Goal: Task Accomplishment & Management: Use online tool/utility

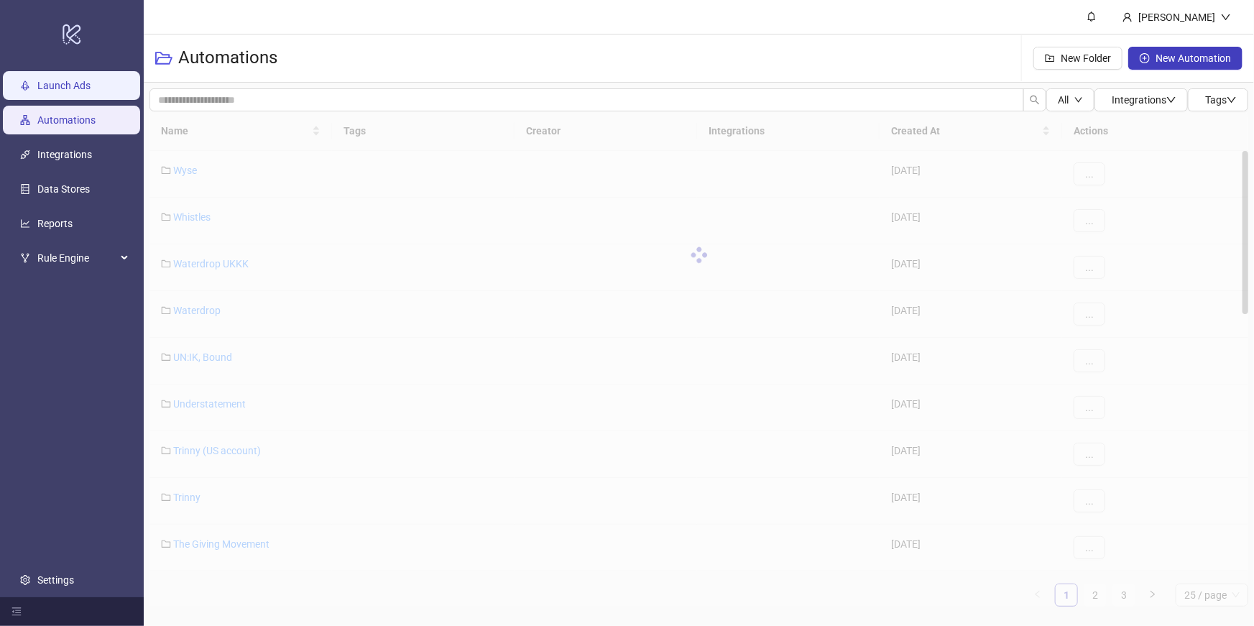
click at [50, 85] on link "Launch Ads" at bounding box center [63, 85] width 53 height 11
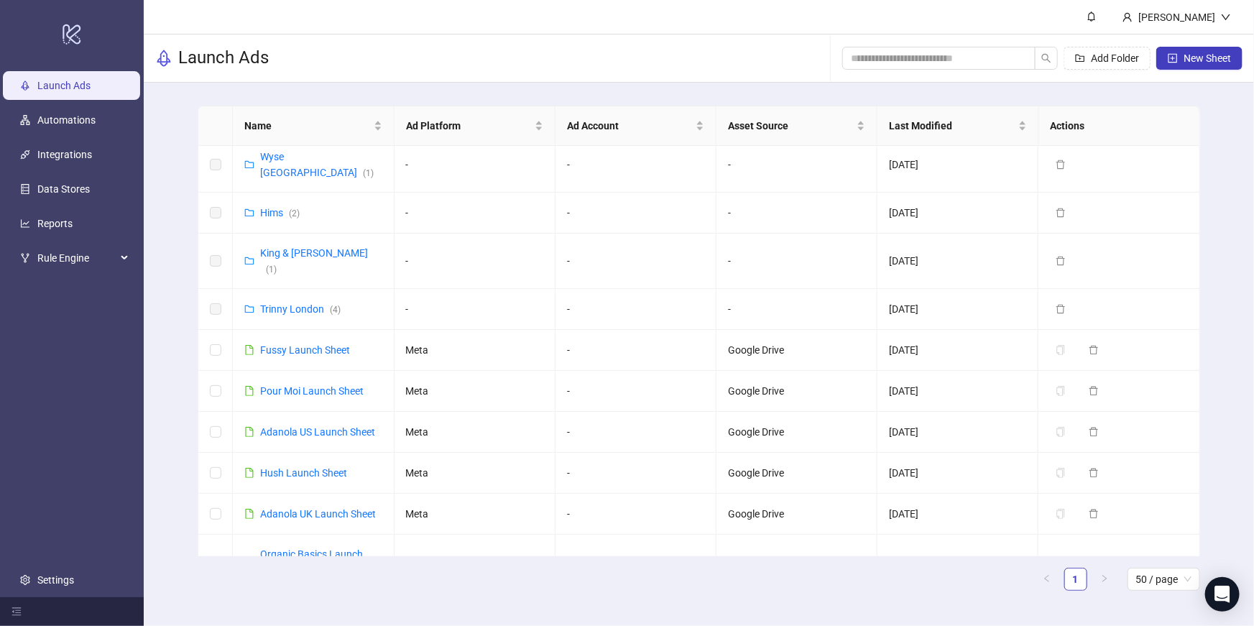
scroll to position [1049, 0]
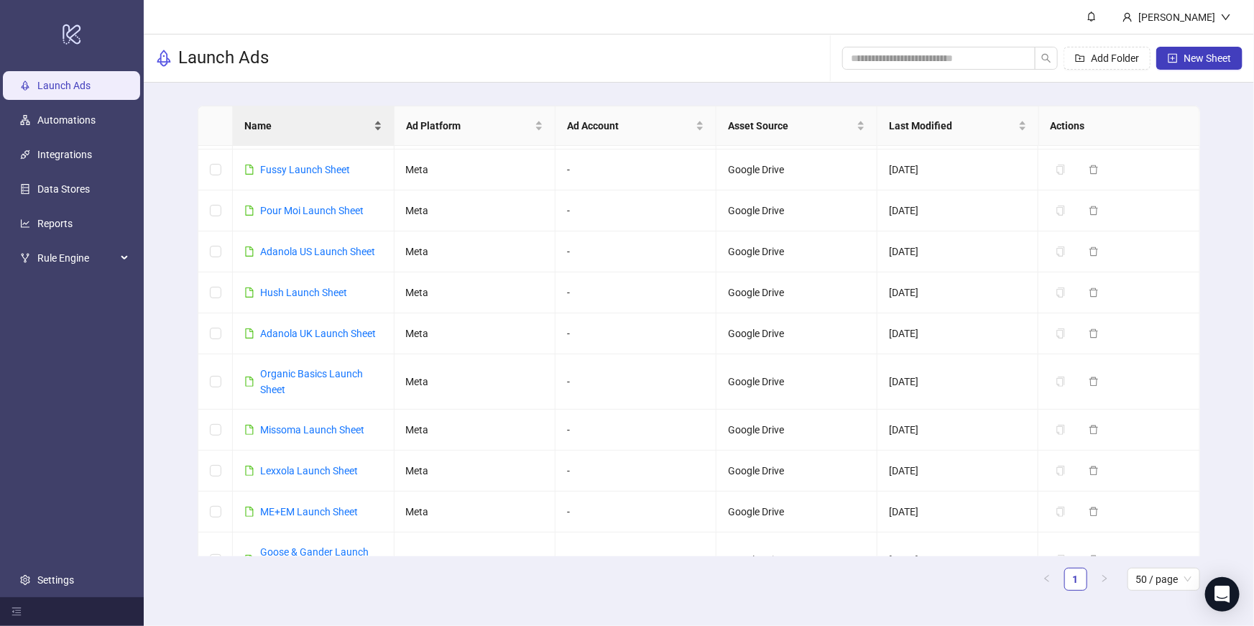
click at [300, 134] on div "Name" at bounding box center [312, 126] width 137 height 16
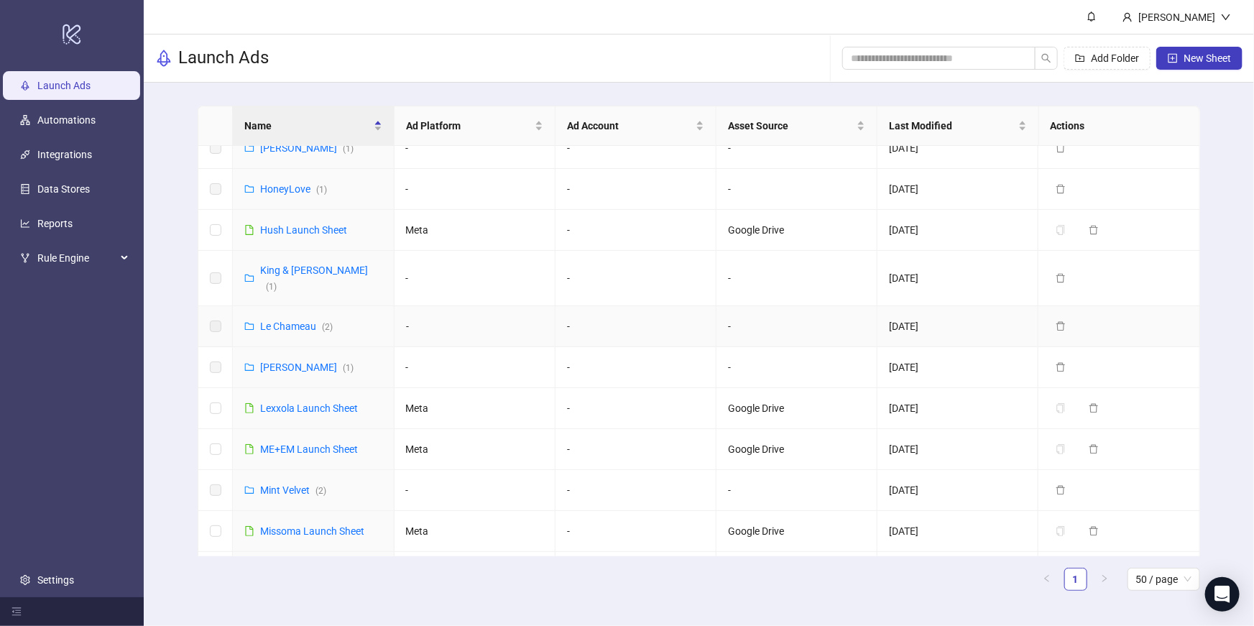
scroll to position [506, 0]
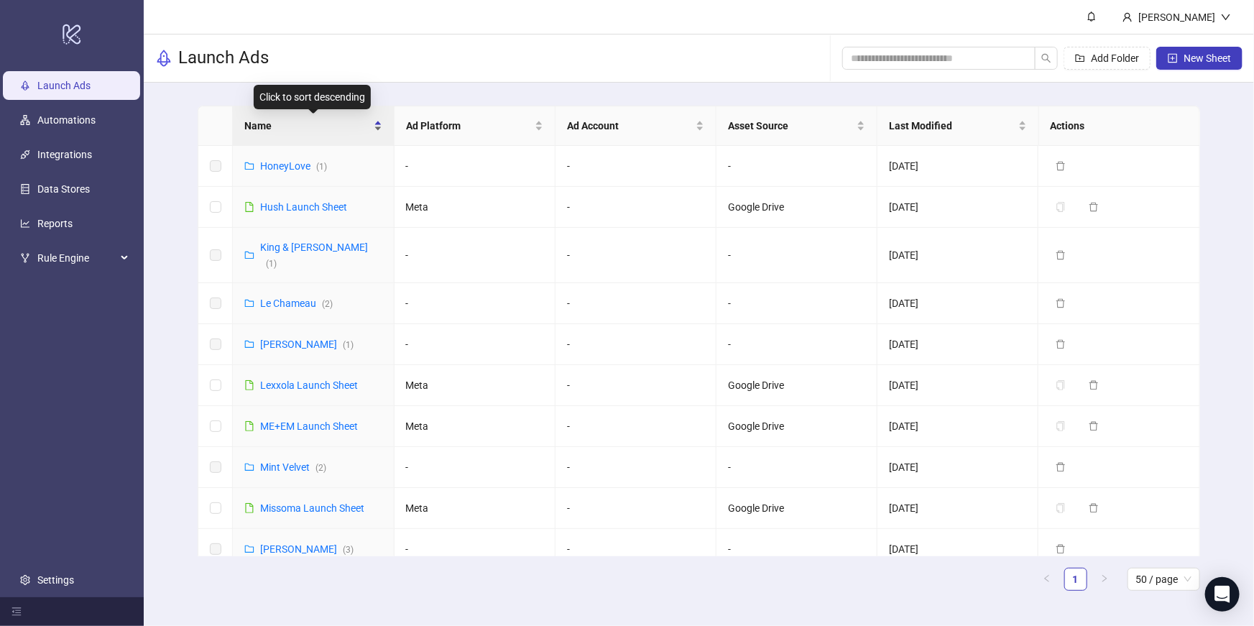
click at [282, 129] on span "Name" at bounding box center [307, 126] width 126 height 16
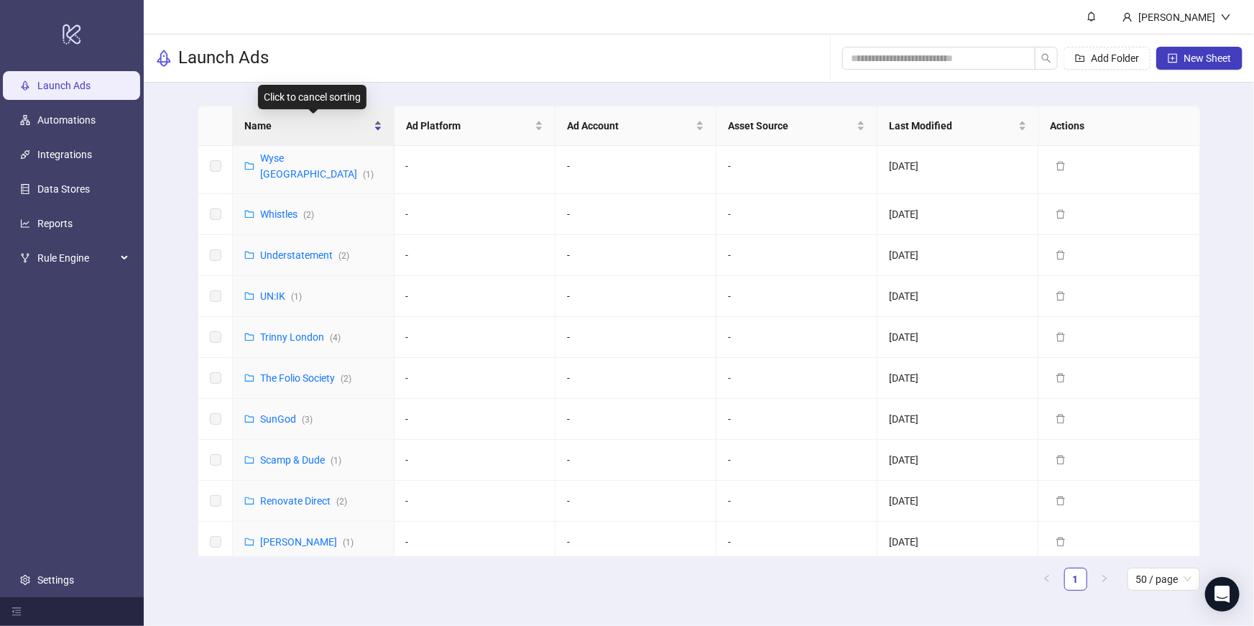
scroll to position [0, 0]
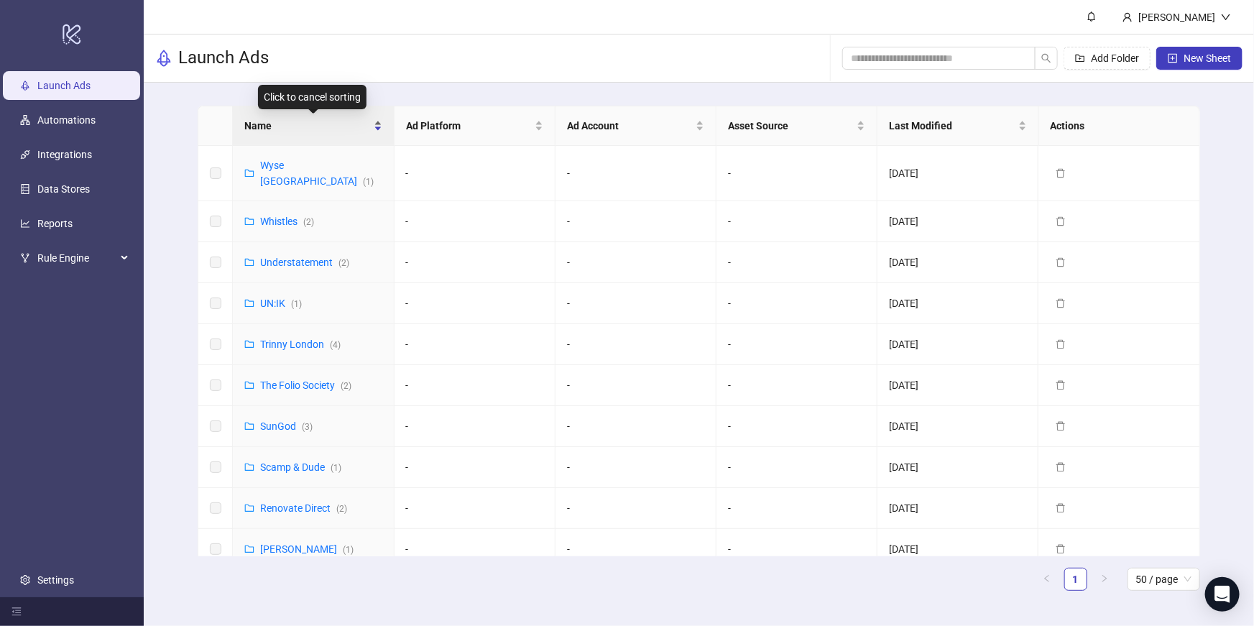
click at [282, 129] on span "Name" at bounding box center [307, 126] width 126 height 16
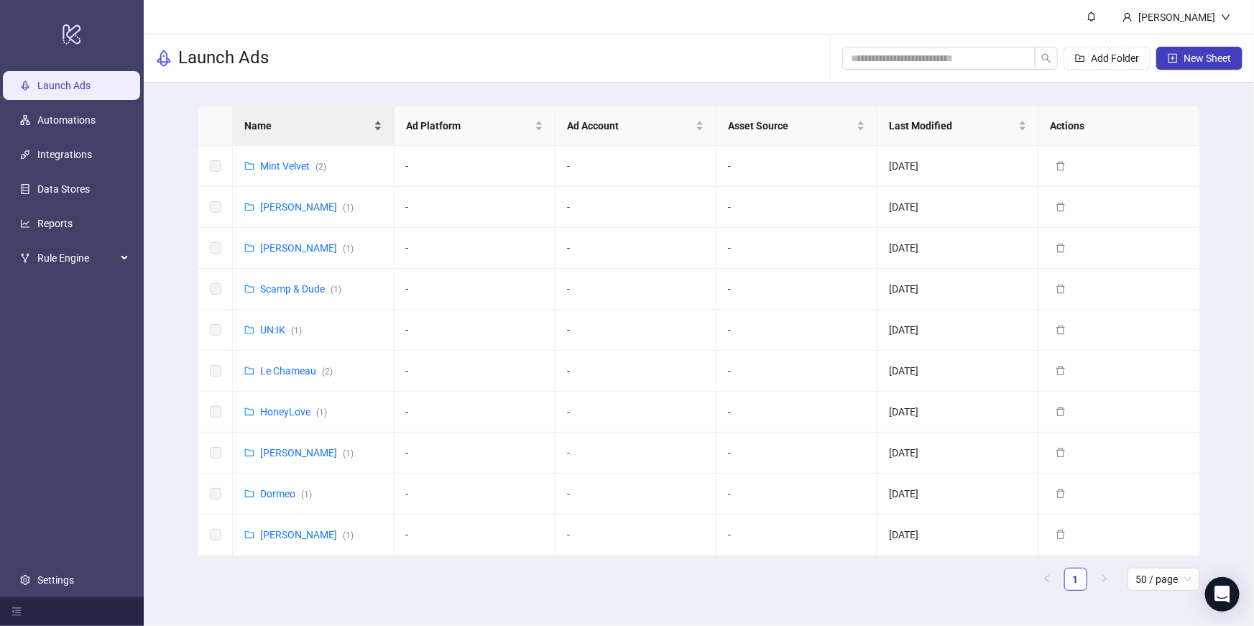
click at [300, 124] on span "Name" at bounding box center [307, 126] width 126 height 16
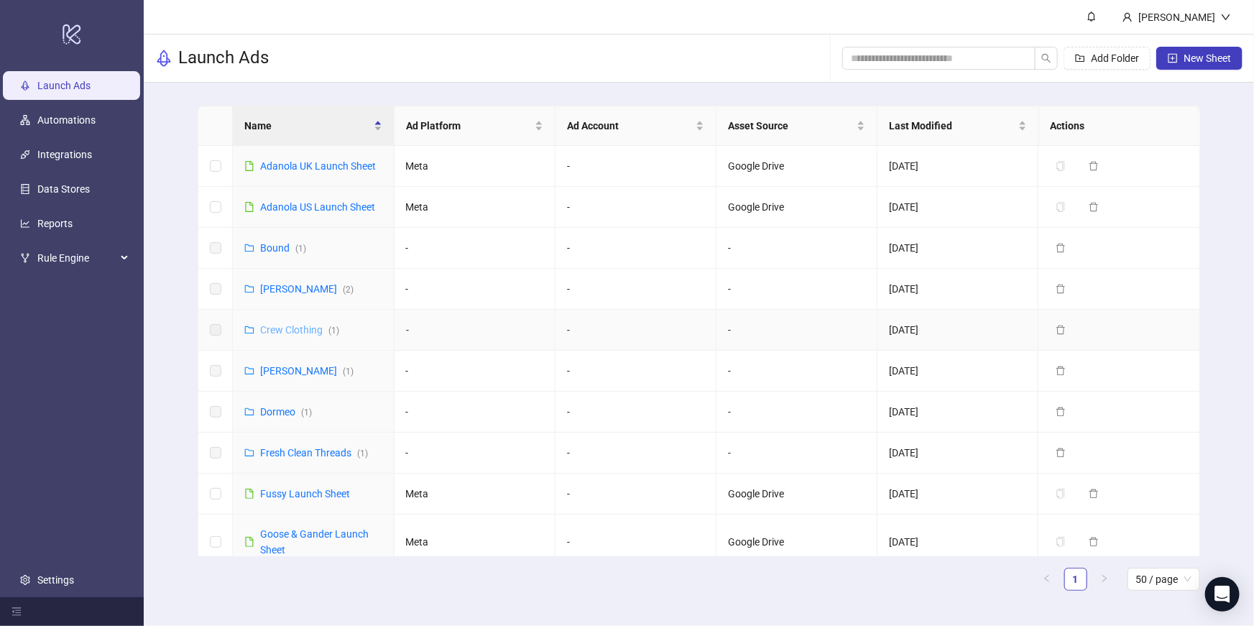
click at [280, 330] on link "Crew Clothing ( 1 )" at bounding box center [299, 329] width 79 height 11
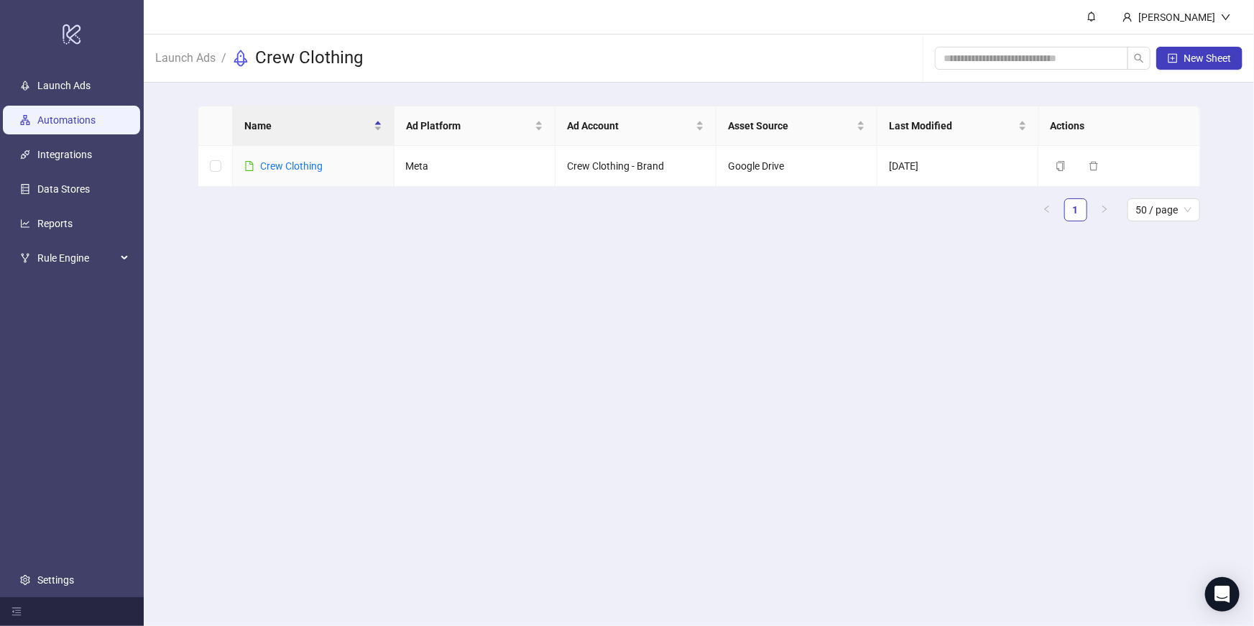
click at [70, 126] on link "Automations" at bounding box center [66, 119] width 58 height 11
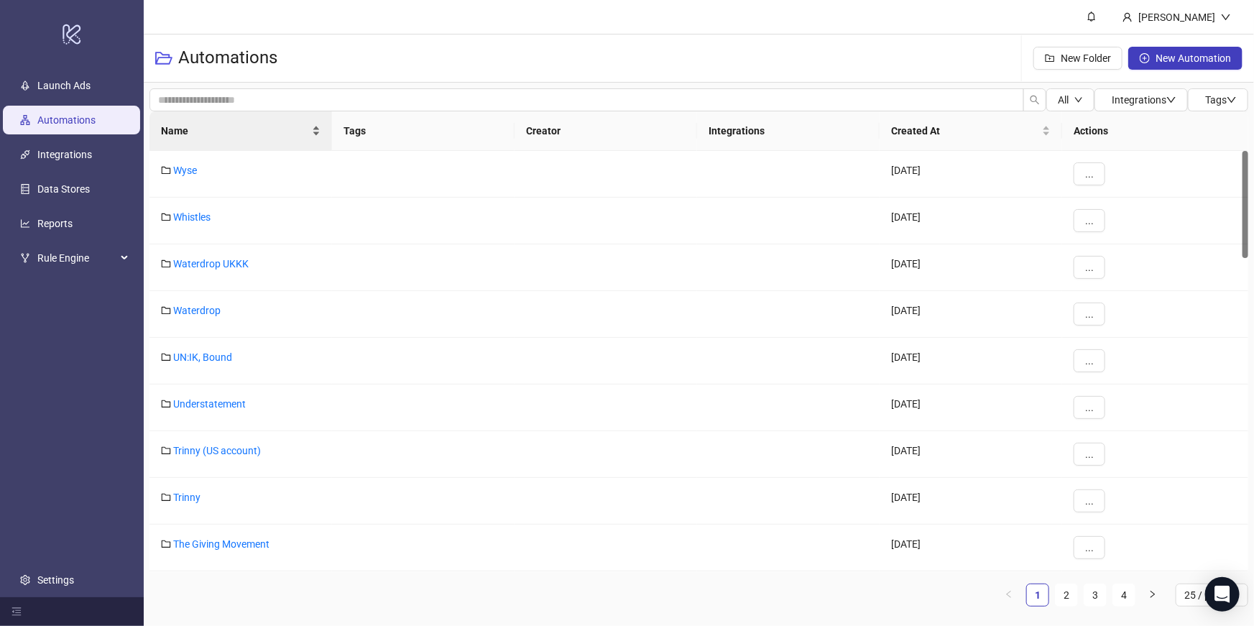
click at [262, 136] on span "Name" at bounding box center [235, 131] width 148 height 16
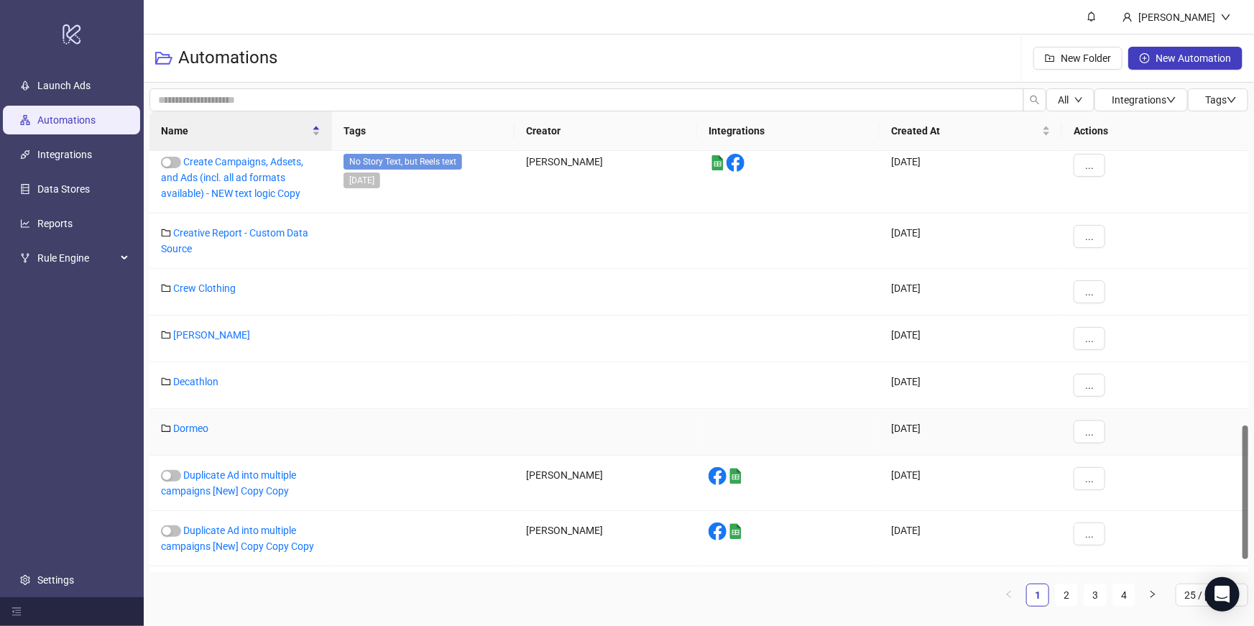
scroll to position [905, 0]
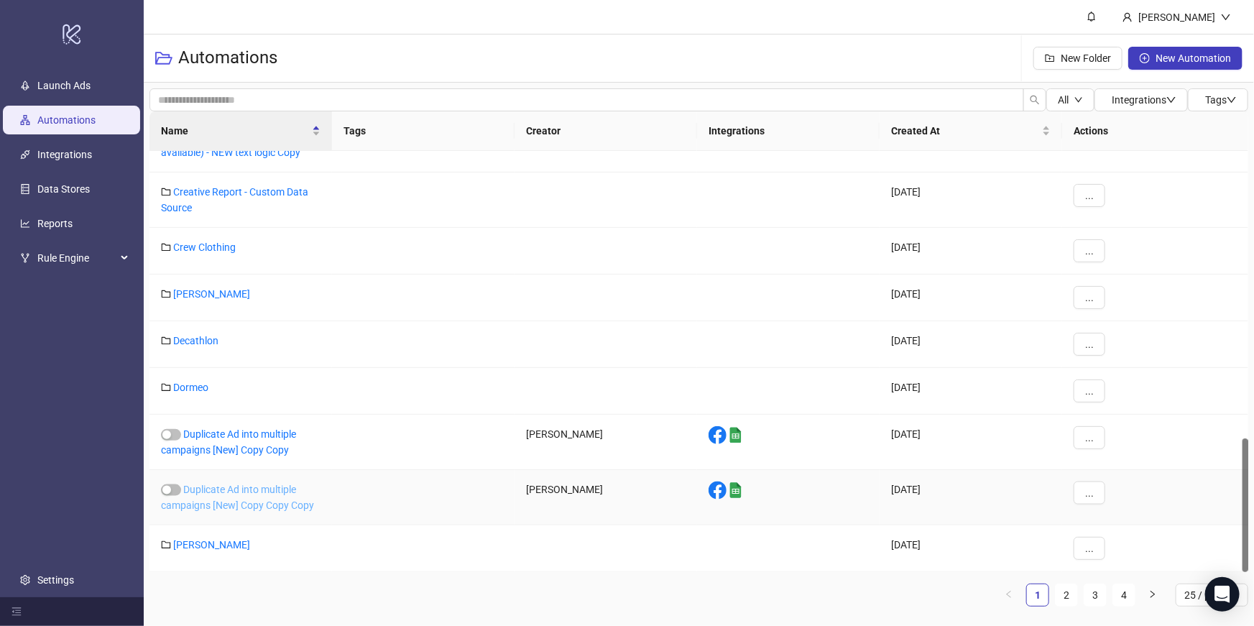
click at [272, 492] on link "Duplicate Ad into multiple campaigns [New] Copy Copy Copy" at bounding box center [237, 497] width 153 height 27
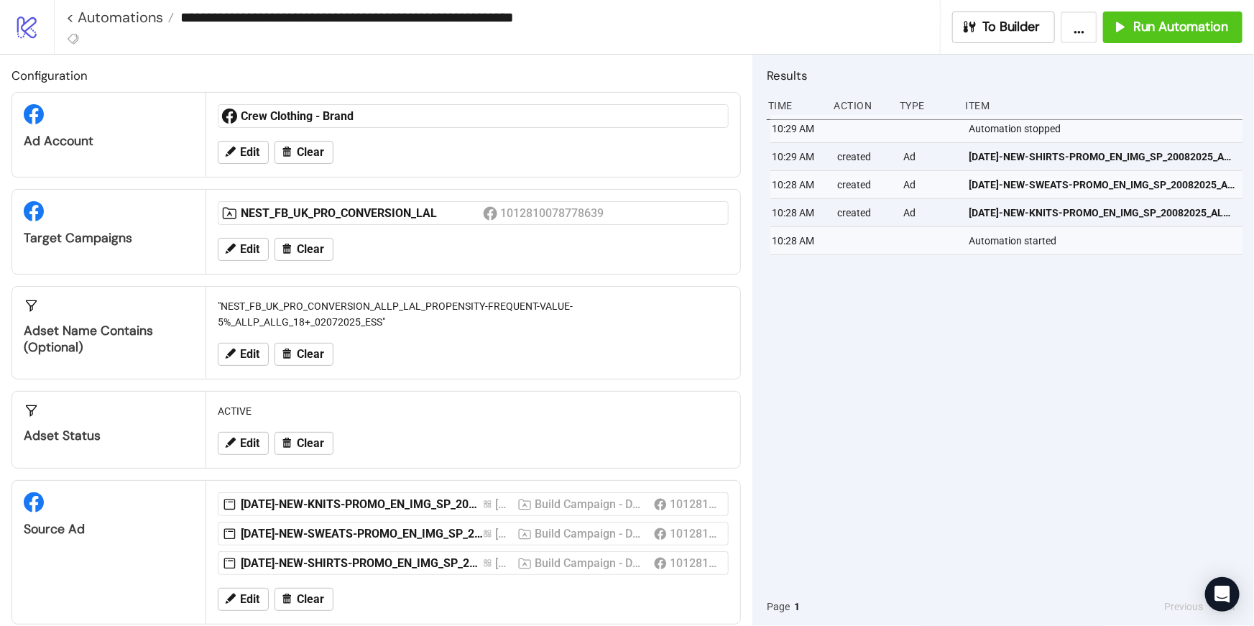
scroll to position [20, 0]
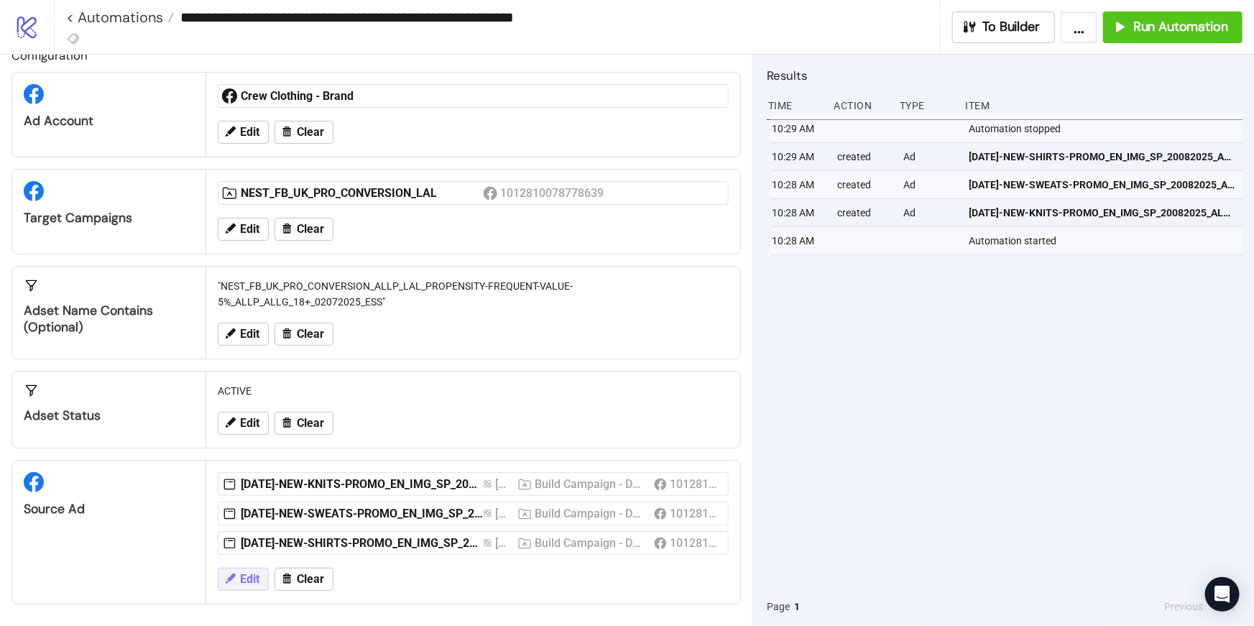
click at [246, 575] on span "Edit" at bounding box center [249, 579] width 19 height 13
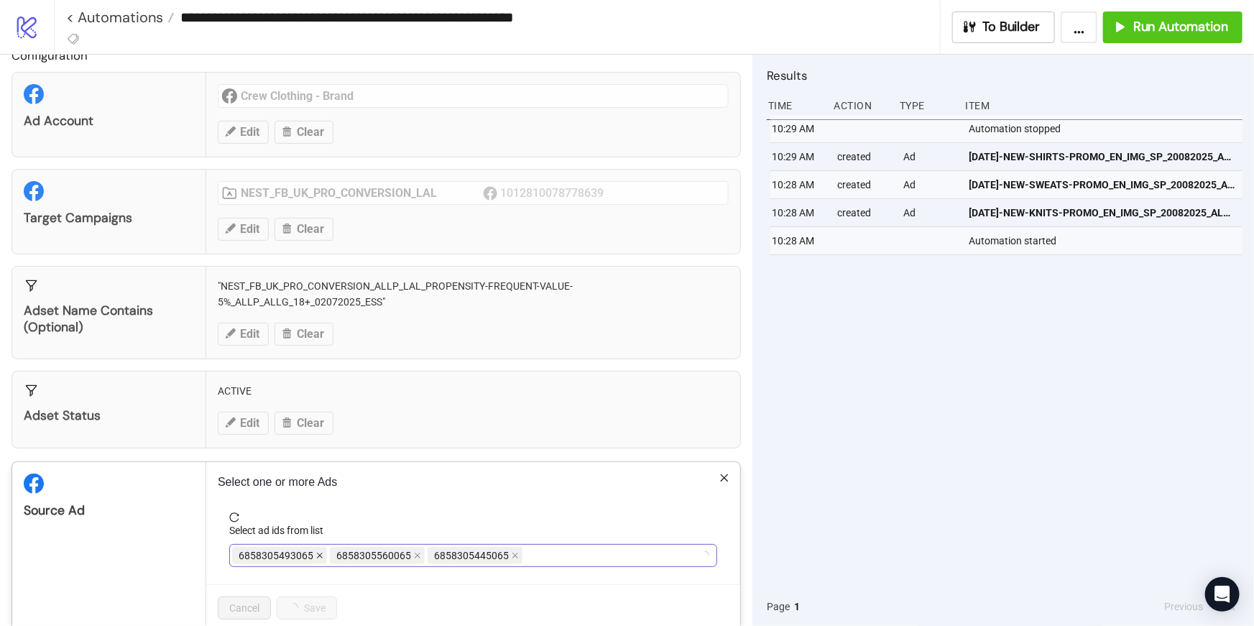
click at [316, 557] on icon "close" at bounding box center [319, 555] width 7 height 7
click at [315, 557] on div at bounding box center [465, 555] width 467 height 20
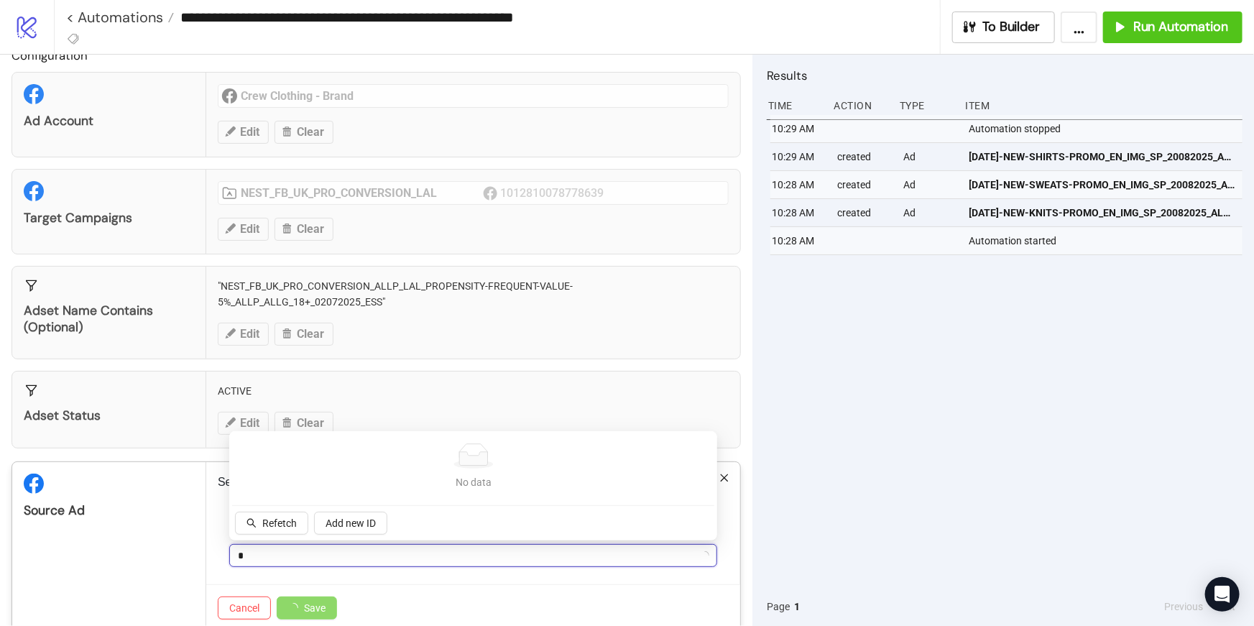
type input "**"
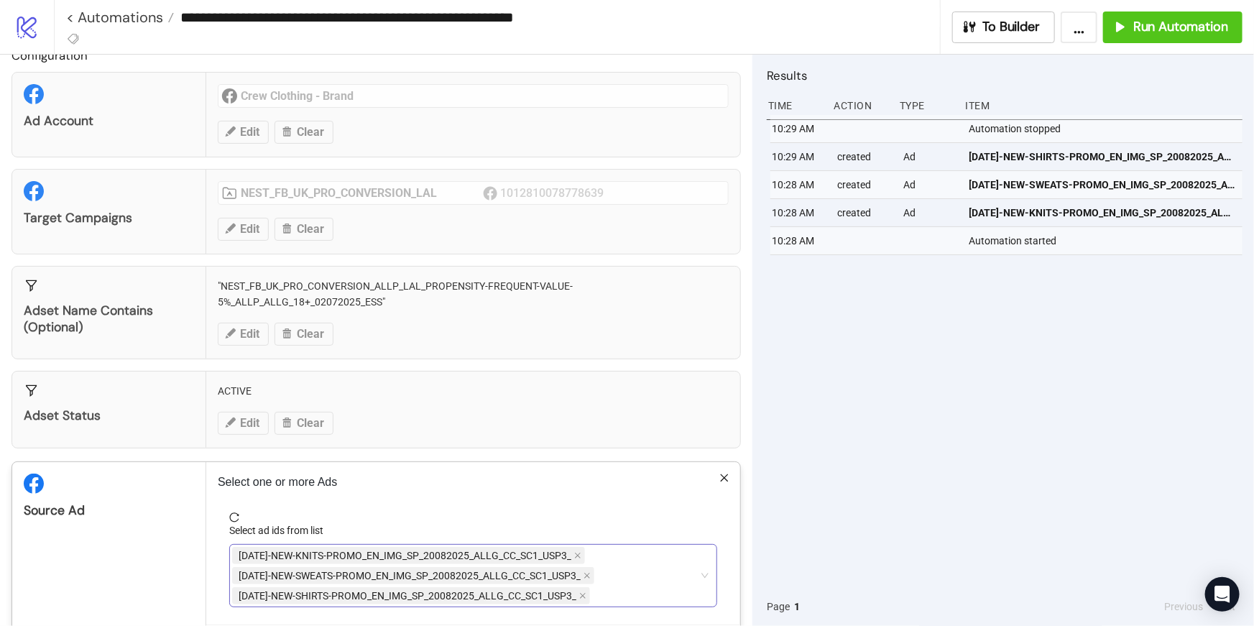
click at [406, 549] on span "[DATE]-NEW-KNITS-PROMO_EN_IMG_SP_20082025_ALLG_CC_SC1_USP3_" at bounding box center [405, 556] width 333 height 16
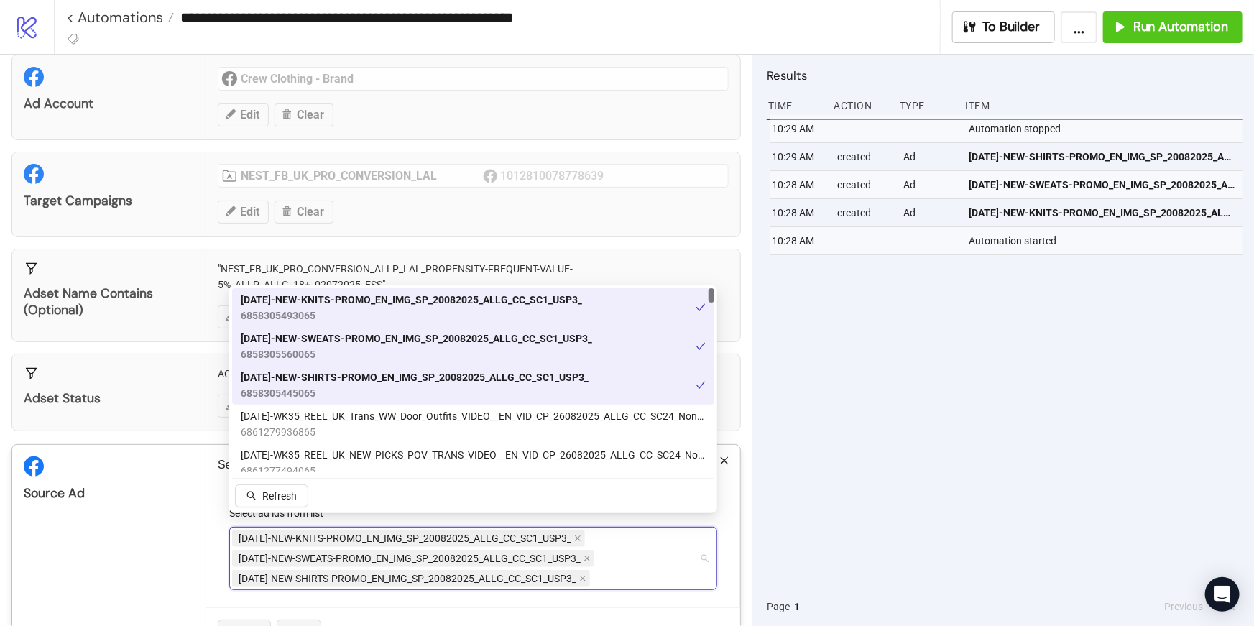
scroll to position [50, 0]
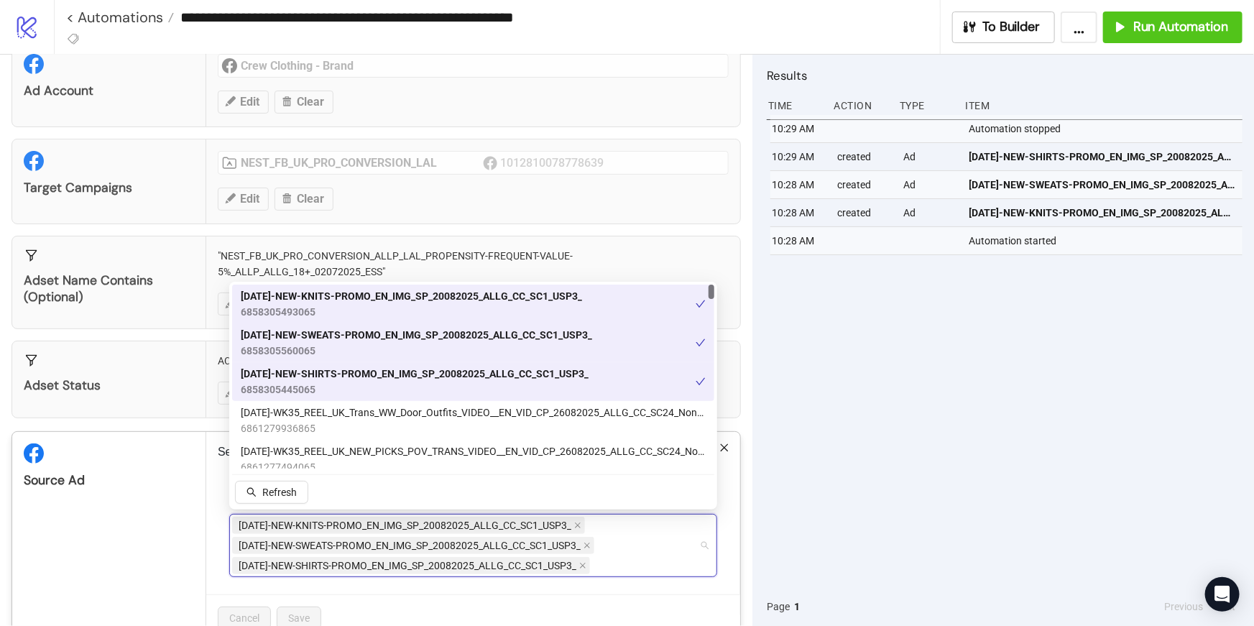
click at [696, 297] on span at bounding box center [701, 304] width 10 height 32
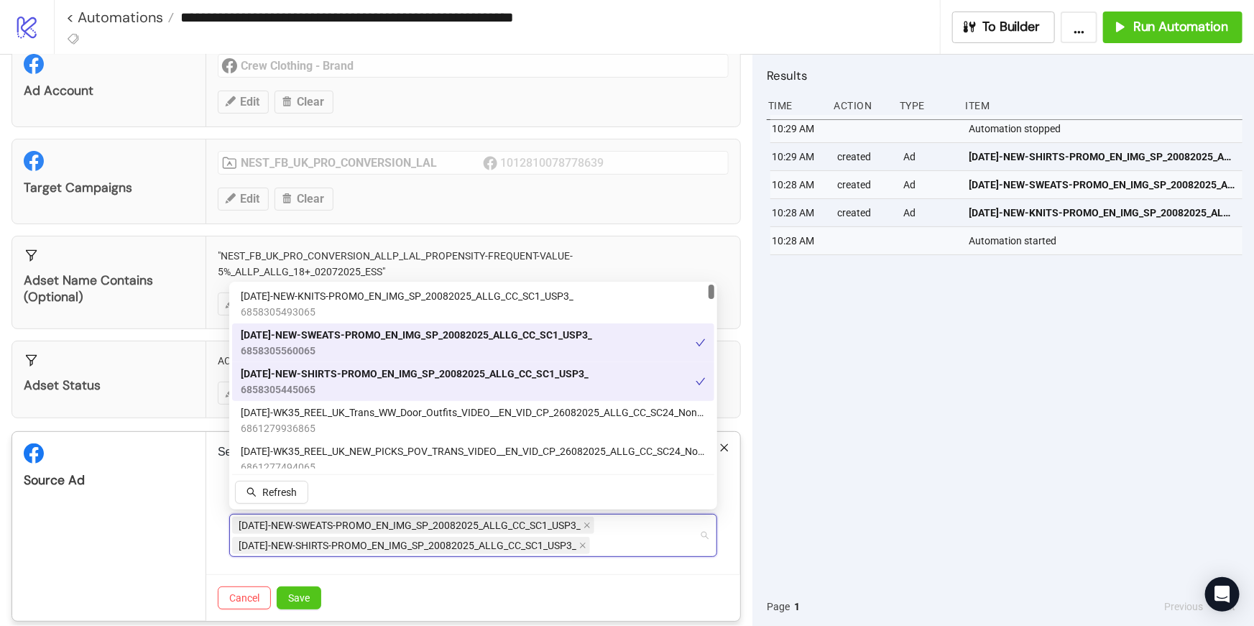
click at [632, 346] on div "[DATE]-NEW-SWEATS-PROMO_EN_IMG_SP_20082025_ALLG_CC_SC1_USP3_ 6858305560065" at bounding box center [468, 343] width 455 height 32
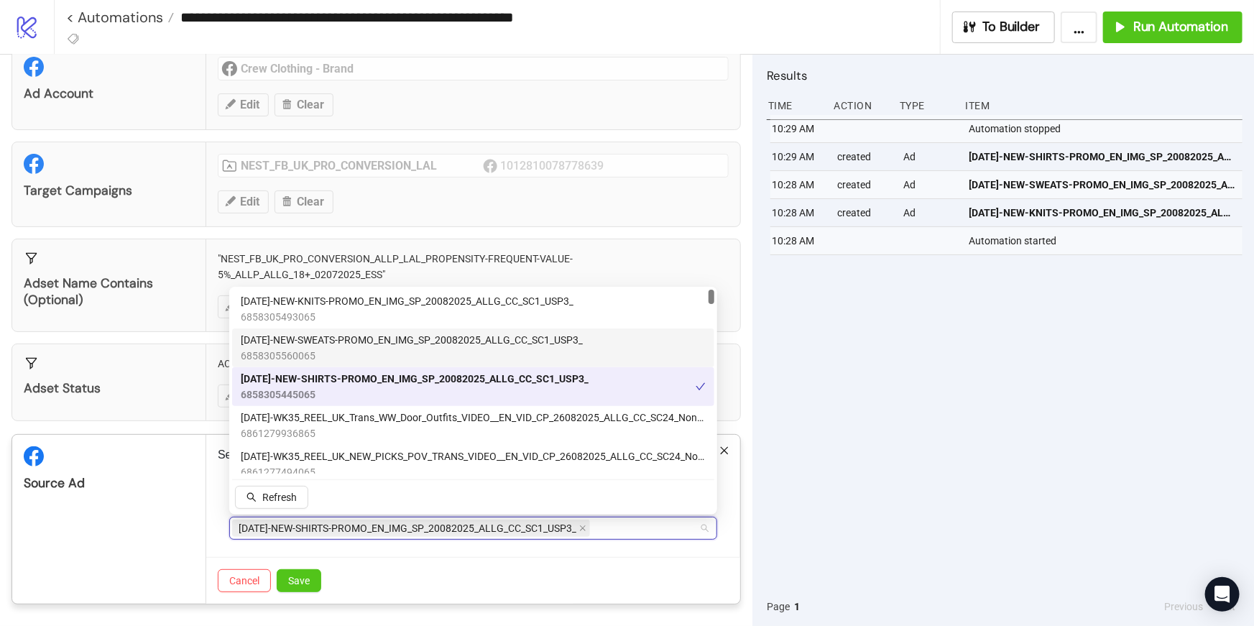
scroll to position [46, 0]
click at [632, 367] on div "[DATE]-NEW-SHIRTS-PROMO_EN_IMG_SP_20082025_ALLG_CC_SC1_USP3_ 6858305445065" at bounding box center [473, 386] width 482 height 39
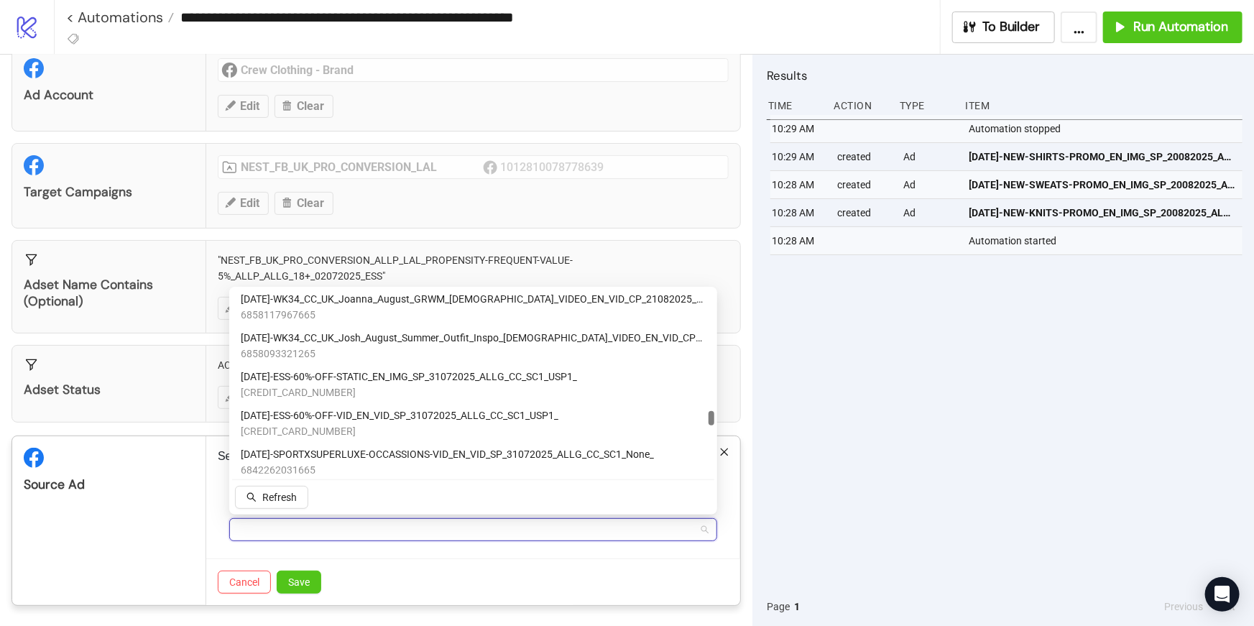
scroll to position [4544, 0]
click at [275, 333] on span "[DATE]-WK34_CC_UK_Josh_August_Summer_Outfit_Inspo_[DEMOGRAPHIC_DATA]_VIDEO_EN_V…" at bounding box center [473, 336] width 465 height 16
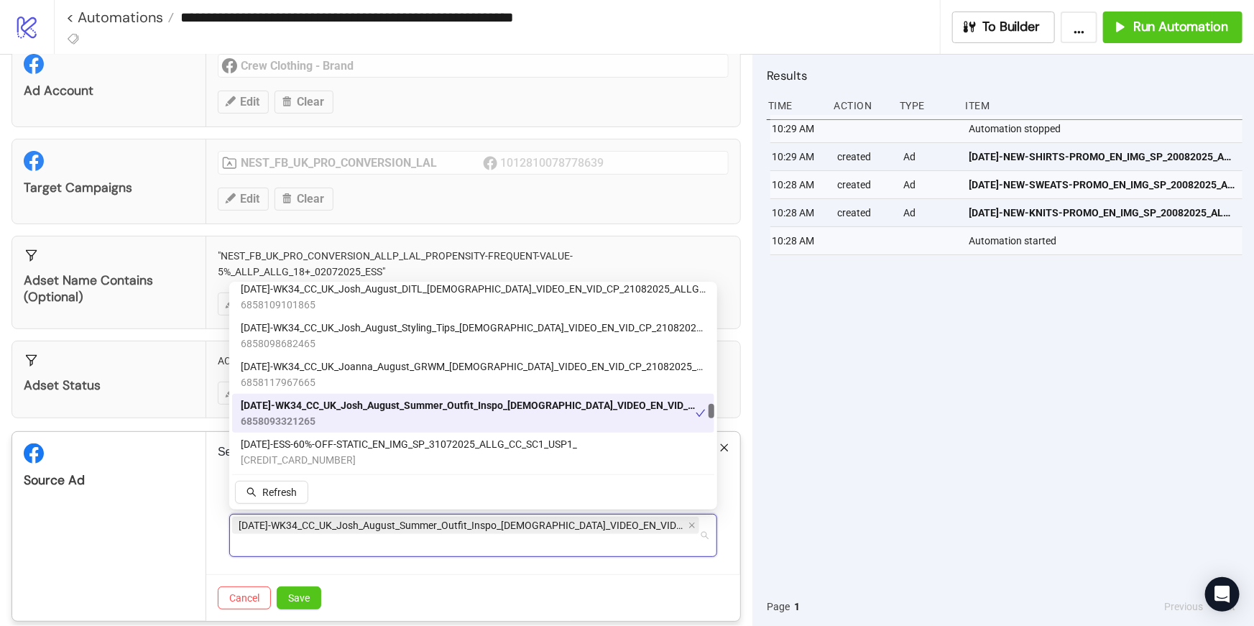
scroll to position [4466, 0]
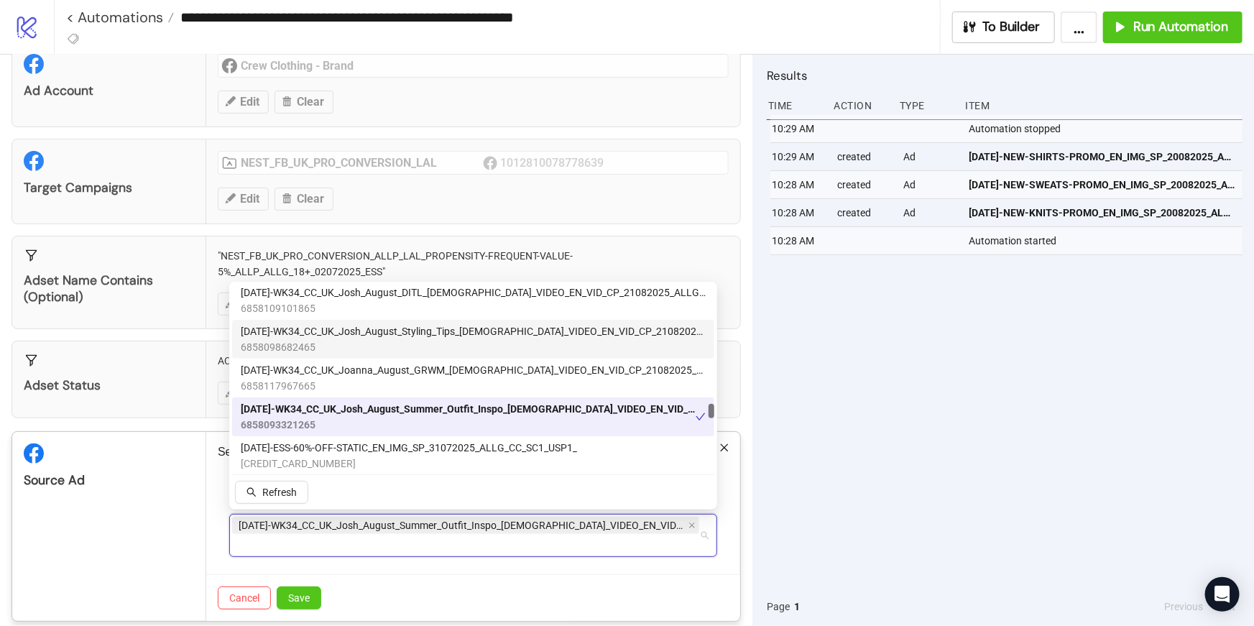
click at [275, 333] on span "[DATE]-WK34_CC_UK_Josh_August_Styling_Tips_[DEMOGRAPHIC_DATA]_VIDEO_EN_VID_CP_2…" at bounding box center [473, 331] width 465 height 16
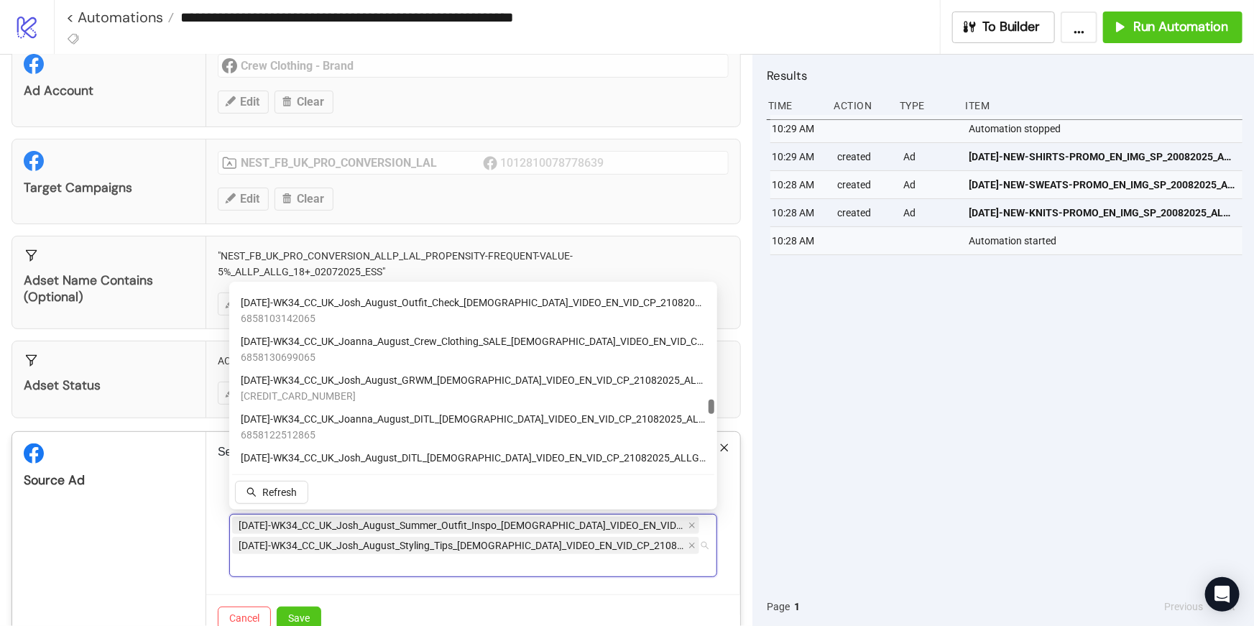
scroll to position [4294, 0]
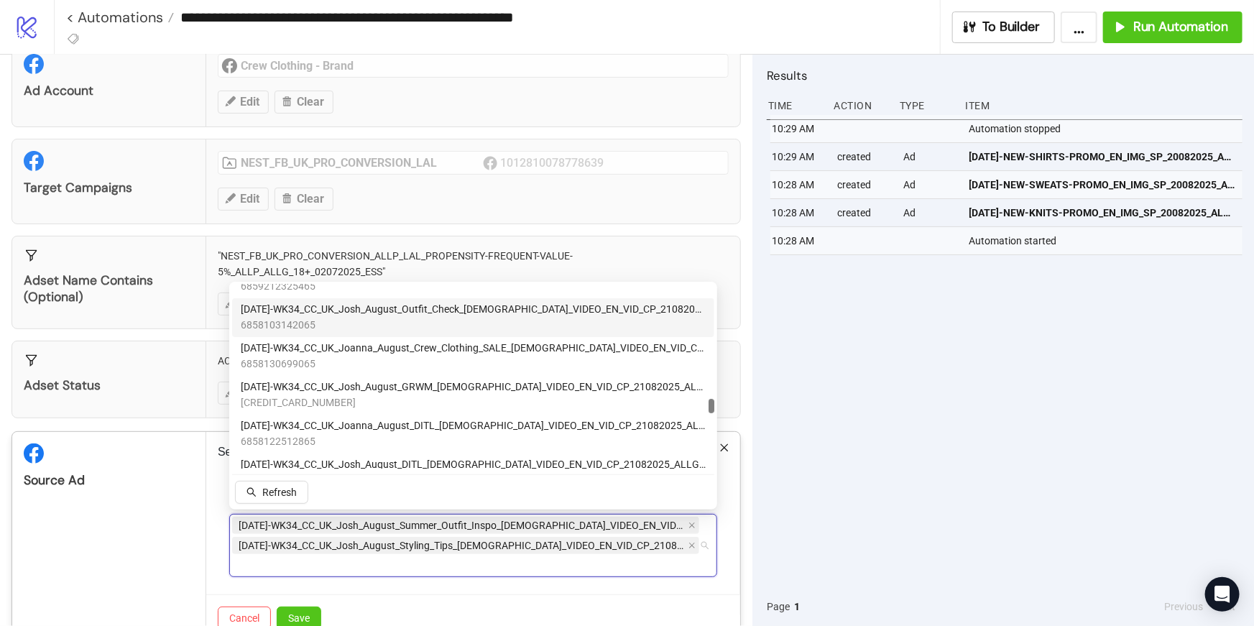
click at [273, 314] on span "[DATE]-WK34_CC_UK_Josh_August_Outfit_Check_[DEMOGRAPHIC_DATA]_VIDEO_EN_VID_CP_2…" at bounding box center [473, 310] width 465 height 16
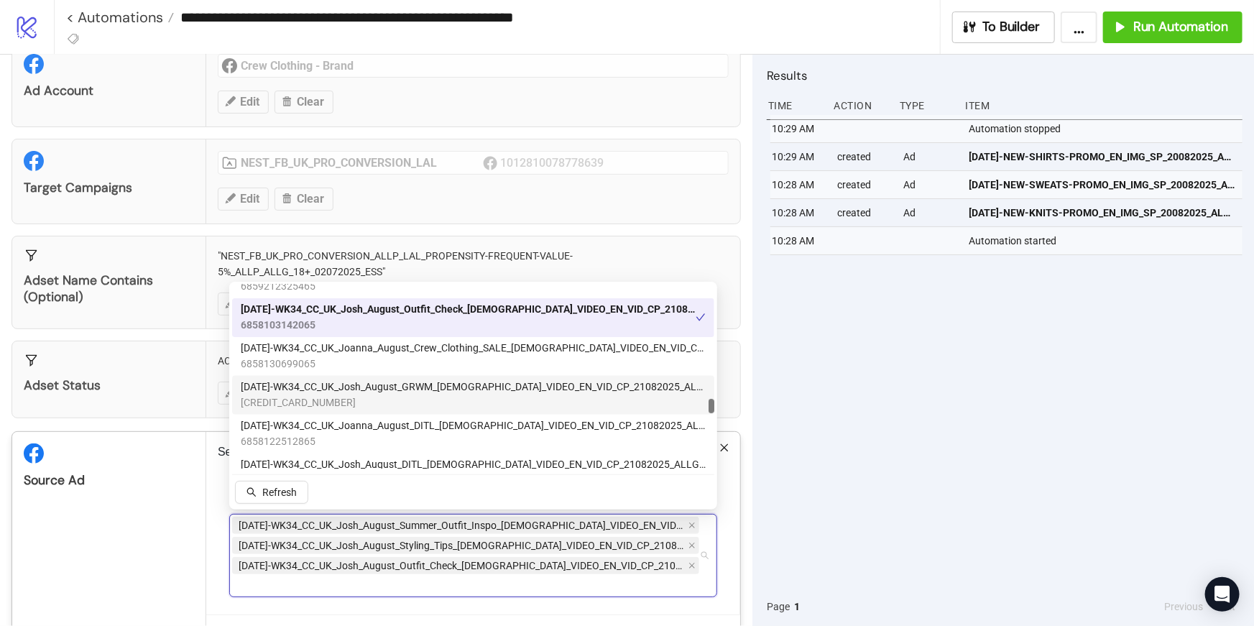
click at [275, 397] on span "[CREDIT_CARD_NUMBER]" at bounding box center [473, 403] width 465 height 16
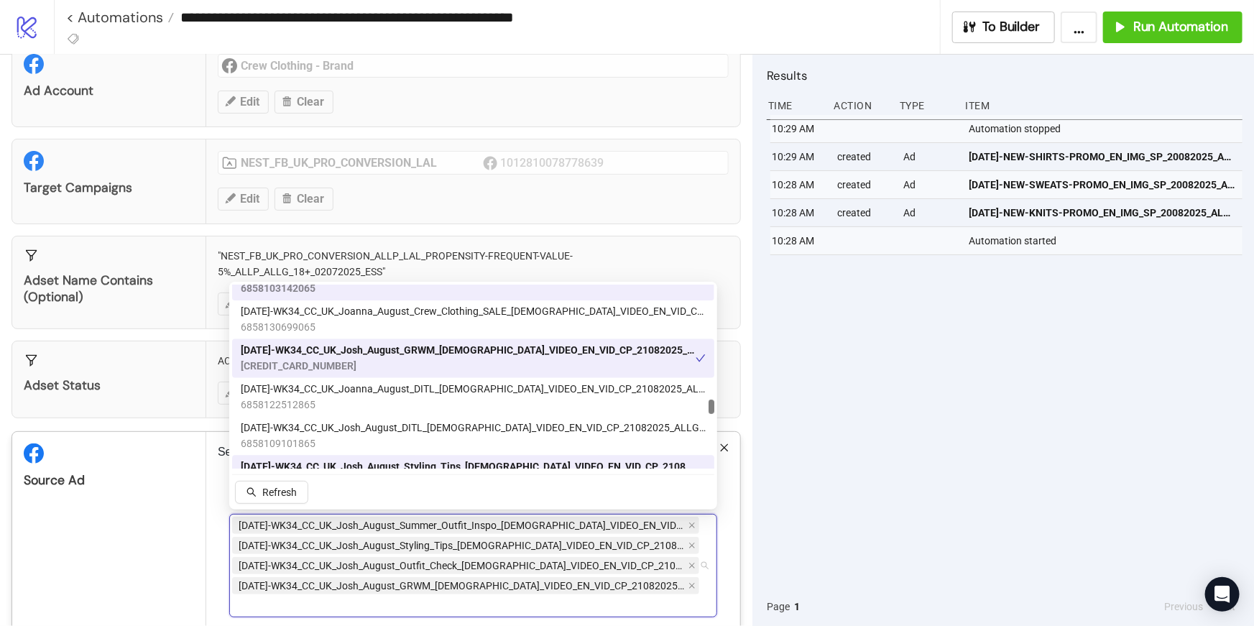
scroll to position [4332, 0]
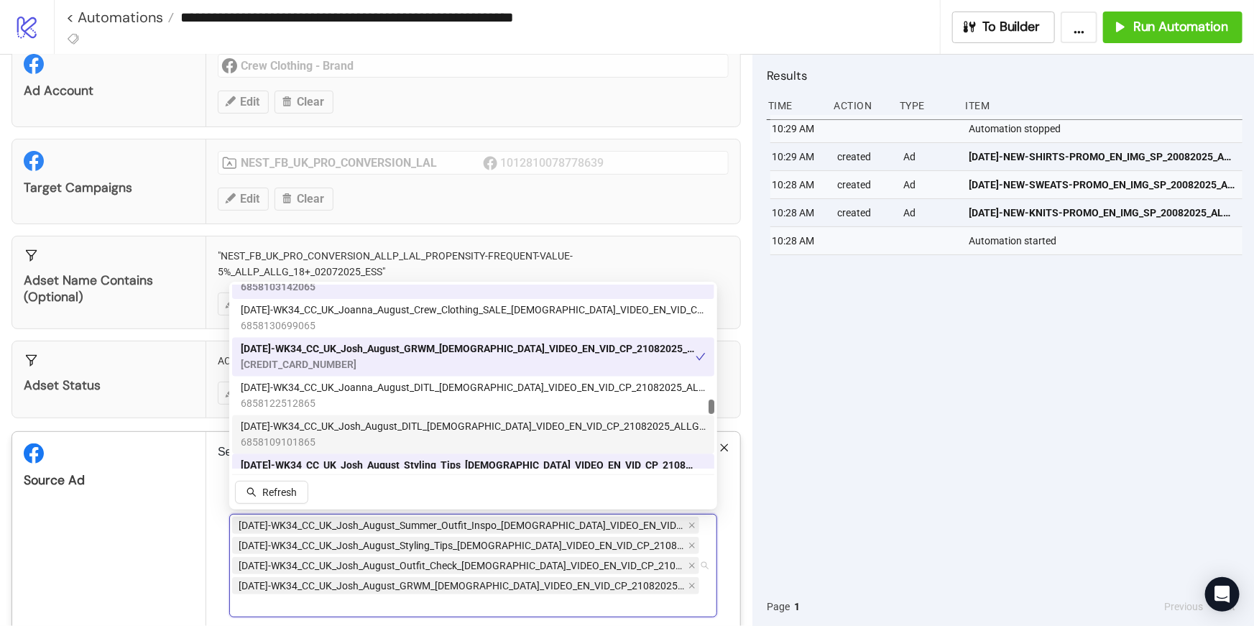
click at [285, 427] on span "[DATE]-WK34_CC_UK_Josh_August_DITL_[DEMOGRAPHIC_DATA]_VIDEO_EN_VID_CP_21082025_…" at bounding box center [473, 427] width 465 height 16
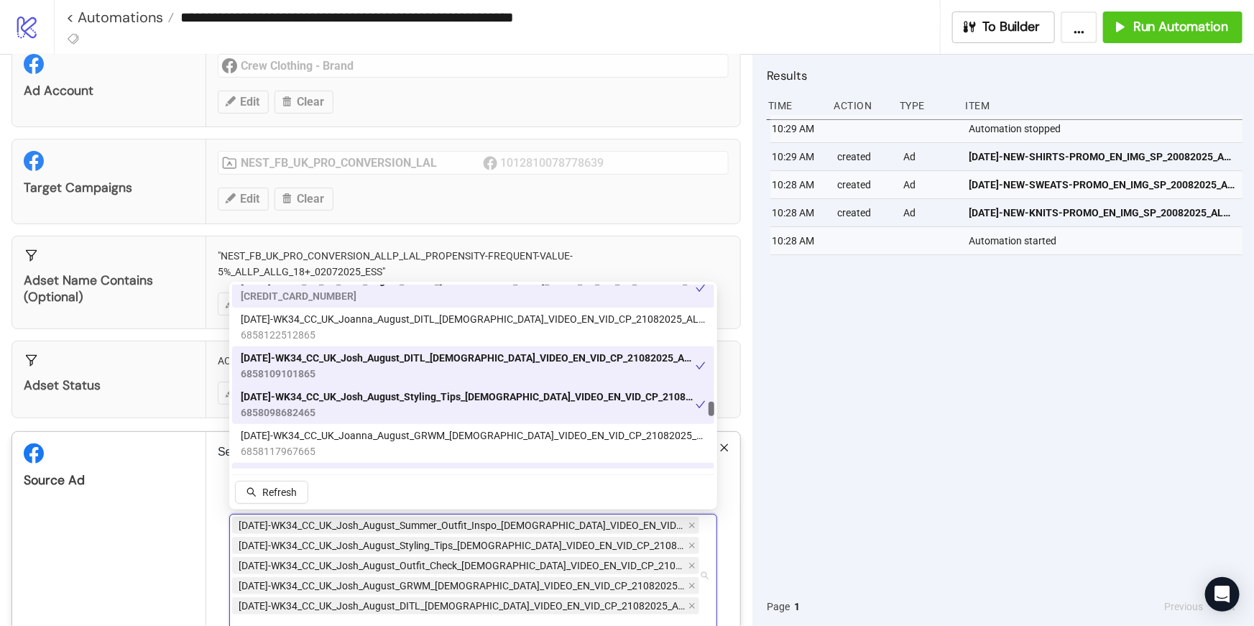
scroll to position [4404, 0]
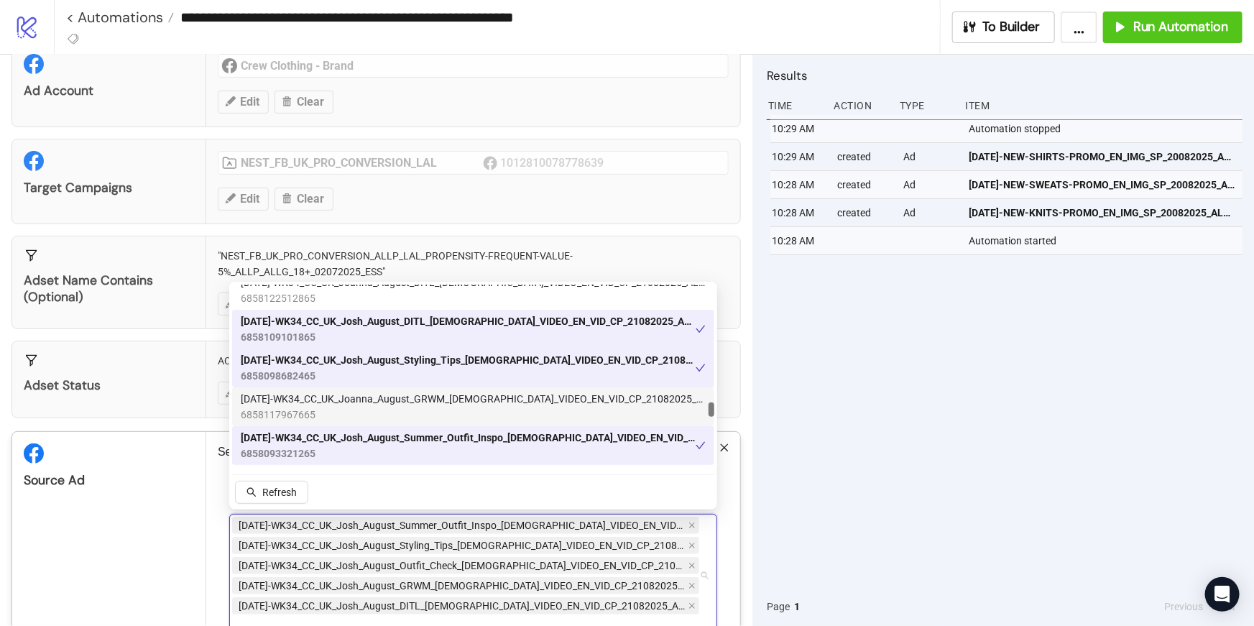
click at [285, 403] on span "[DATE]-WK34_CC_UK_Joanna_August_GRWM_[DEMOGRAPHIC_DATA]_VIDEO_EN_VID_CP_2108202…" at bounding box center [473, 399] width 465 height 16
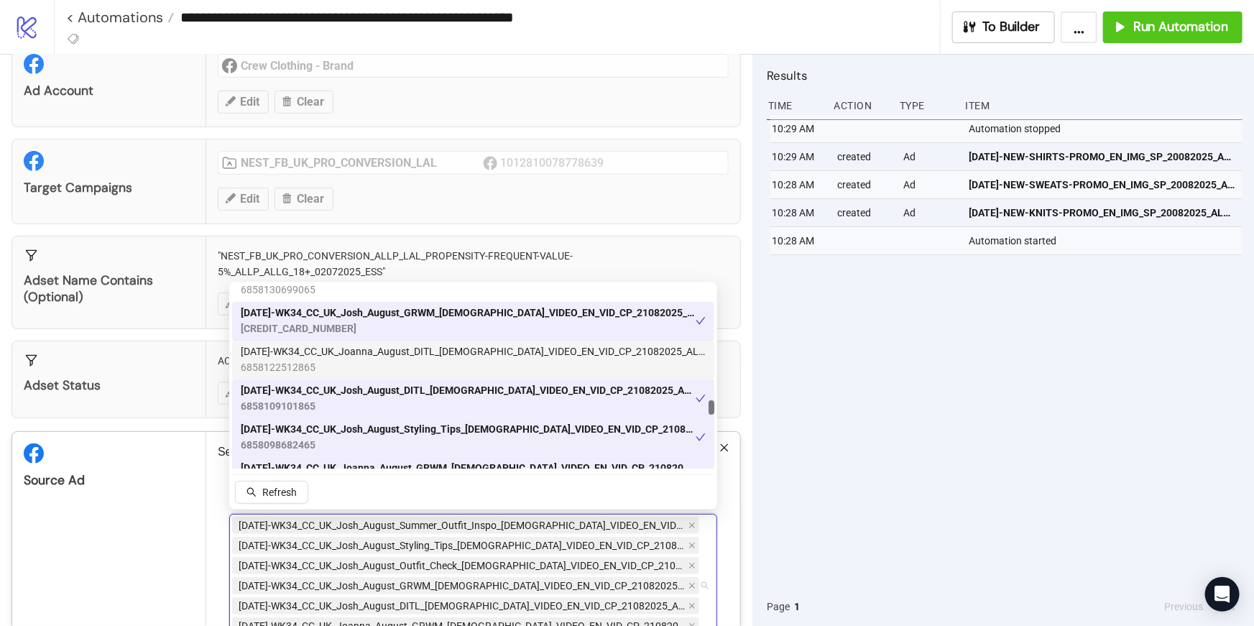
click at [281, 364] on span "6858122512865" at bounding box center [473, 368] width 465 height 16
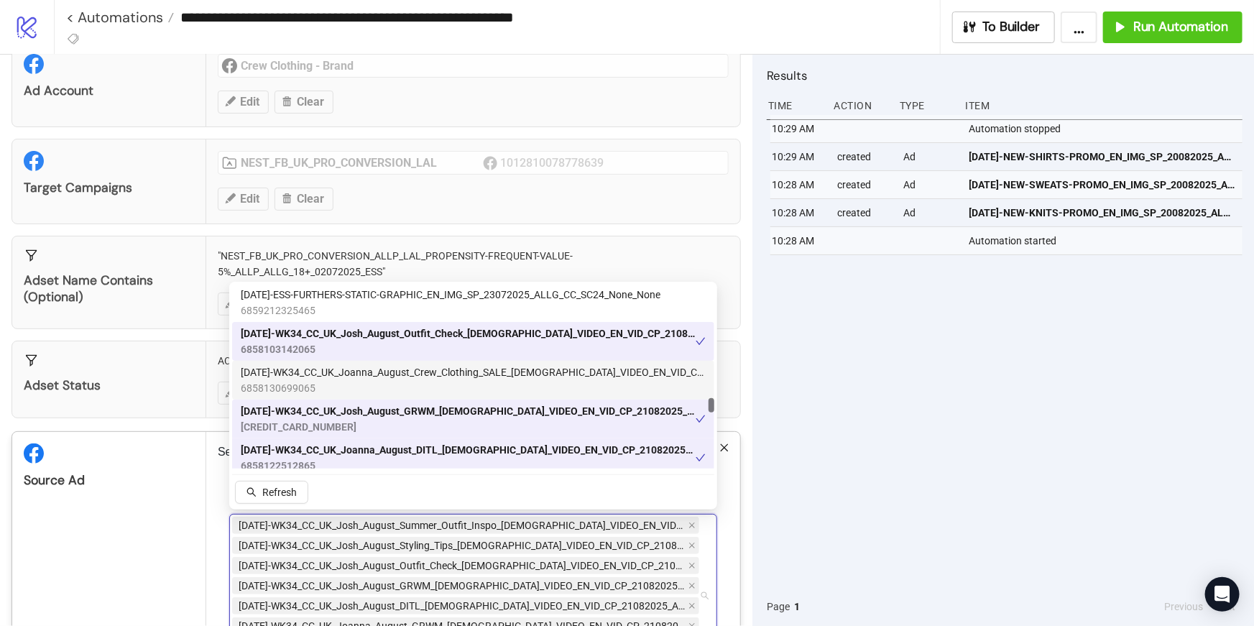
click at [285, 374] on span "[DATE]-WK34_CC_UK_Joanna_August_Crew_Clothing_SALE_[DEMOGRAPHIC_DATA]_VIDEO_EN_…" at bounding box center [473, 372] width 465 height 16
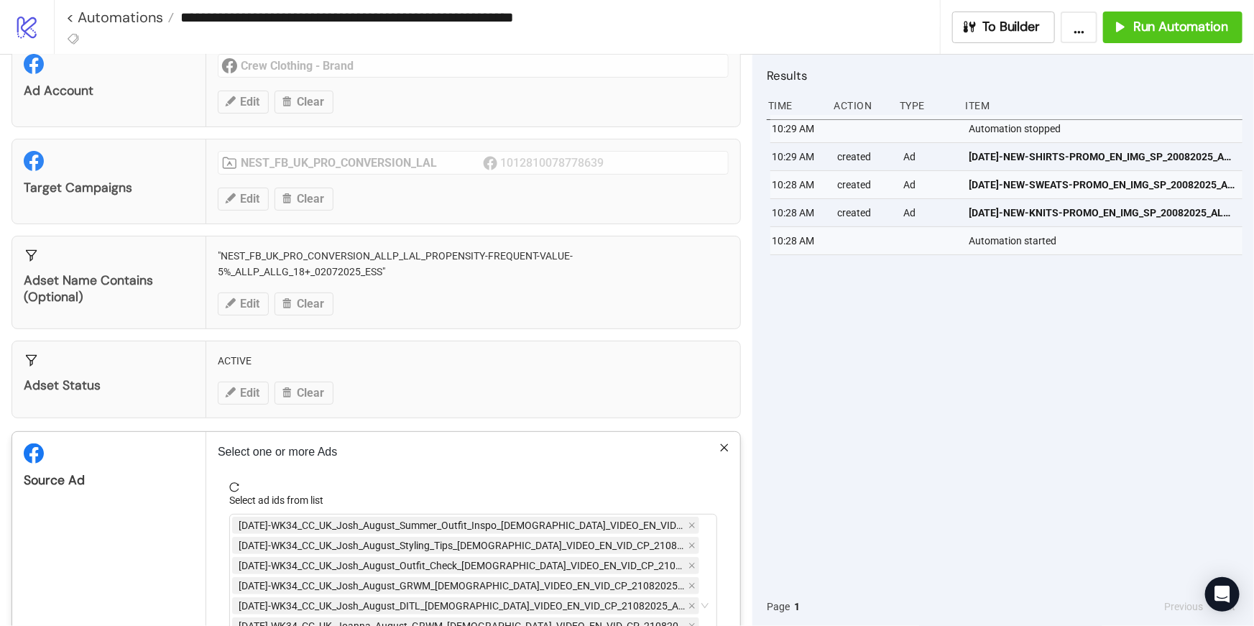
scroll to position [207, 0]
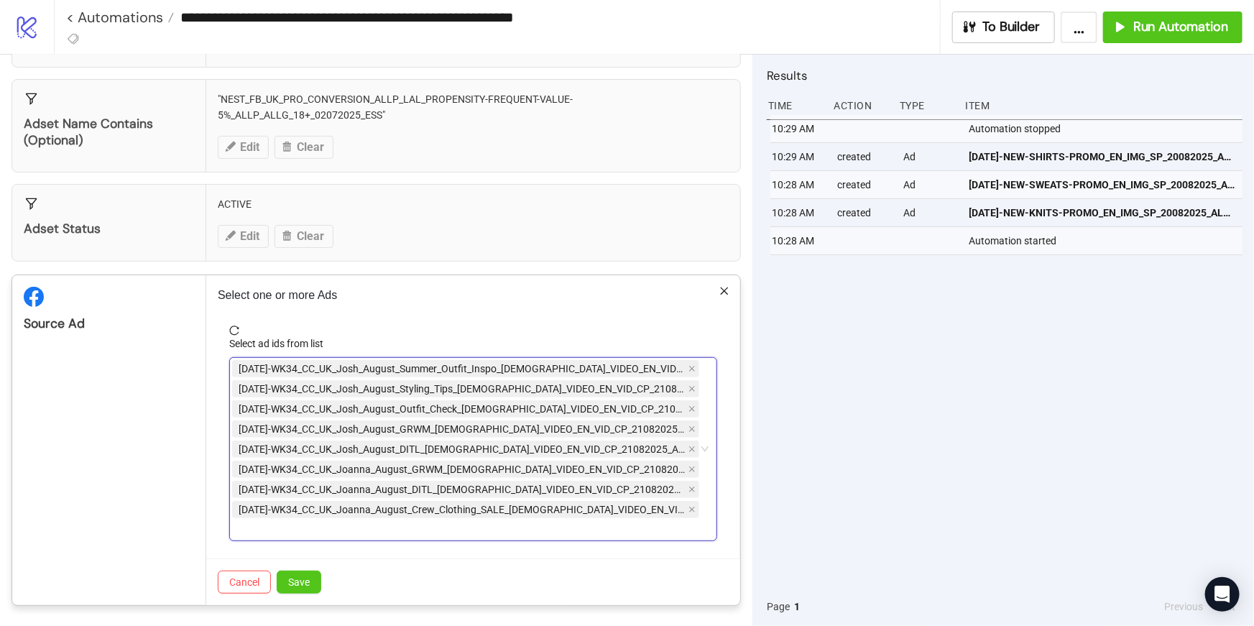
click at [285, 507] on span "[DATE]-WK34_CC_UK_Joanna_August_Crew_Clothing_SALE_[DEMOGRAPHIC_DATA]_VIDEO_EN_…" at bounding box center [462, 510] width 447 height 16
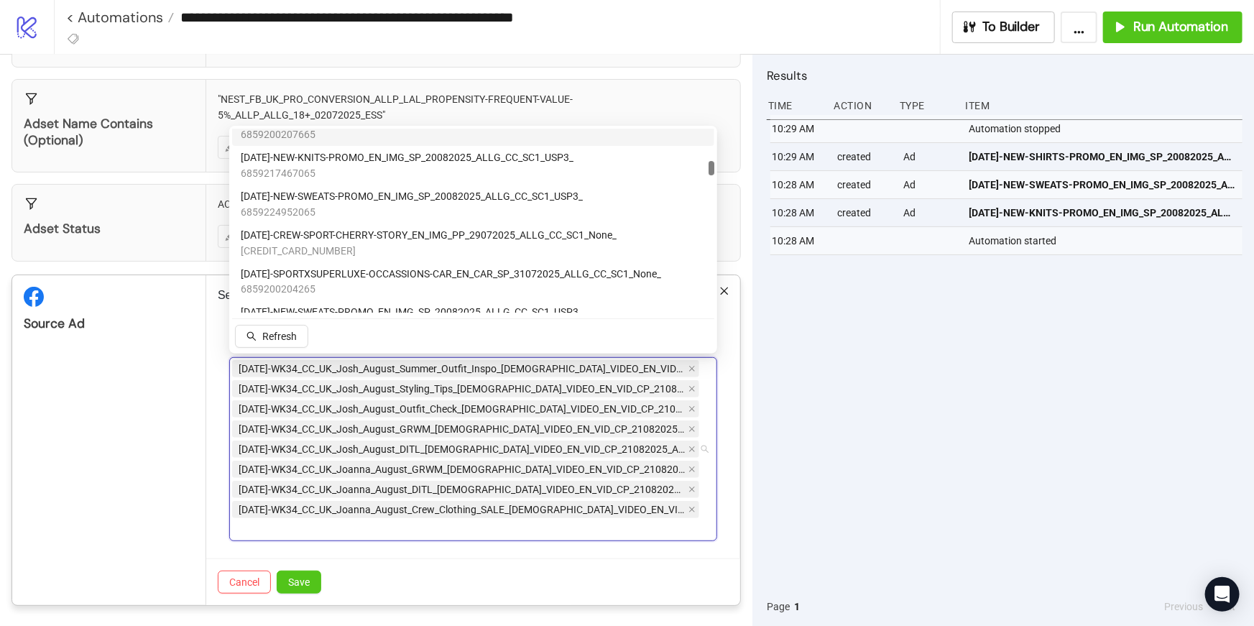
click at [287, 522] on div "[DATE]-WK34_CC_UK_Josh_August_Summer_Outfit_Inspo_[DEMOGRAPHIC_DATA]_VIDEO_EN_V…" at bounding box center [465, 449] width 467 height 181
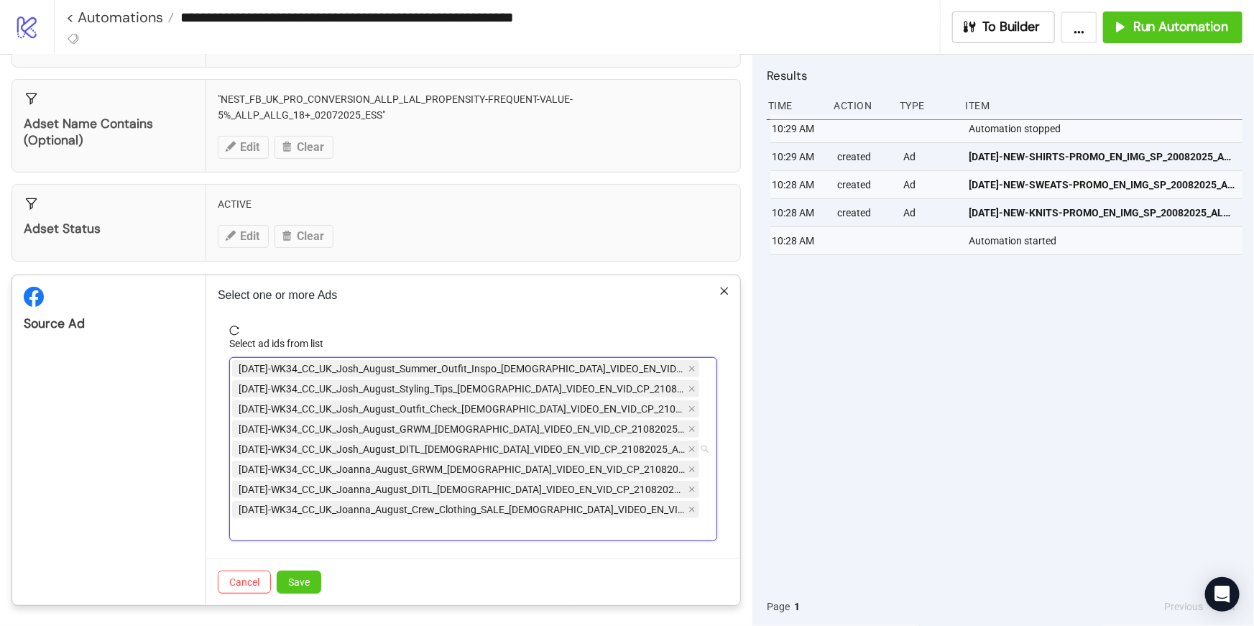
click at [279, 509] on span "[DATE]-WK34_CC_UK_Joanna_August_Crew_Clothing_SALE_[DEMOGRAPHIC_DATA]_VIDEO_EN_…" at bounding box center [462, 510] width 447 height 16
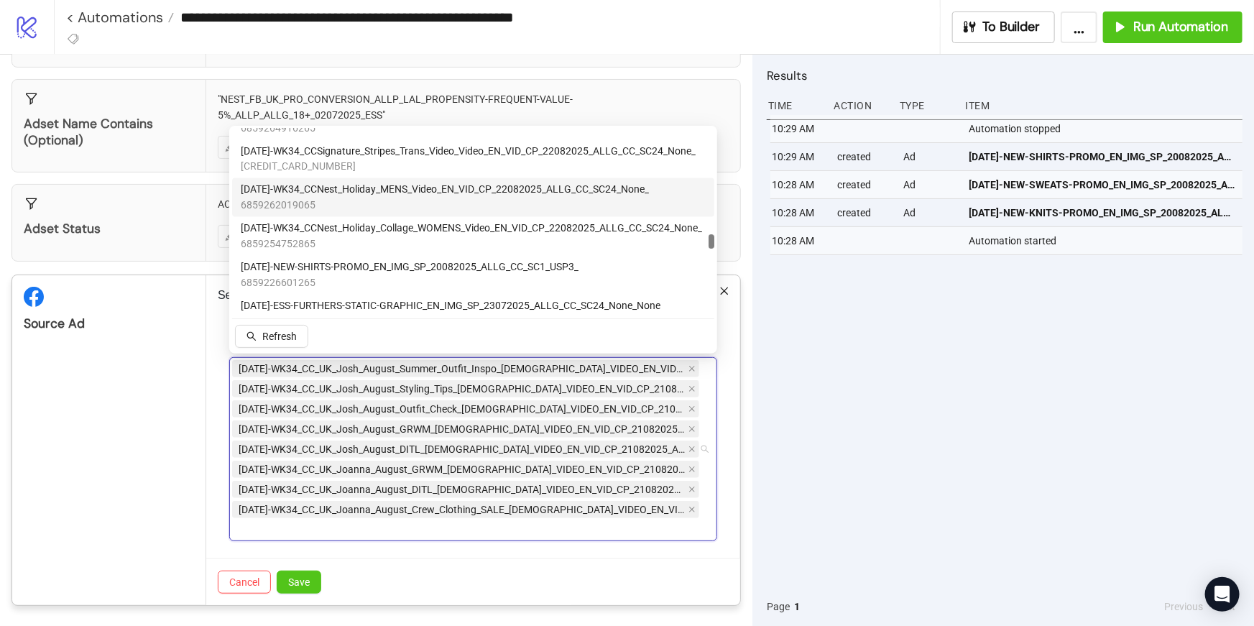
scroll to position [4117, 0]
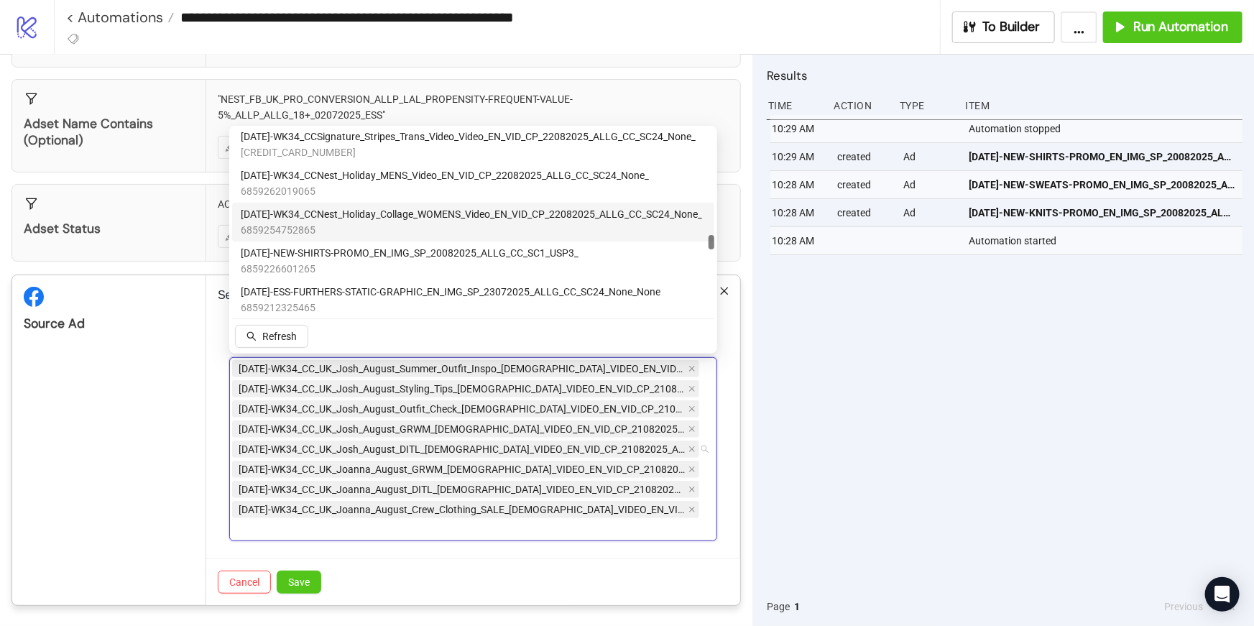
click at [277, 216] on span "[DATE]-WK34_CCNest_Holiday_Collage_WOMENS_Video_EN_VID_CP_22082025_ALLG_CC_SC24…" at bounding box center [471, 214] width 461 height 16
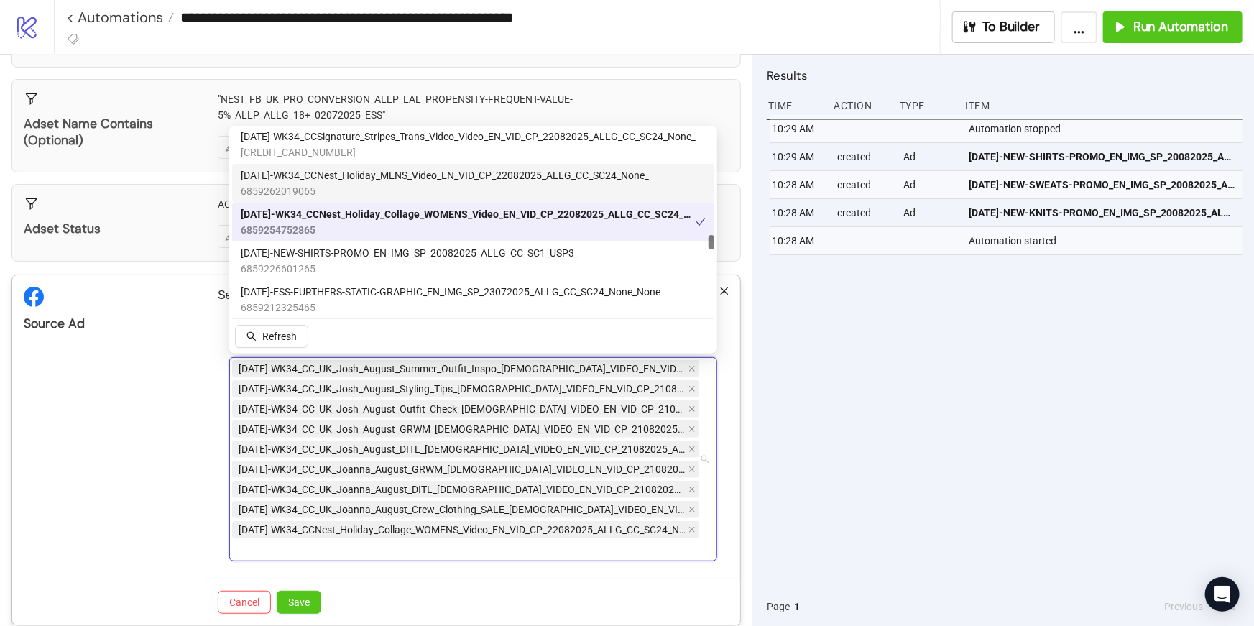
click at [275, 190] on span "6859262019065" at bounding box center [445, 191] width 408 height 16
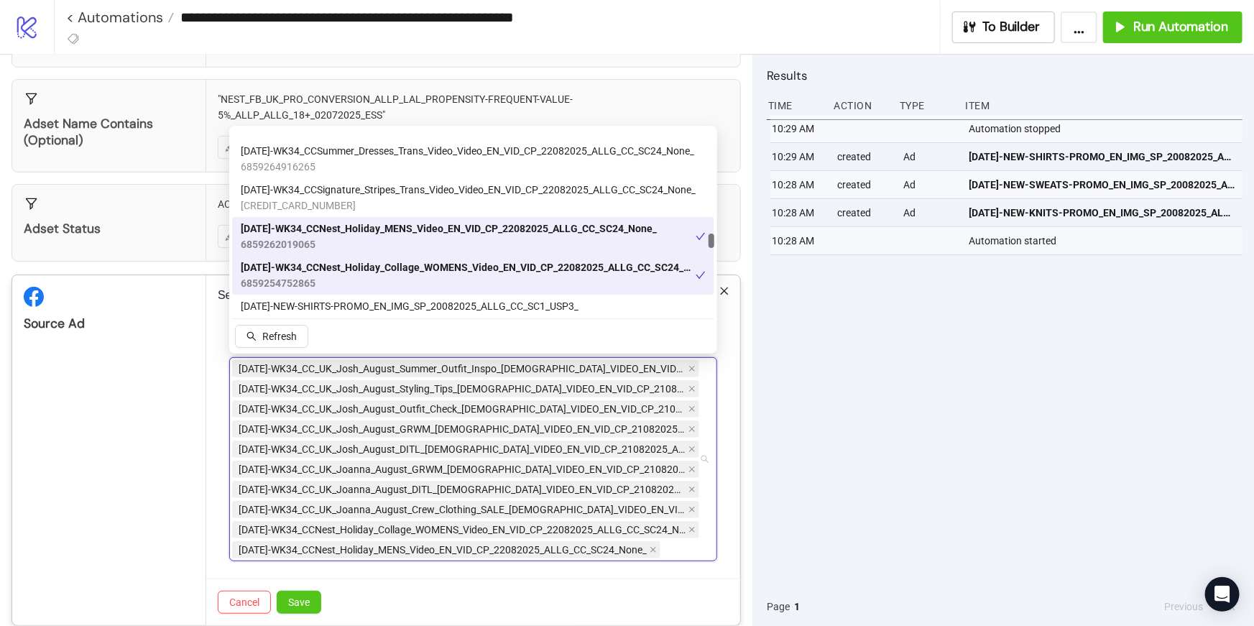
scroll to position [4059, 0]
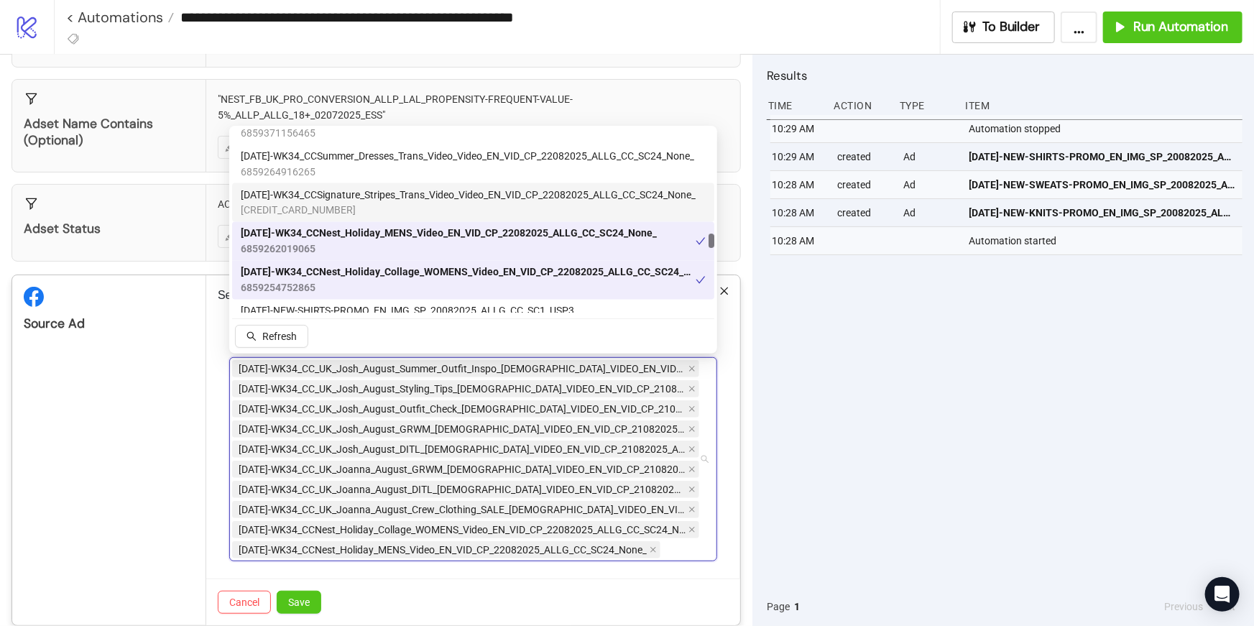
click at [278, 200] on span "[DATE]-WK34_CCSignature_Stripes_Trans_Video_Video_EN_VID_CP_22082025_ALLG_CC_SC…" at bounding box center [468, 195] width 455 height 16
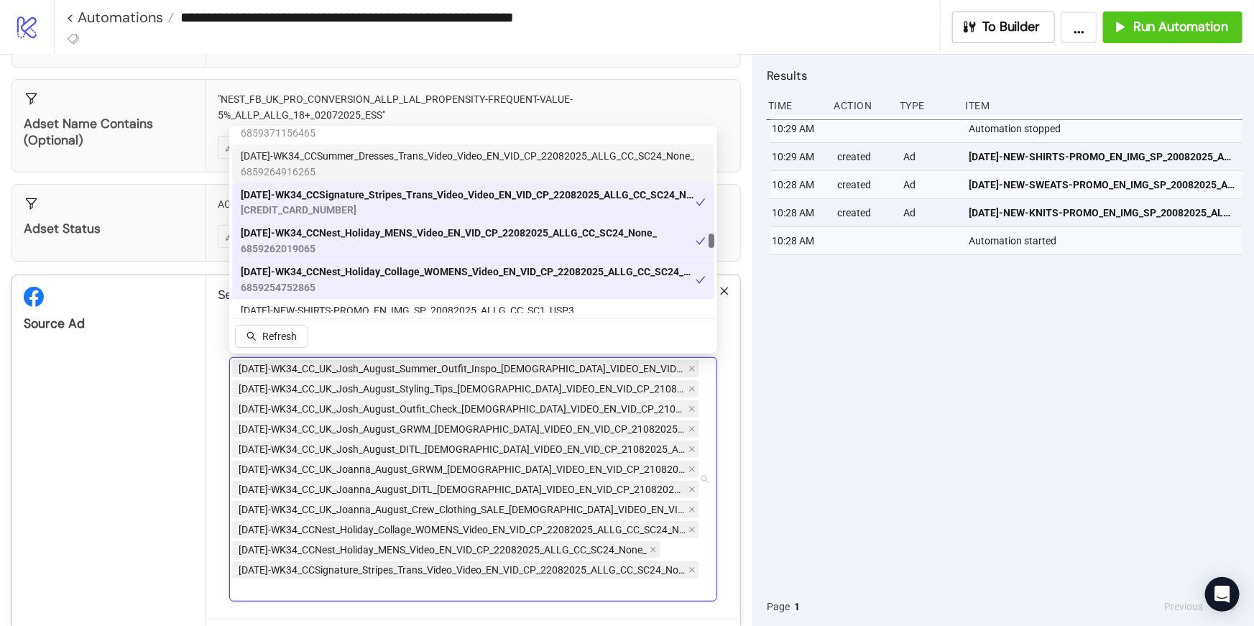
click at [268, 165] on span "6859264916265" at bounding box center [467, 172] width 453 height 16
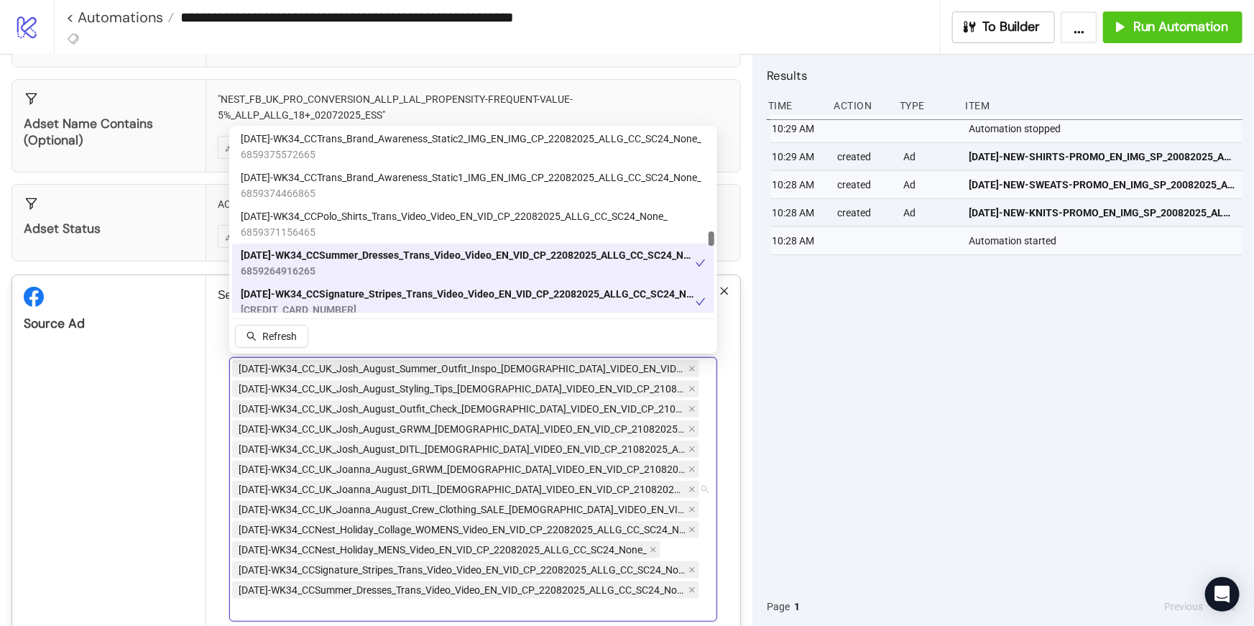
scroll to position [3953, 0]
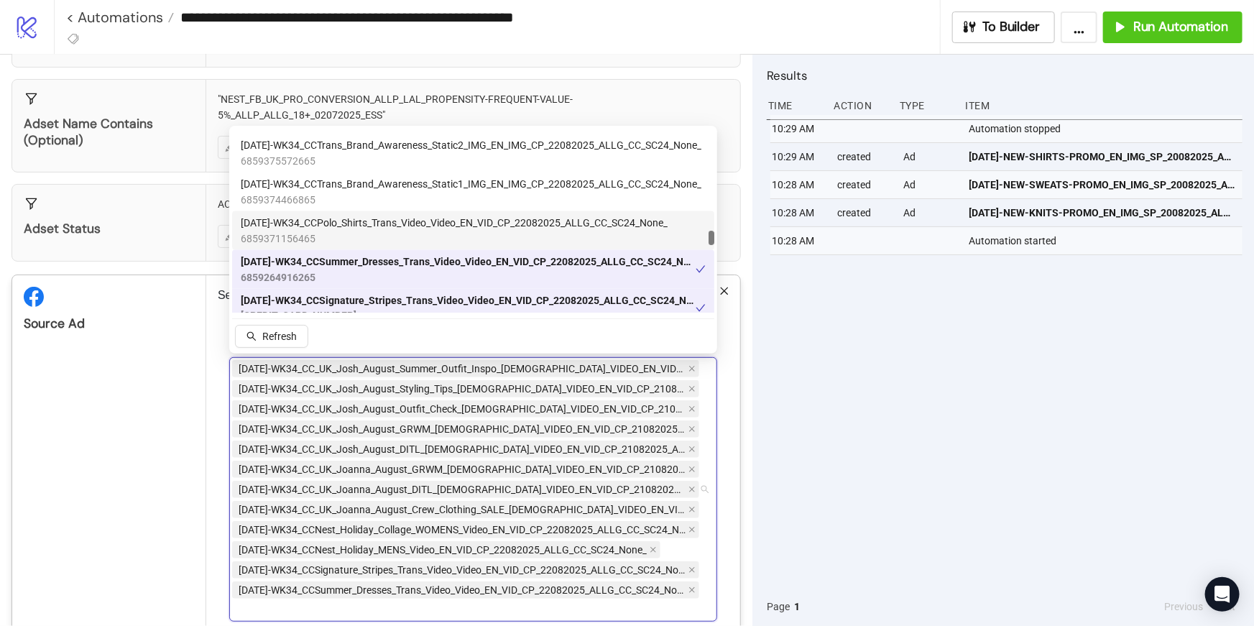
click at [286, 229] on span "[DATE]-WK34_CCPolo_Shirts_Trans_Video_Video_EN_VID_CP_22082025_ALLG_CC_SC24_Non…" at bounding box center [454, 223] width 427 height 16
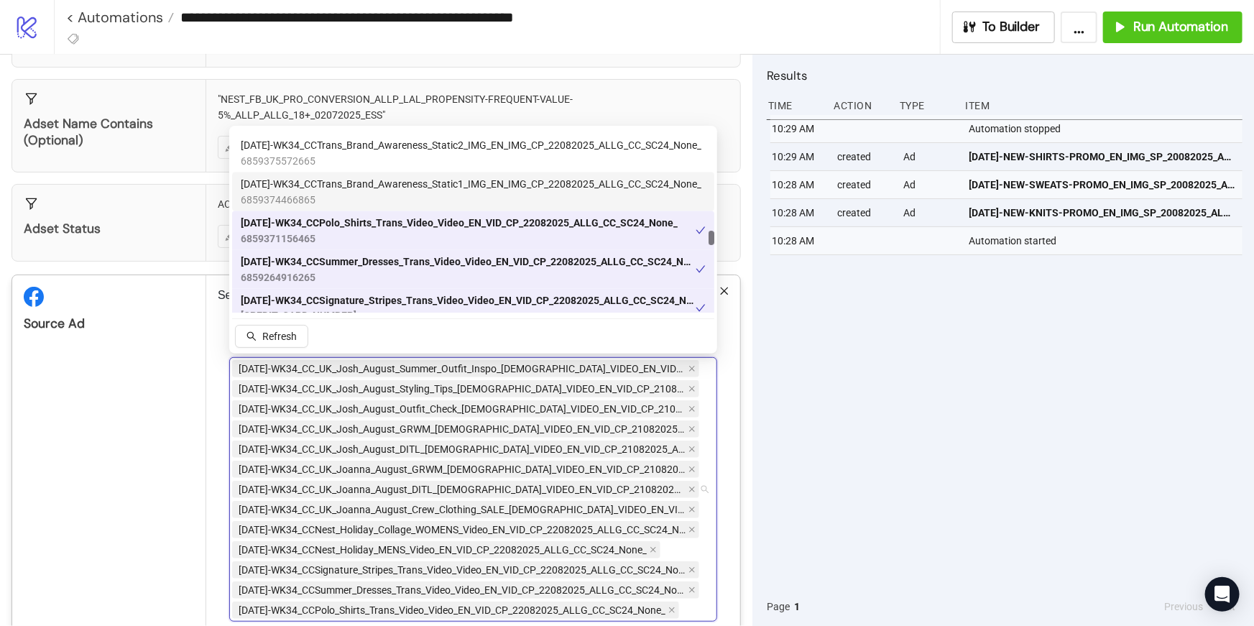
click at [274, 186] on span "[DATE]-WK34_CCTrans_Brand_Awareness_Static1_IMG_EN_IMG_CP_22082025_ALLG_CC_SC24…" at bounding box center [471, 184] width 461 height 16
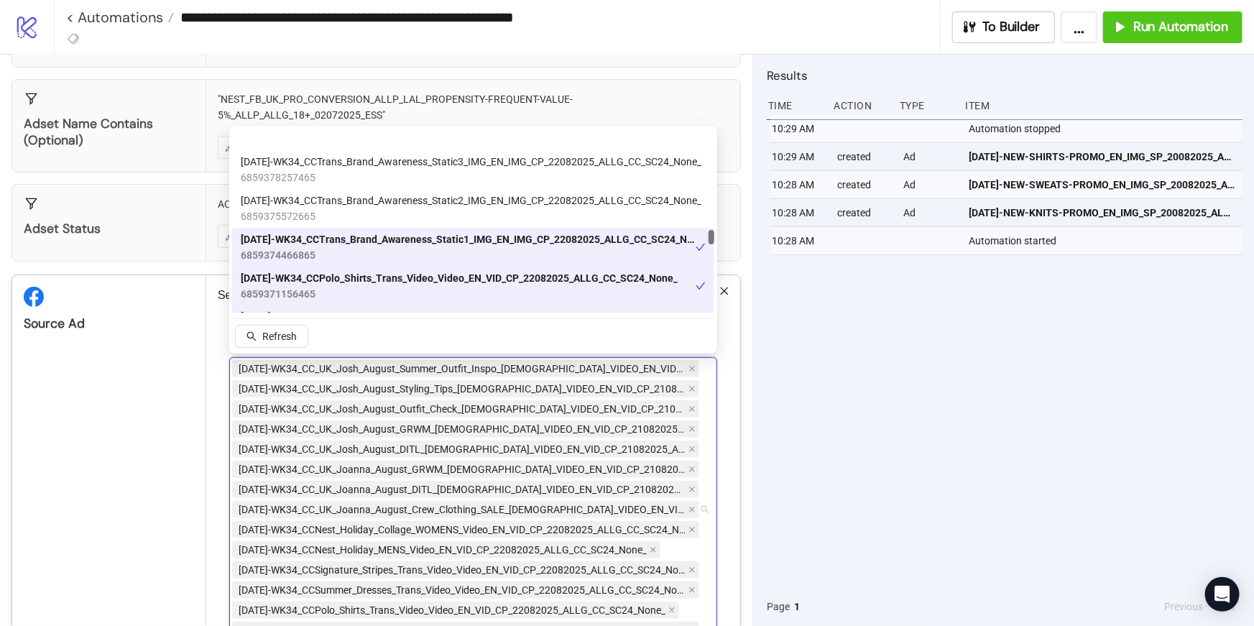
scroll to position [3896, 0]
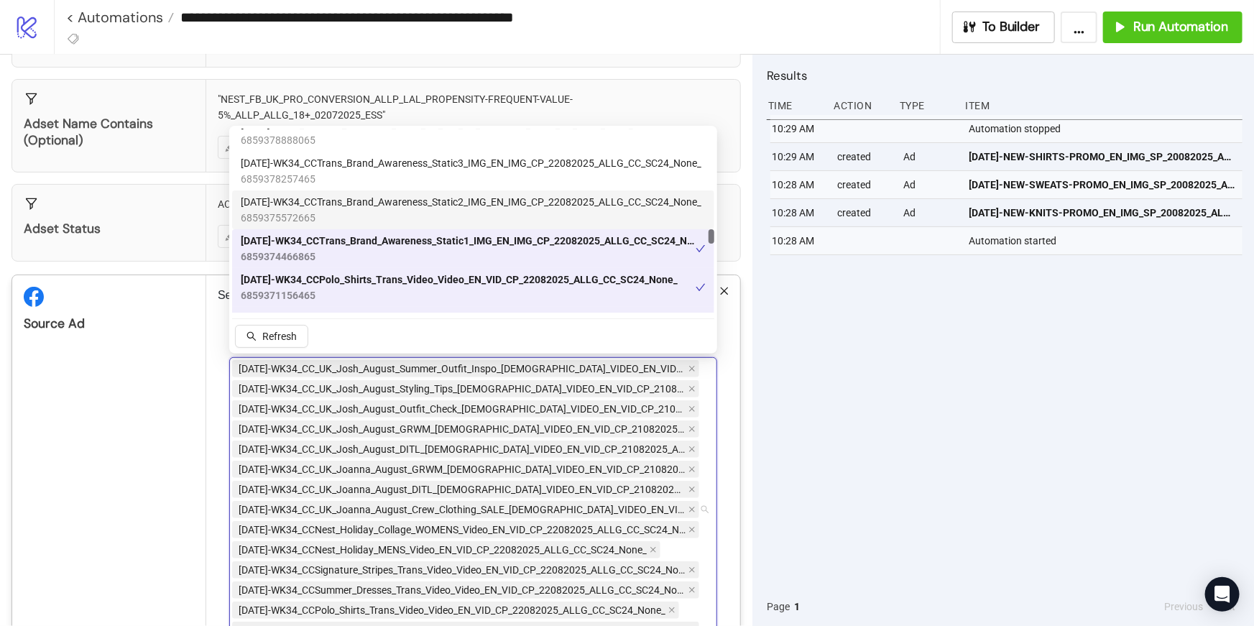
click at [279, 205] on span "[DATE]-WK34_CCTrans_Brand_Awareness_Static2_IMG_EN_IMG_CP_22082025_ALLG_CC_SC24…" at bounding box center [471, 202] width 461 height 16
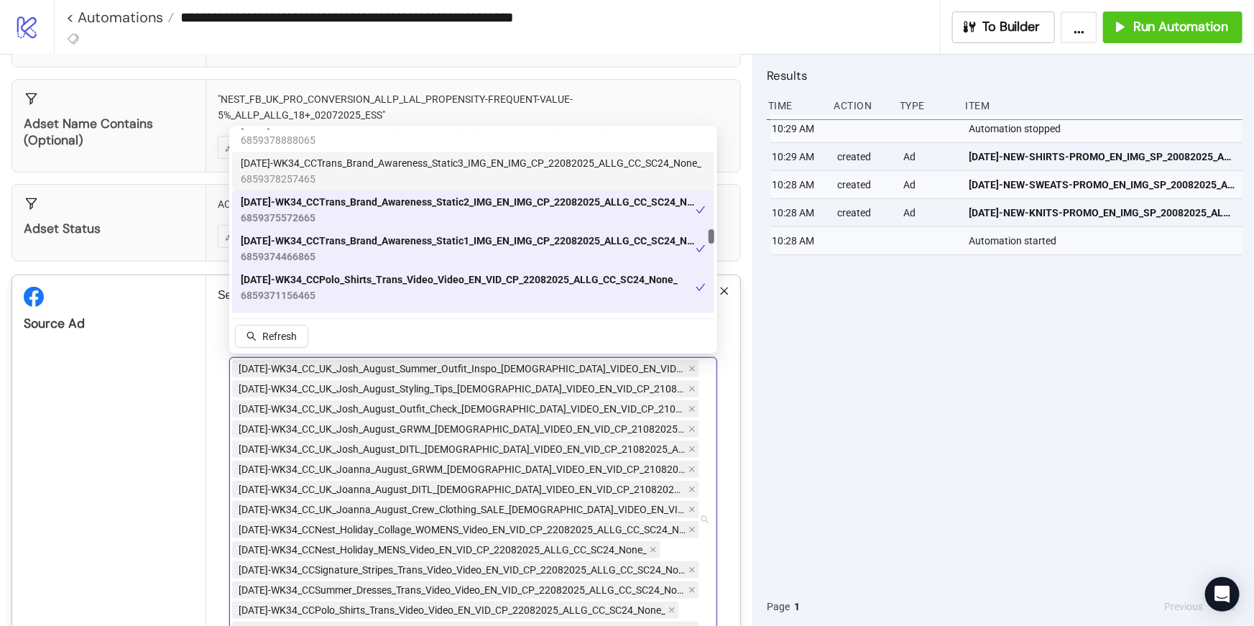
click at [274, 172] on span "6859378257465" at bounding box center [471, 179] width 461 height 16
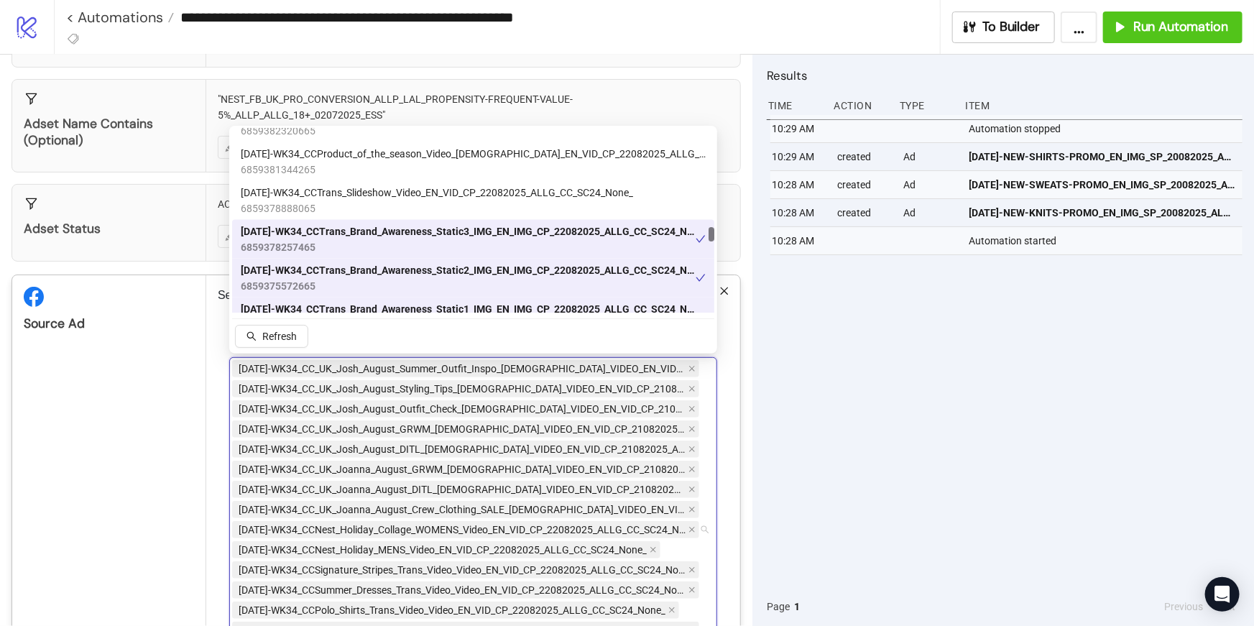
scroll to position [3820, 0]
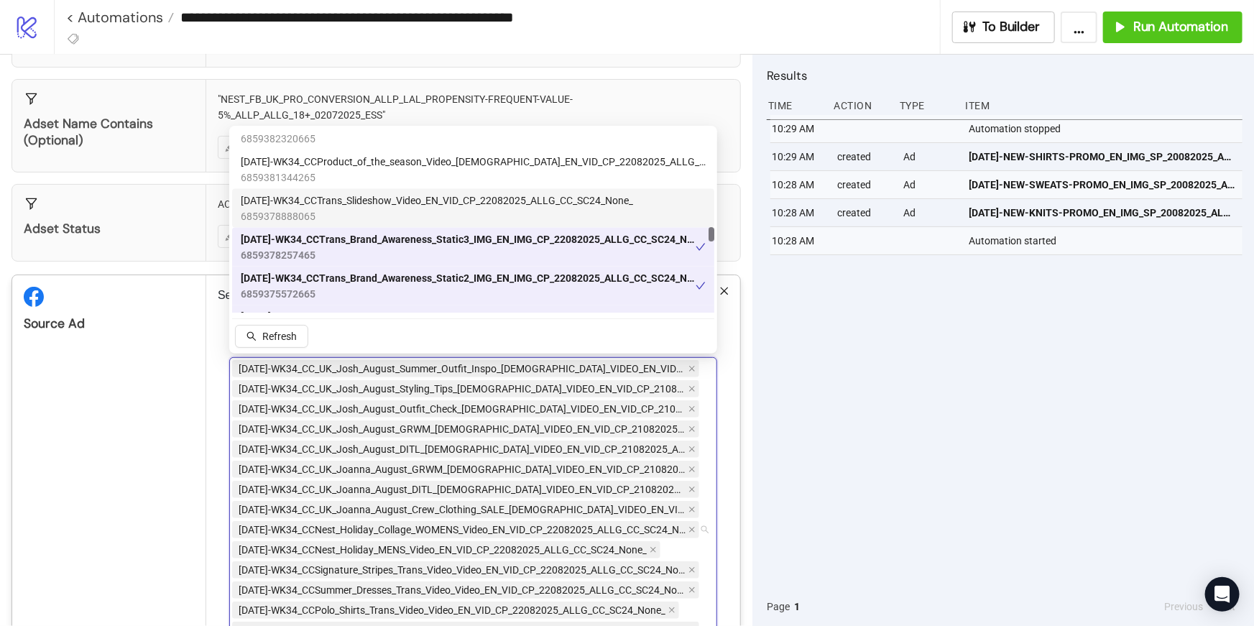
click at [281, 205] on span "[DATE]-WK34_CCTrans_Slideshow_Video_EN_VID_CP_22082025_ALLG_CC_SC24_None_" at bounding box center [437, 201] width 392 height 16
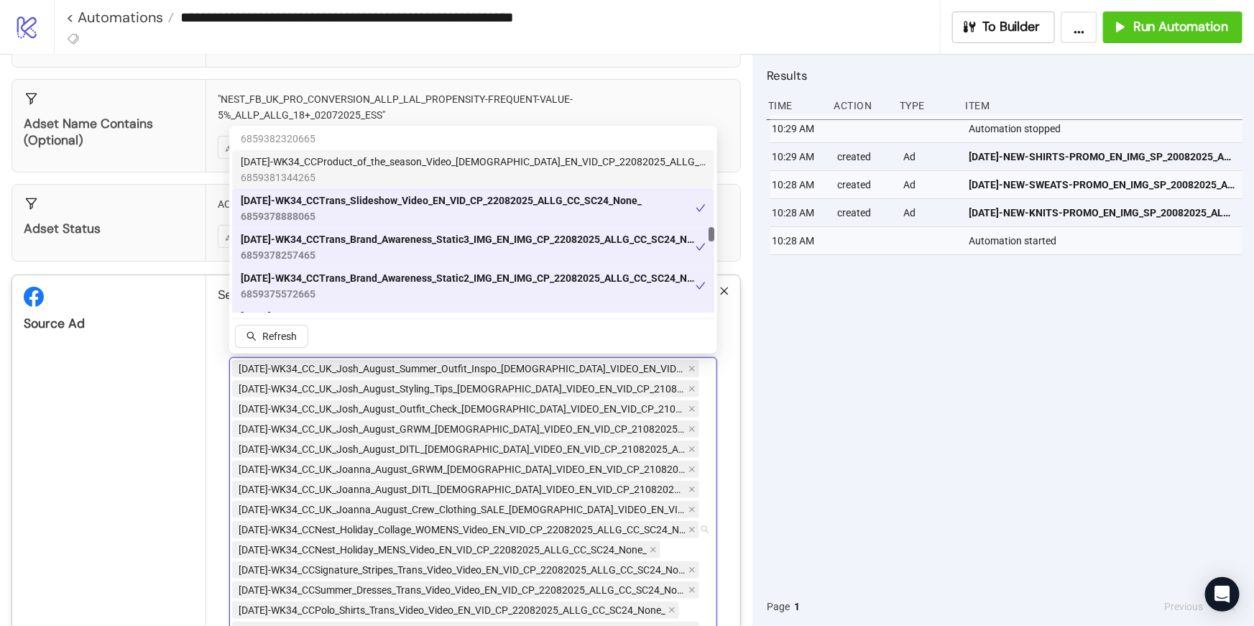
click at [277, 170] on span "6859381344265" at bounding box center [473, 178] width 465 height 16
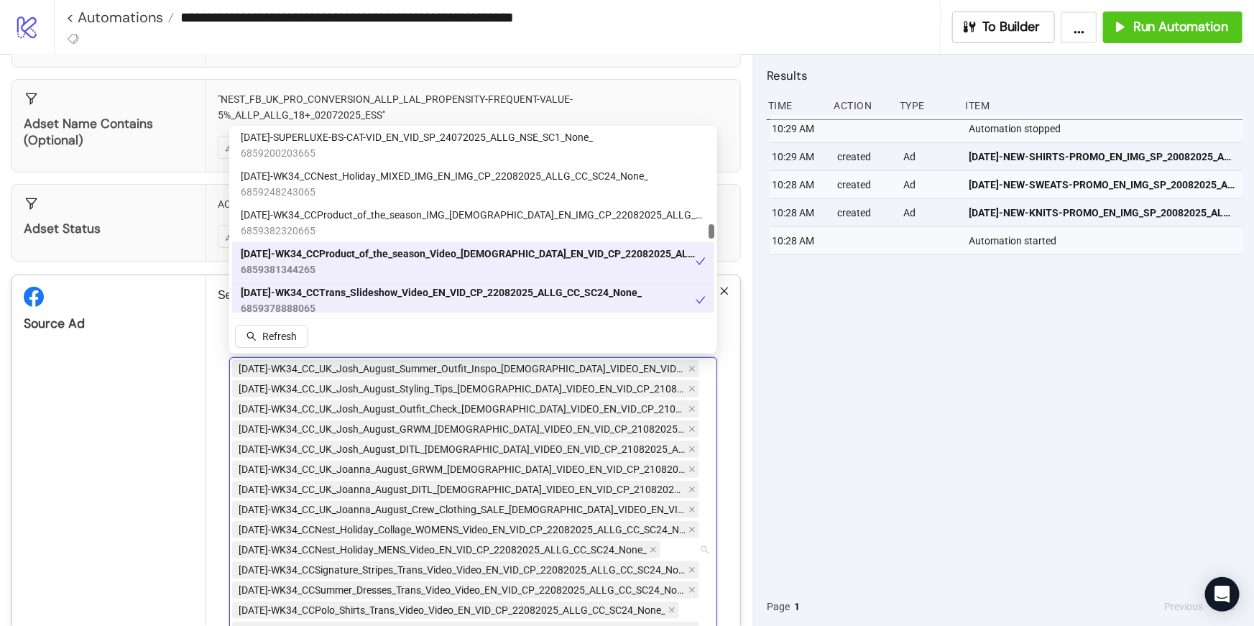
scroll to position [3715, 0]
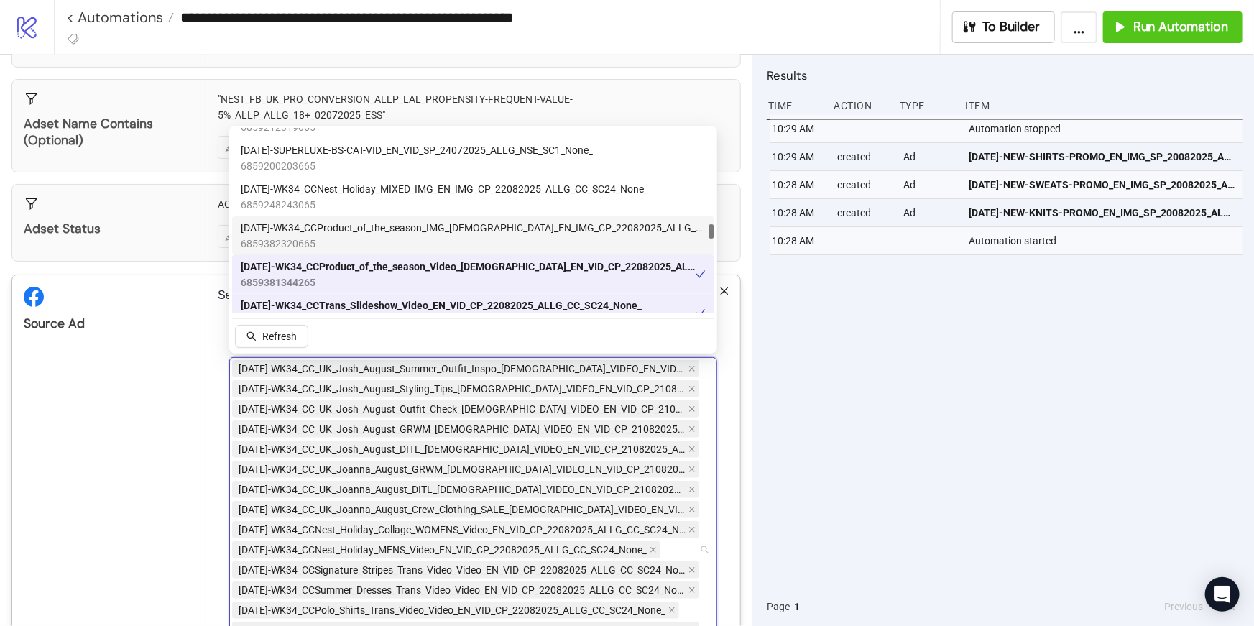
click at [287, 223] on span "[DATE]-WK34_CCProduct_of_the_season_IMG_[DEMOGRAPHIC_DATA]_EN_IMG_CP_22082025_A…" at bounding box center [473, 228] width 465 height 16
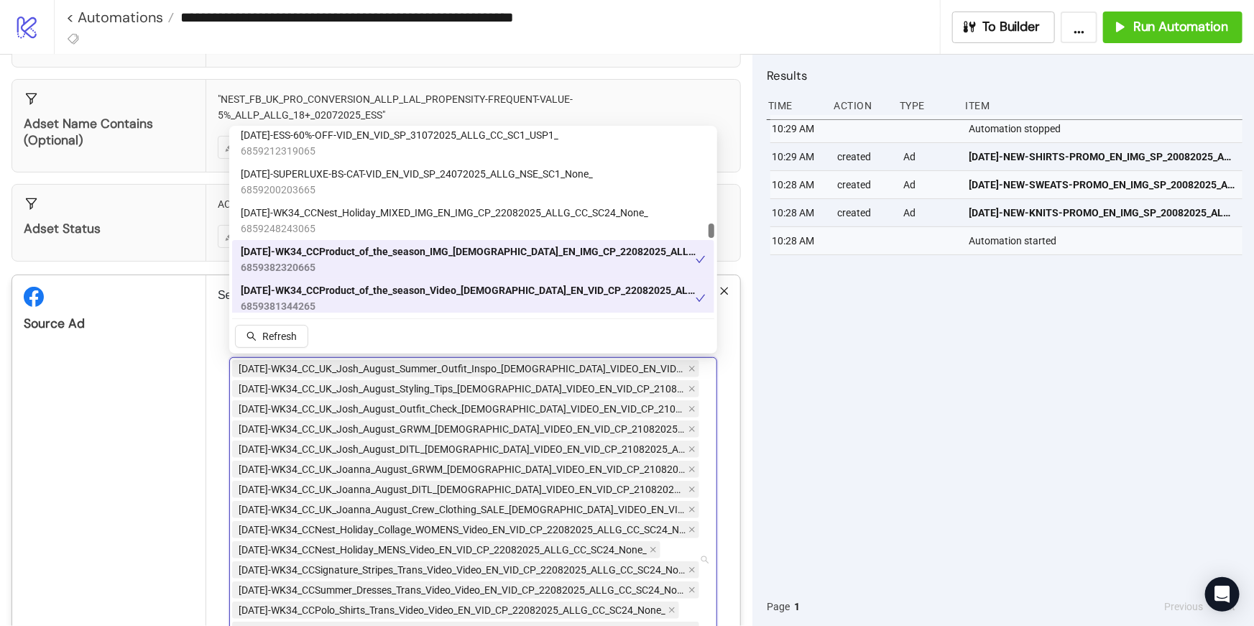
scroll to position [3693, 0]
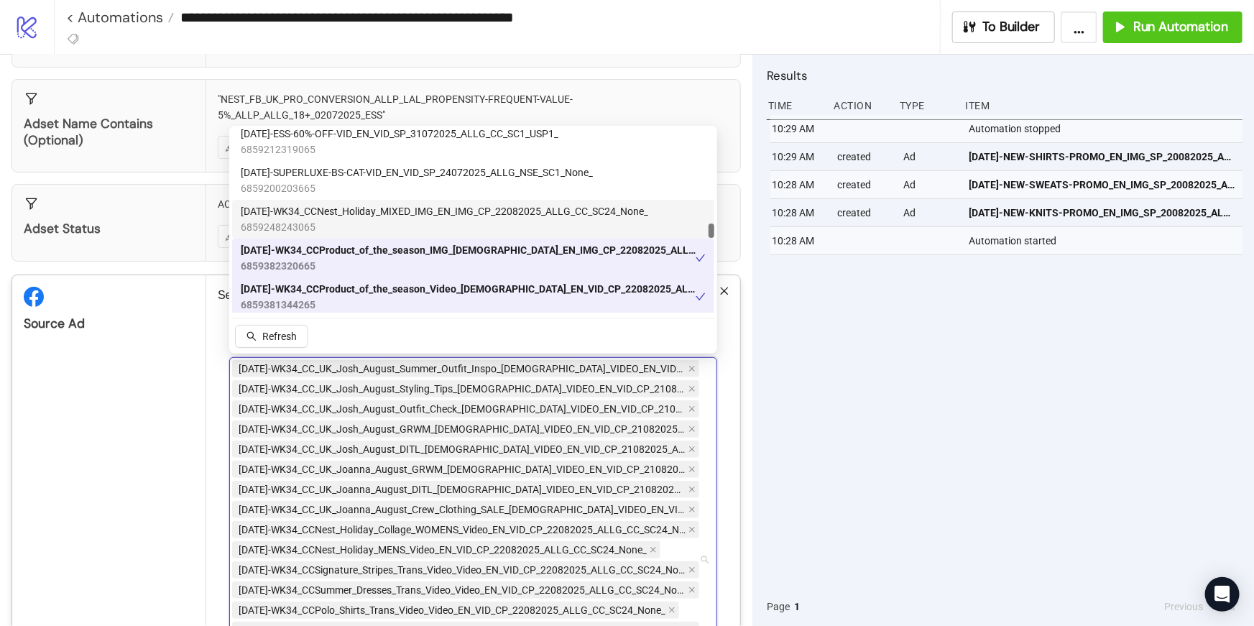
click at [305, 208] on span "[DATE]-WK34_CCNest_Holiday_MIXED_IMG_EN_IMG_CP_22082025_ALLG_CC_SC24_None_" at bounding box center [444, 211] width 407 height 16
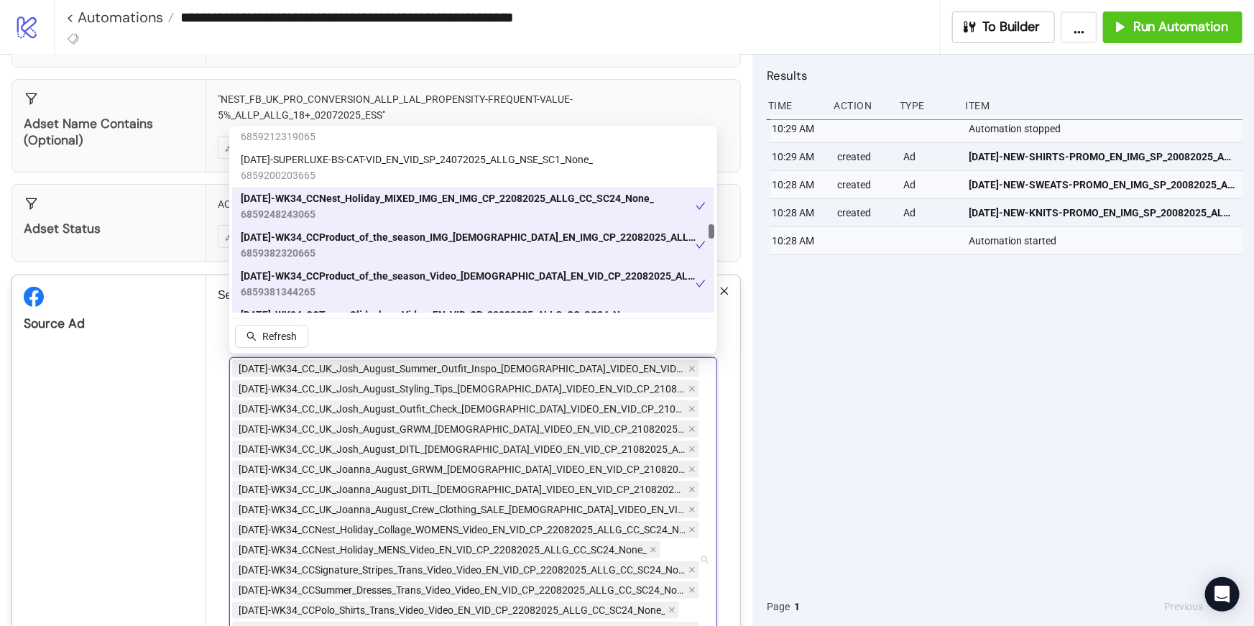
scroll to position [3707, 0]
click at [179, 407] on div "Source Ad" at bounding box center [109, 550] width 194 height 551
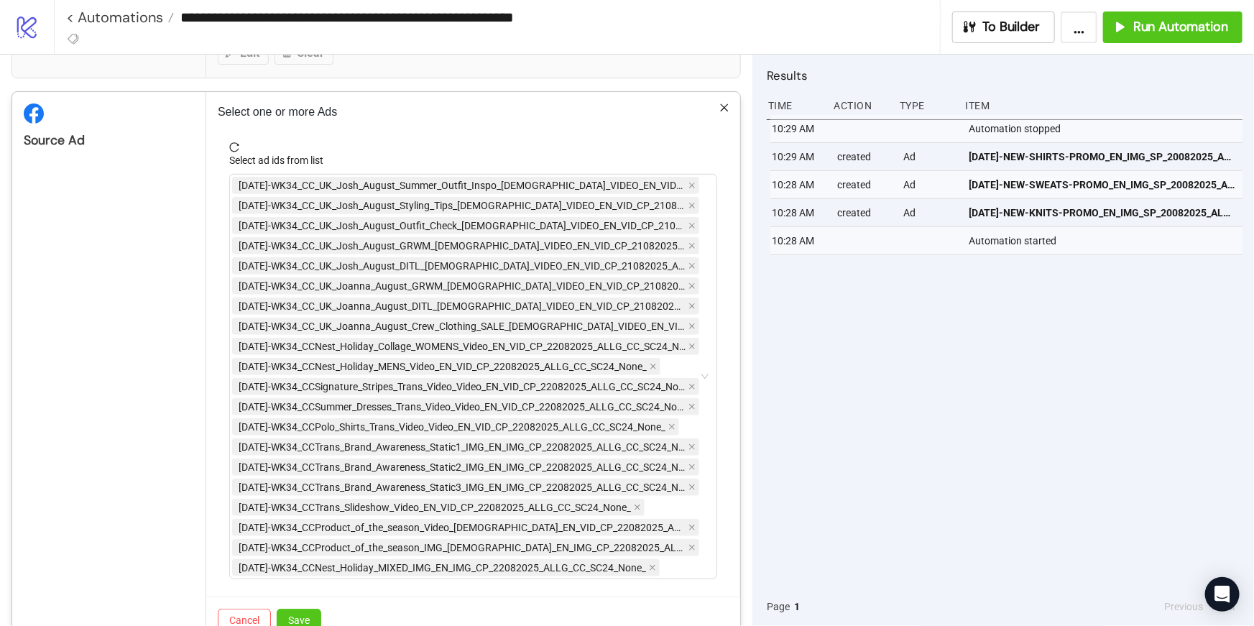
scroll to position [428, 0]
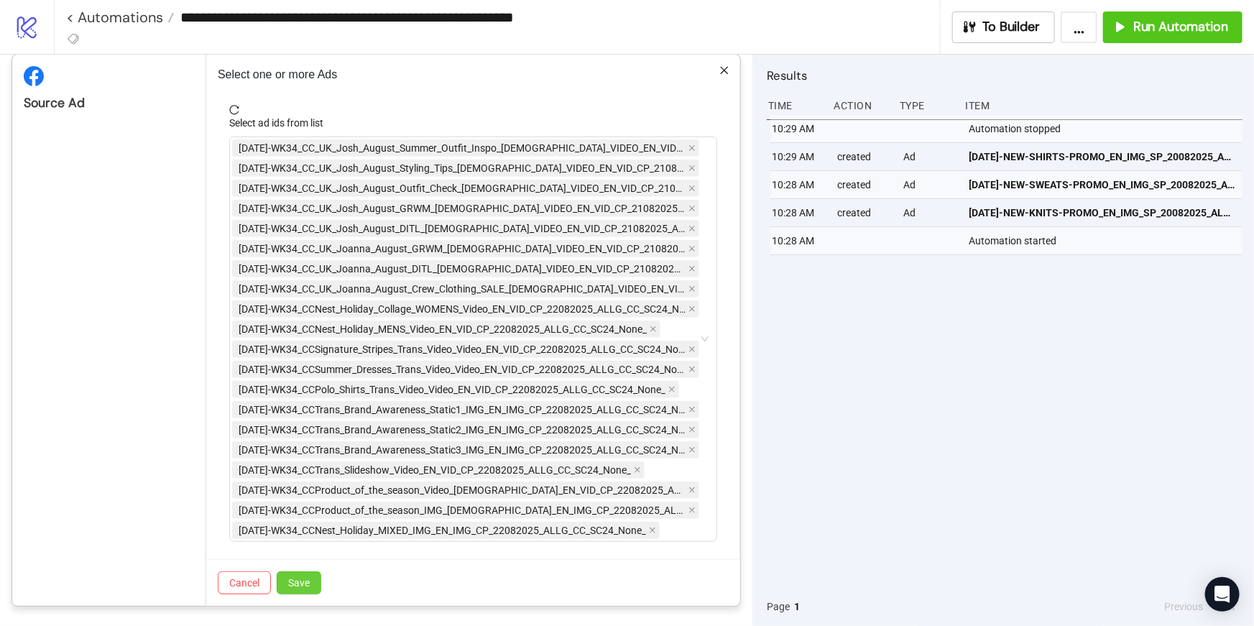
click at [301, 578] on span "Save" at bounding box center [299, 582] width 22 height 11
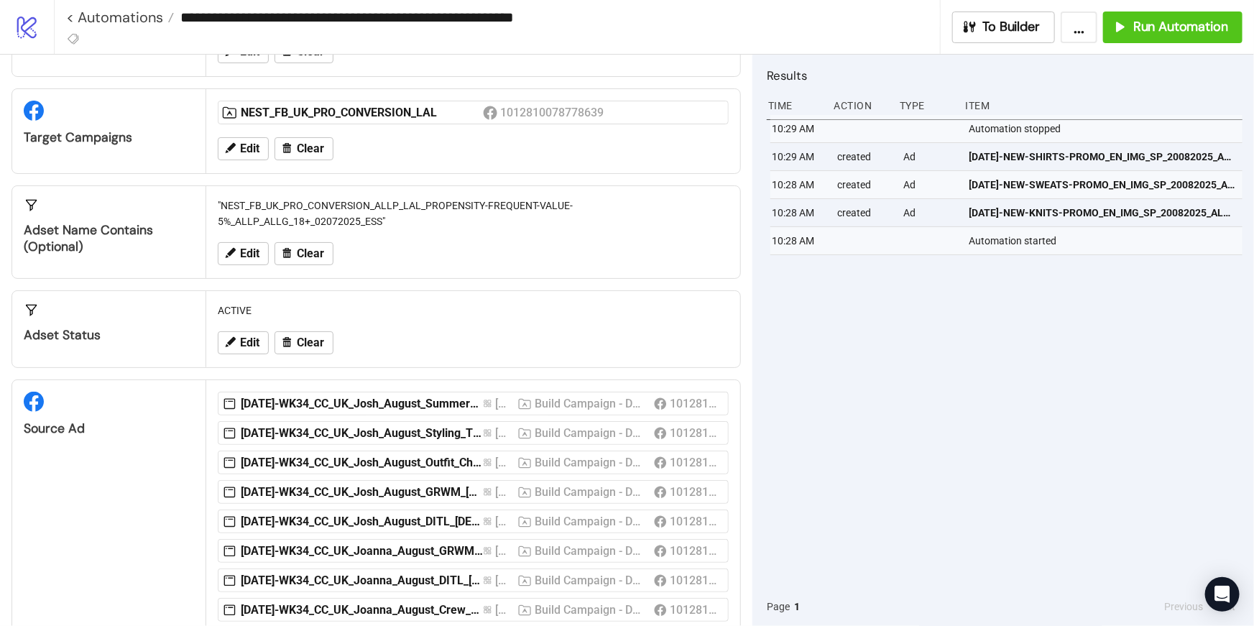
scroll to position [0, 0]
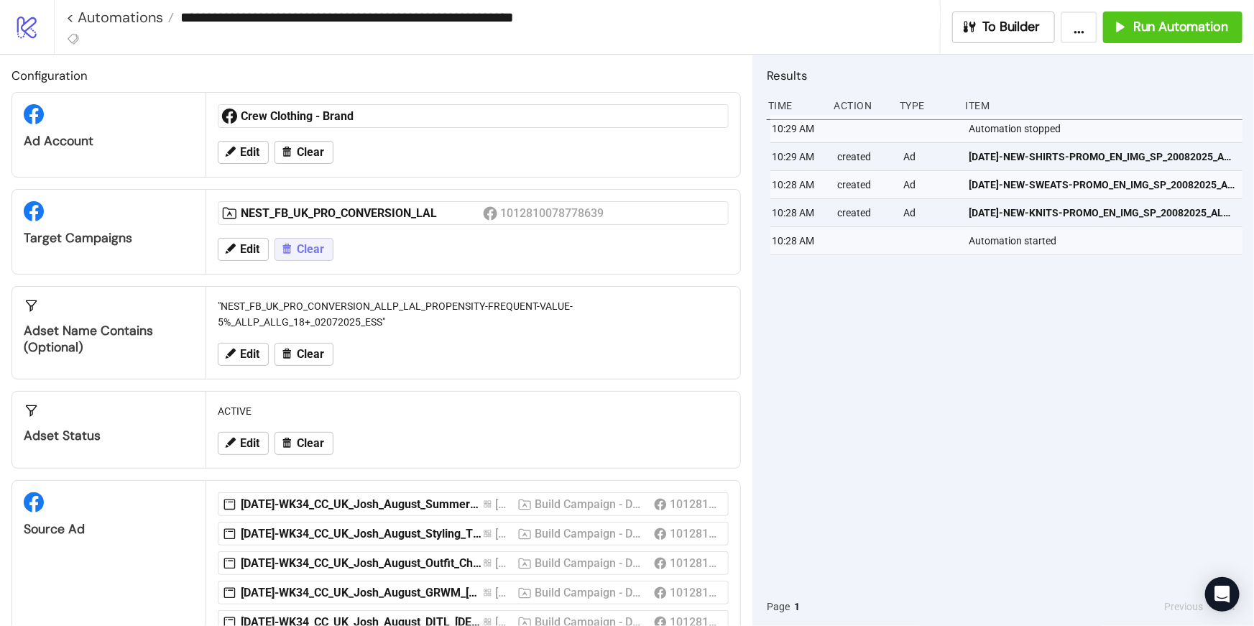
click at [292, 249] on icon at bounding box center [286, 248] width 13 height 13
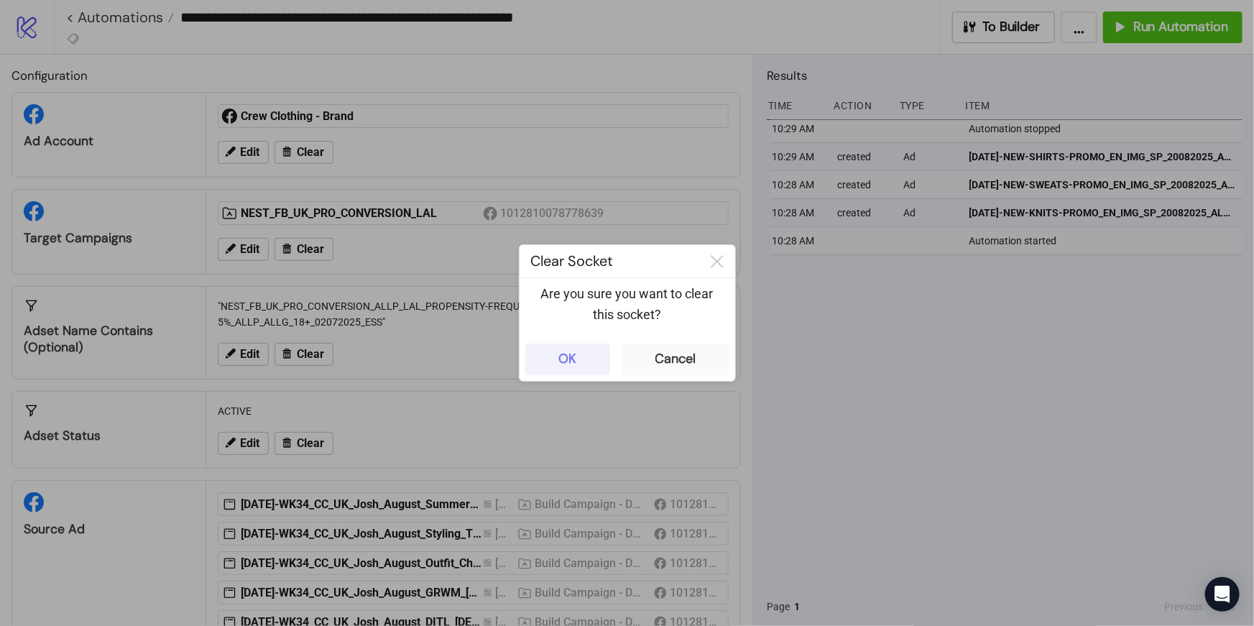
click at [582, 361] on button "OK" at bounding box center [567, 359] width 85 height 32
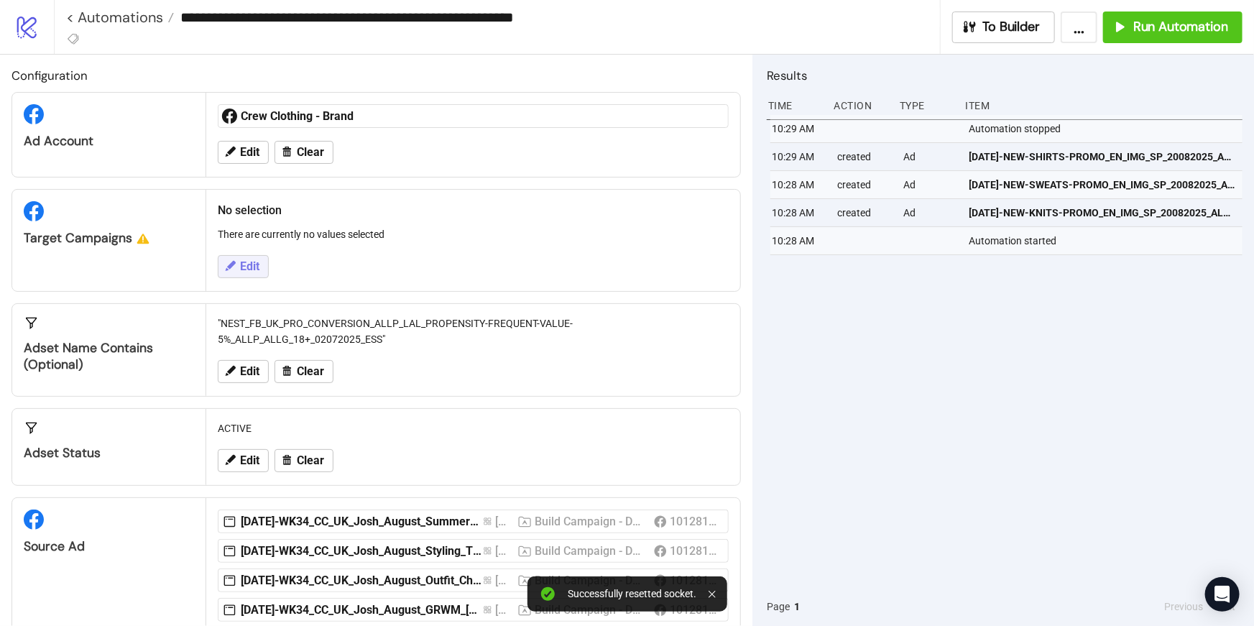
click at [249, 262] on span "Edit" at bounding box center [249, 266] width 19 height 13
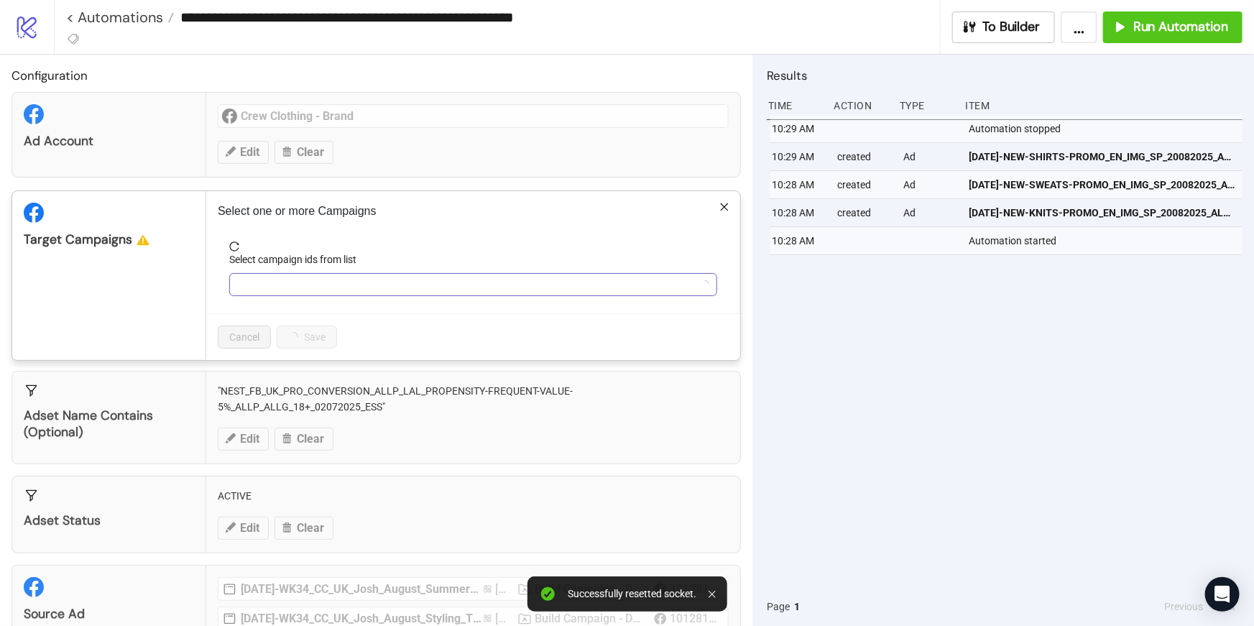
click at [320, 287] on div at bounding box center [465, 285] width 467 height 20
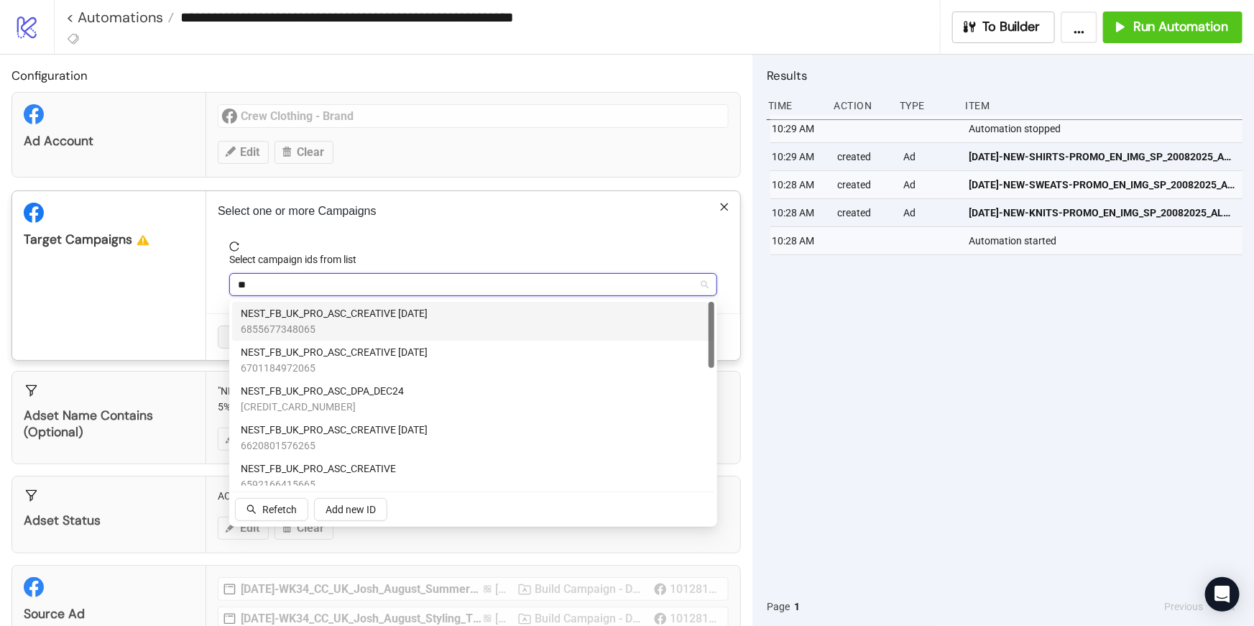
click at [313, 323] on span "6855677348065" at bounding box center [334, 329] width 187 height 16
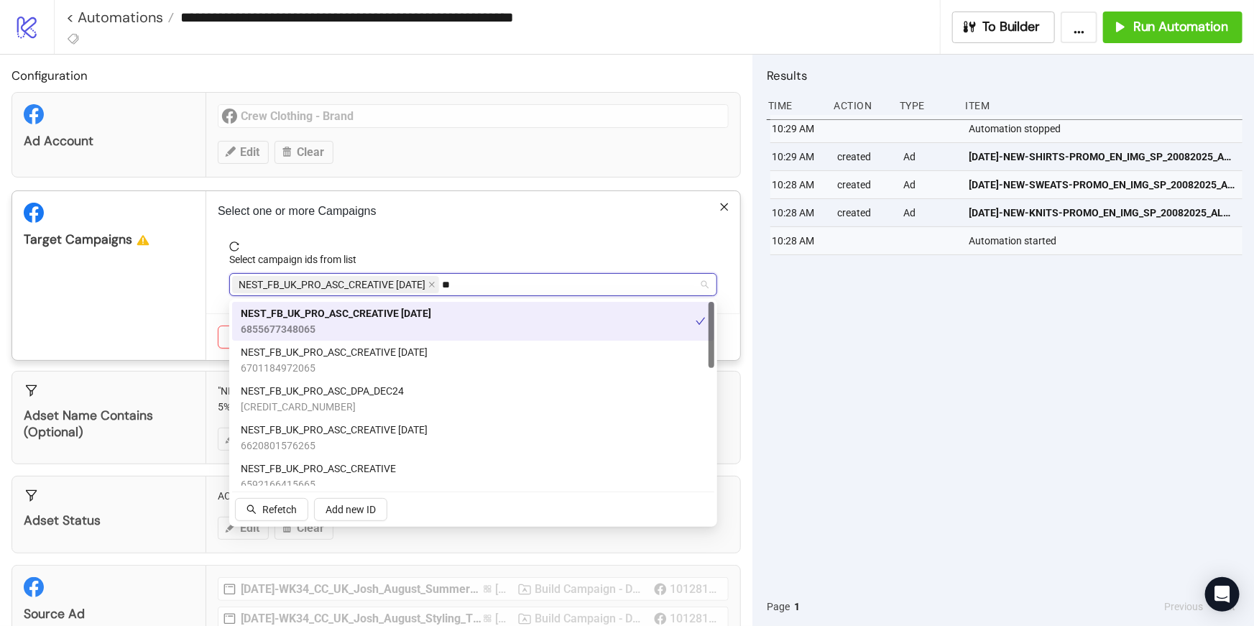
type input "*"
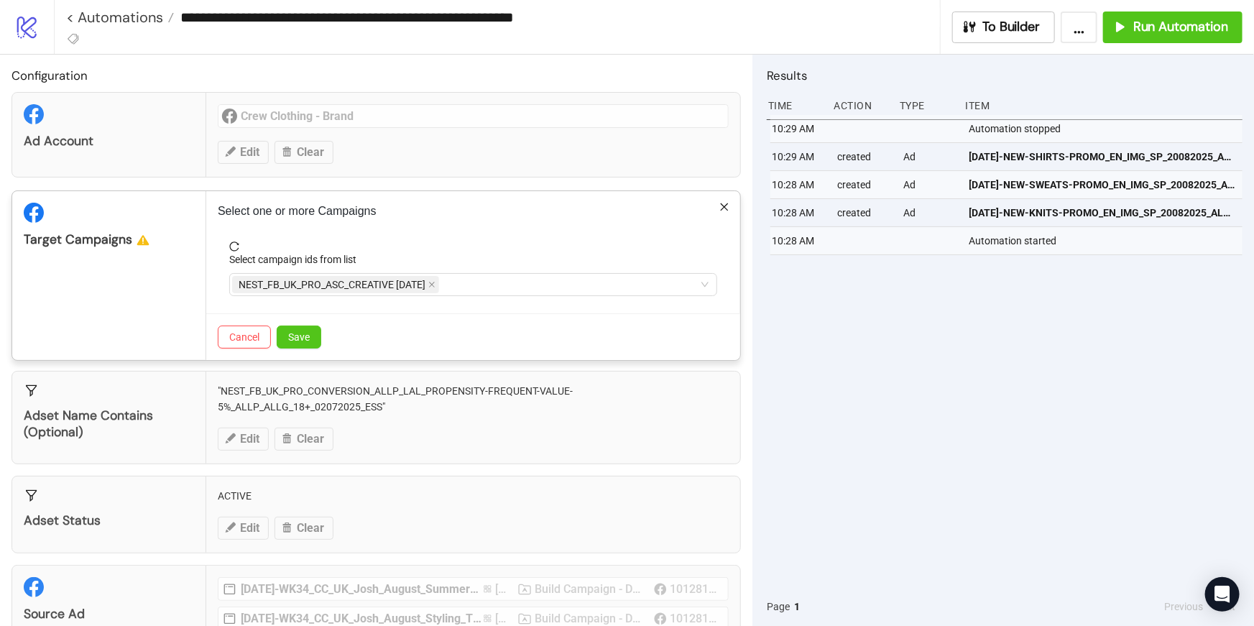
click at [448, 252] on div "Select campaign ids from list" at bounding box center [473, 263] width 488 height 22
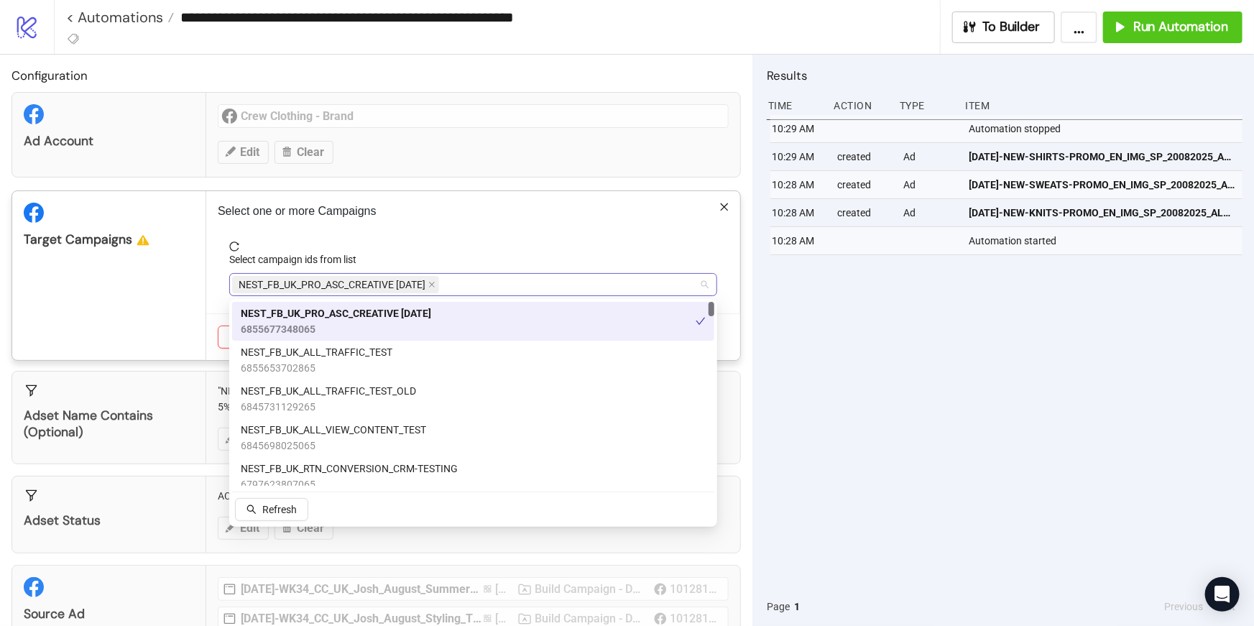
click at [522, 288] on div "NEST_FB_UK_PRO_ASC_CREATIVE [DATE]" at bounding box center [465, 285] width 467 height 20
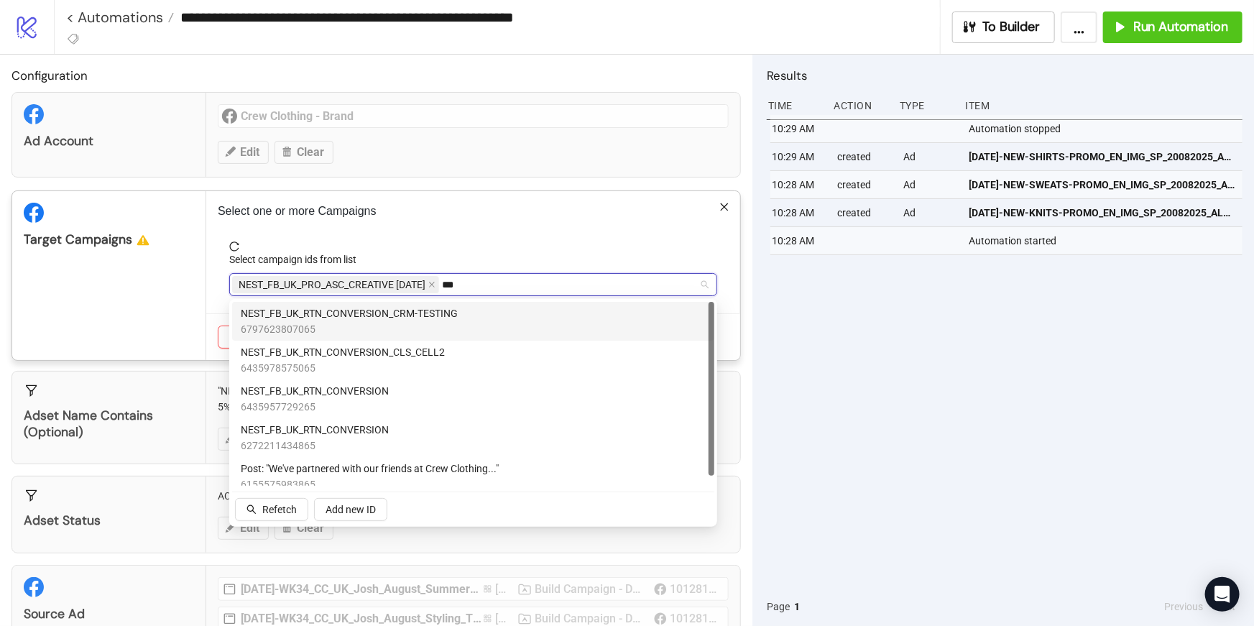
click at [435, 326] on span "6797623807065" at bounding box center [349, 329] width 217 height 16
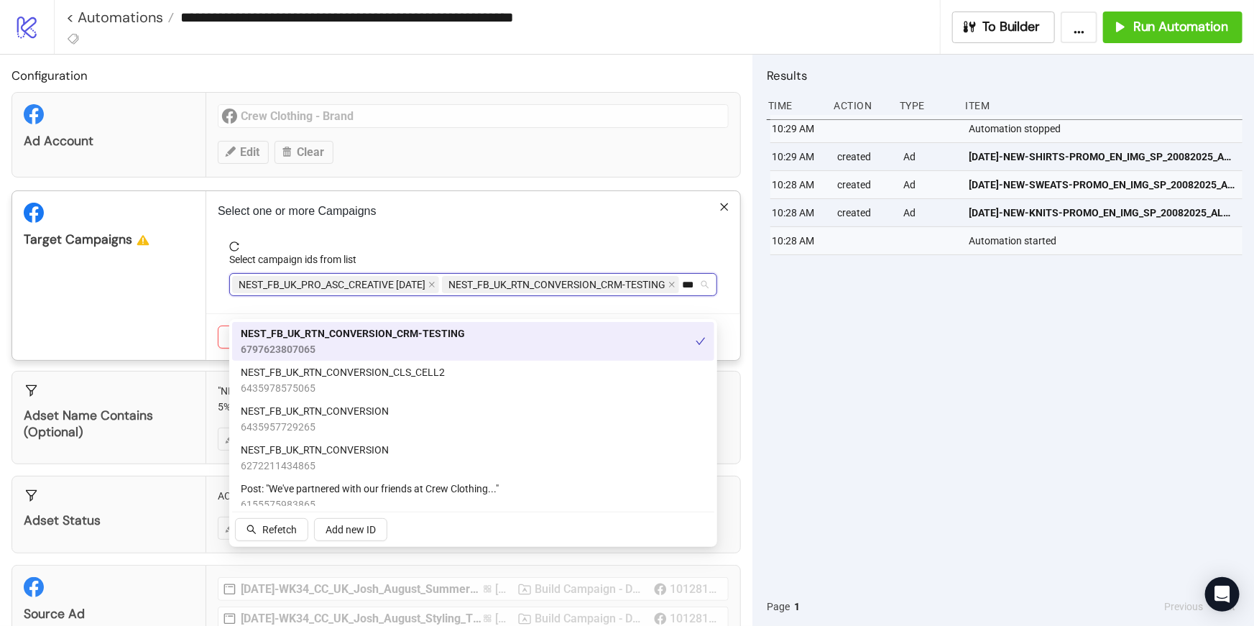
type input "***"
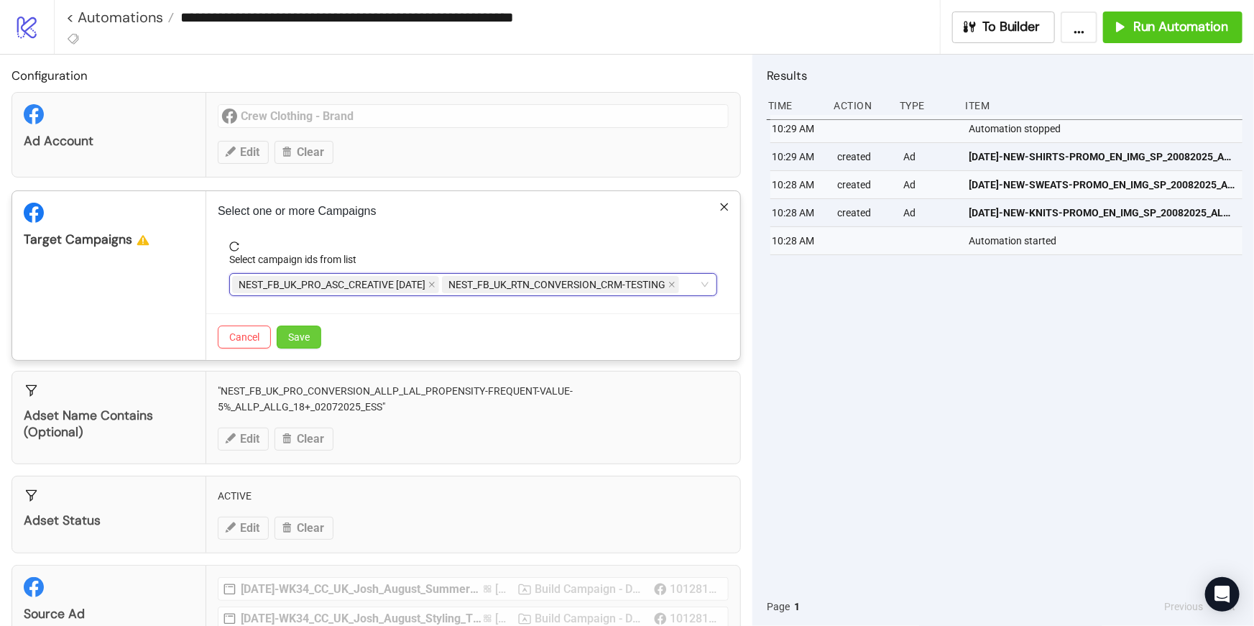
click at [309, 339] on span "Save" at bounding box center [299, 336] width 22 height 11
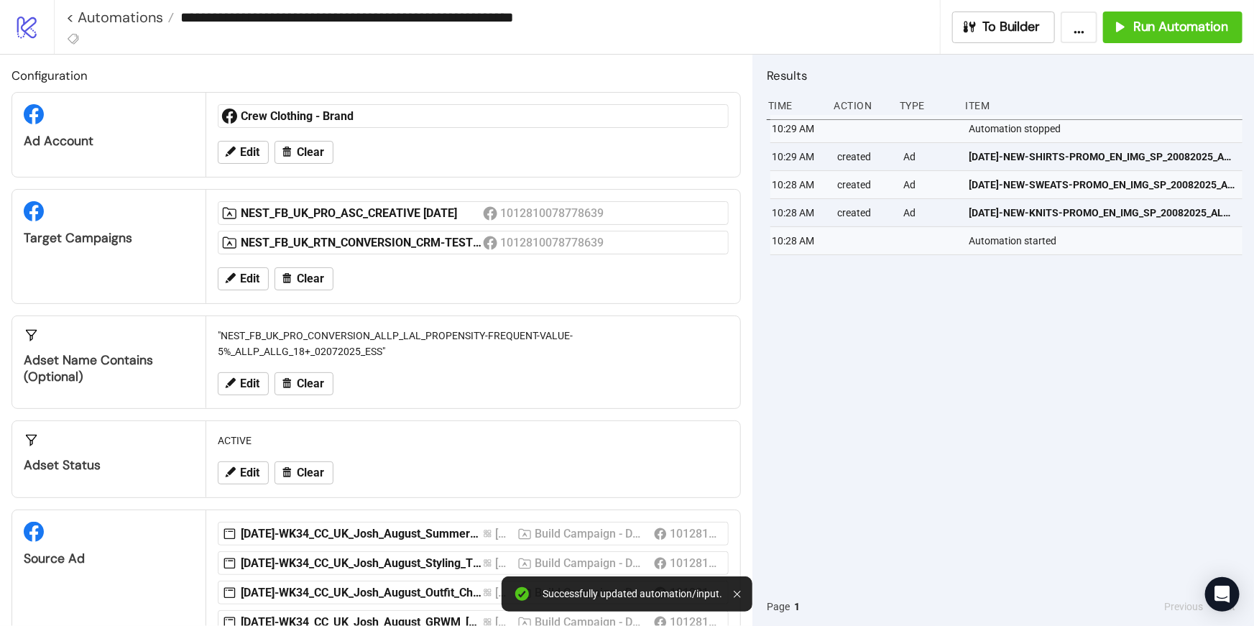
scroll to position [547, 0]
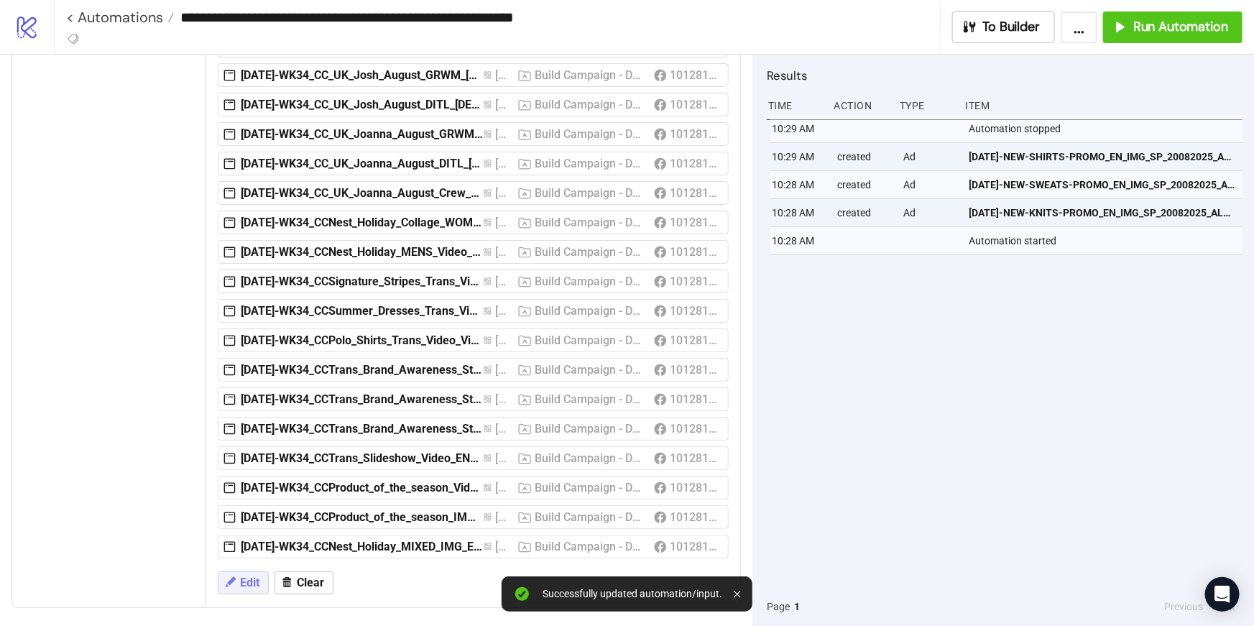
click at [250, 582] on span "Edit" at bounding box center [249, 582] width 19 height 13
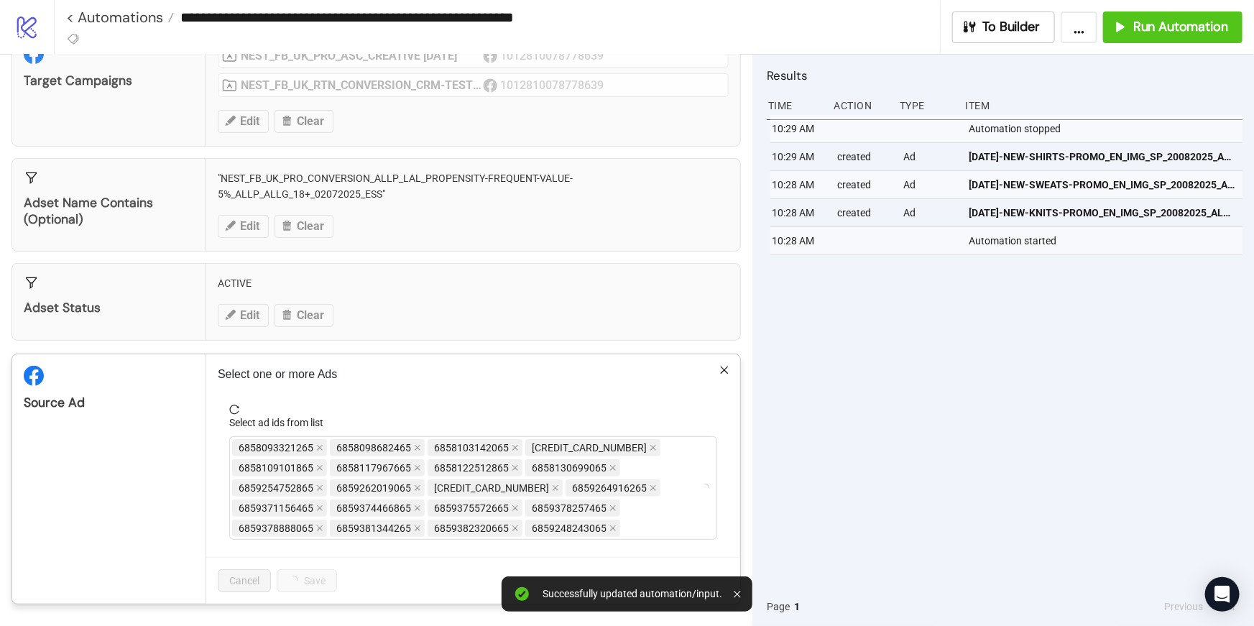
scroll to position [155, 0]
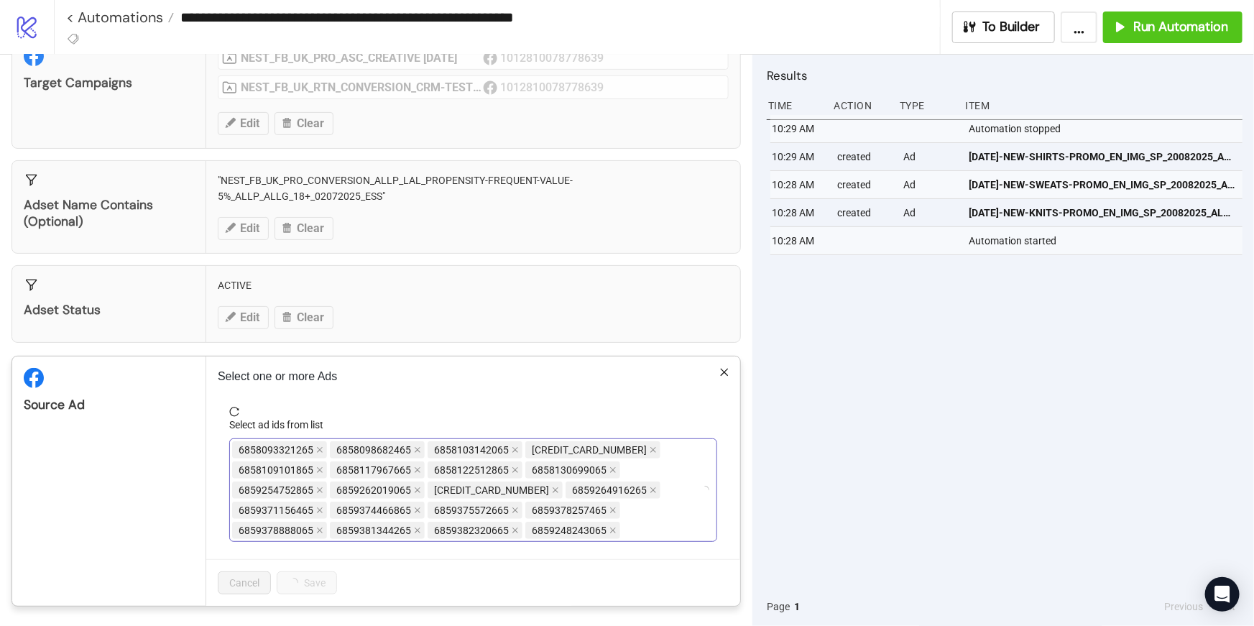
click at [641, 488] on div "6858093321265 6858098682465 6858103142065 6858106609865 6858109101865 685811796…" at bounding box center [465, 490] width 467 height 101
click at [455, 486] on span "[CREDIT_CARD_NUMBER]" at bounding box center [491, 490] width 115 height 16
click at [458, 493] on span "[CREDIT_CARD_NUMBER]" at bounding box center [491, 490] width 115 height 16
click at [267, 484] on span "6859254752865" at bounding box center [276, 490] width 75 height 16
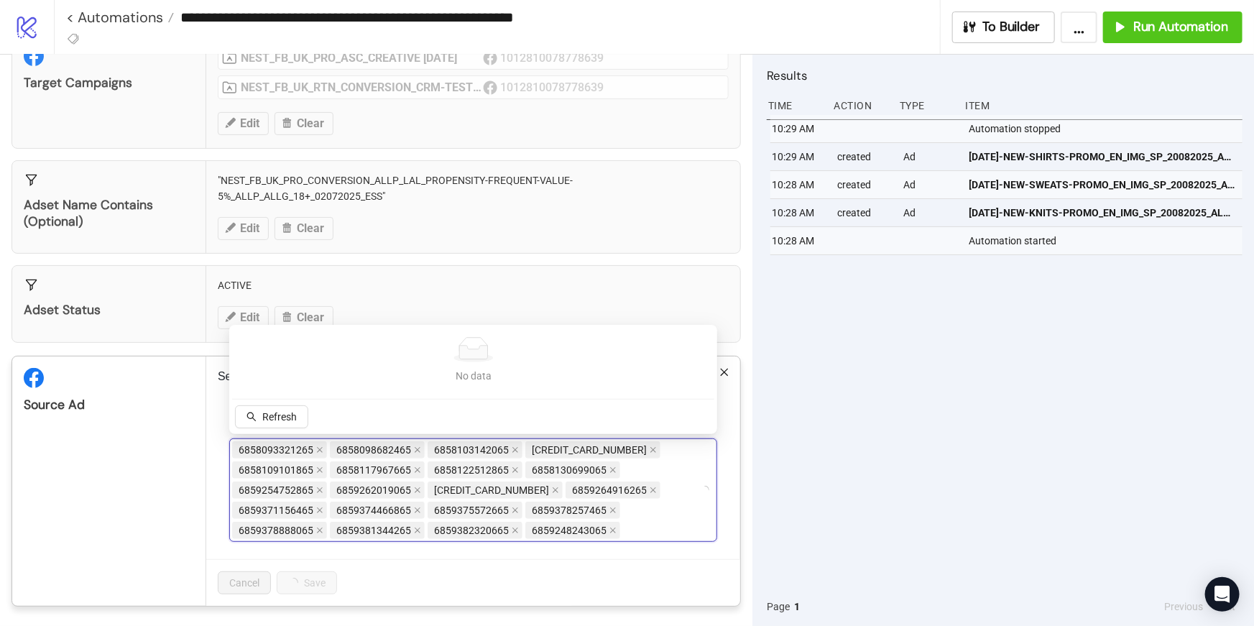
click at [245, 448] on span "6858093321265" at bounding box center [276, 450] width 75 height 16
click at [577, 357] on div "No data" at bounding box center [472, 349] width 453 height 25
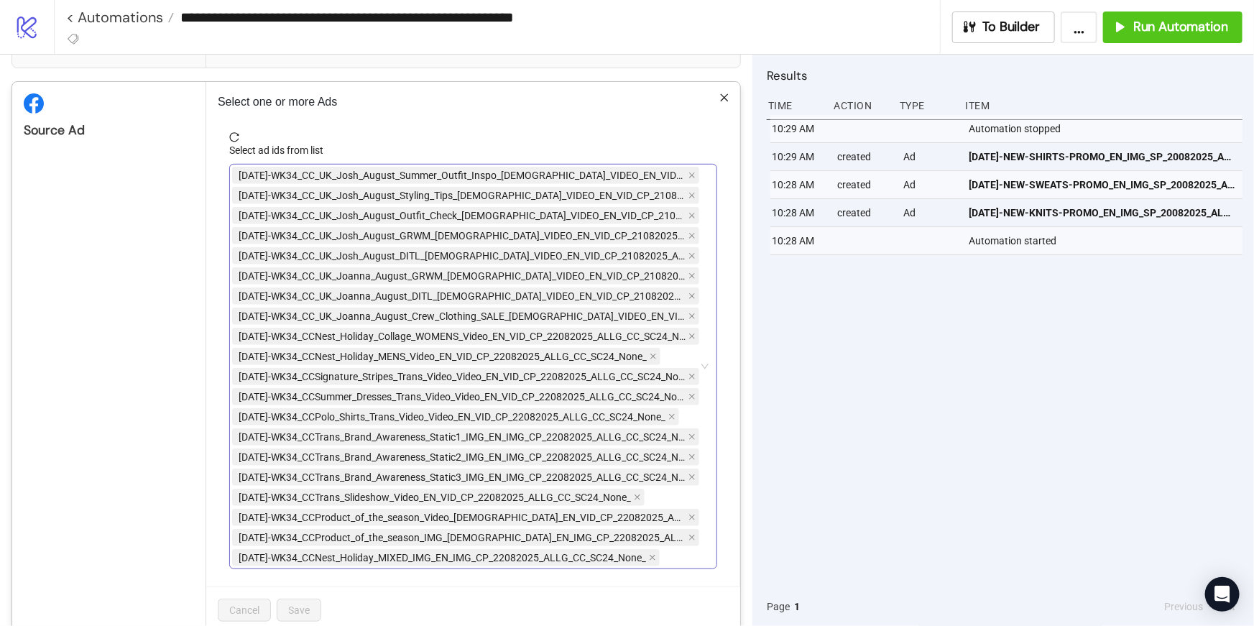
scroll to position [436, 0]
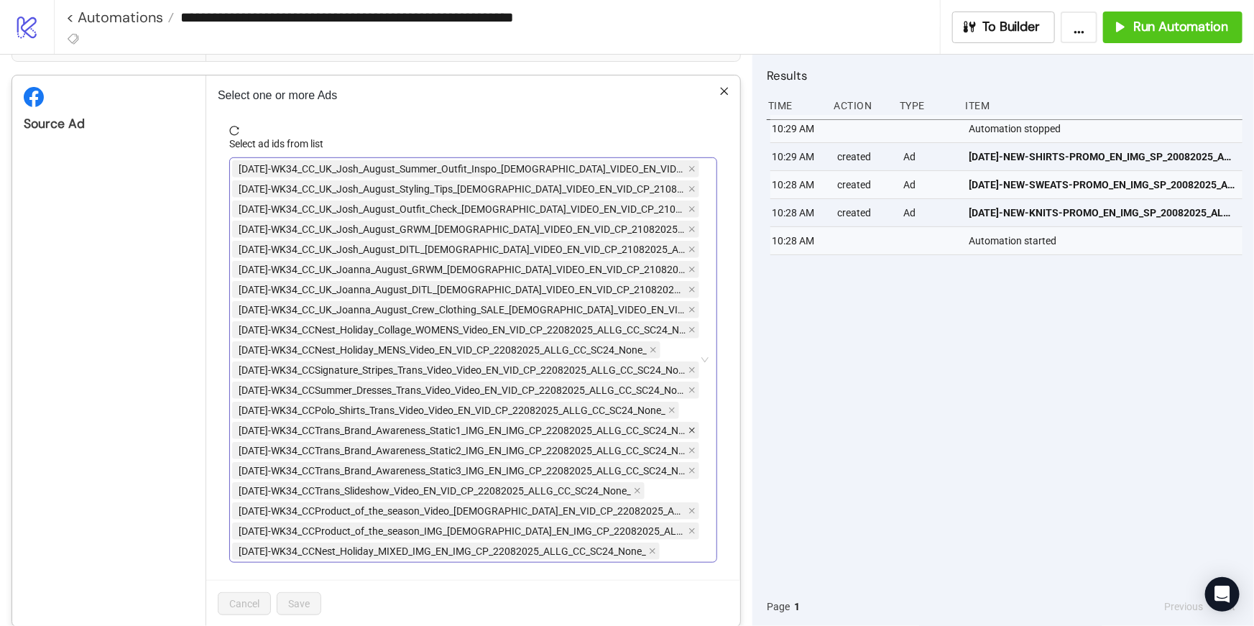
click at [691, 430] on icon "close" at bounding box center [692, 431] width 6 height 6
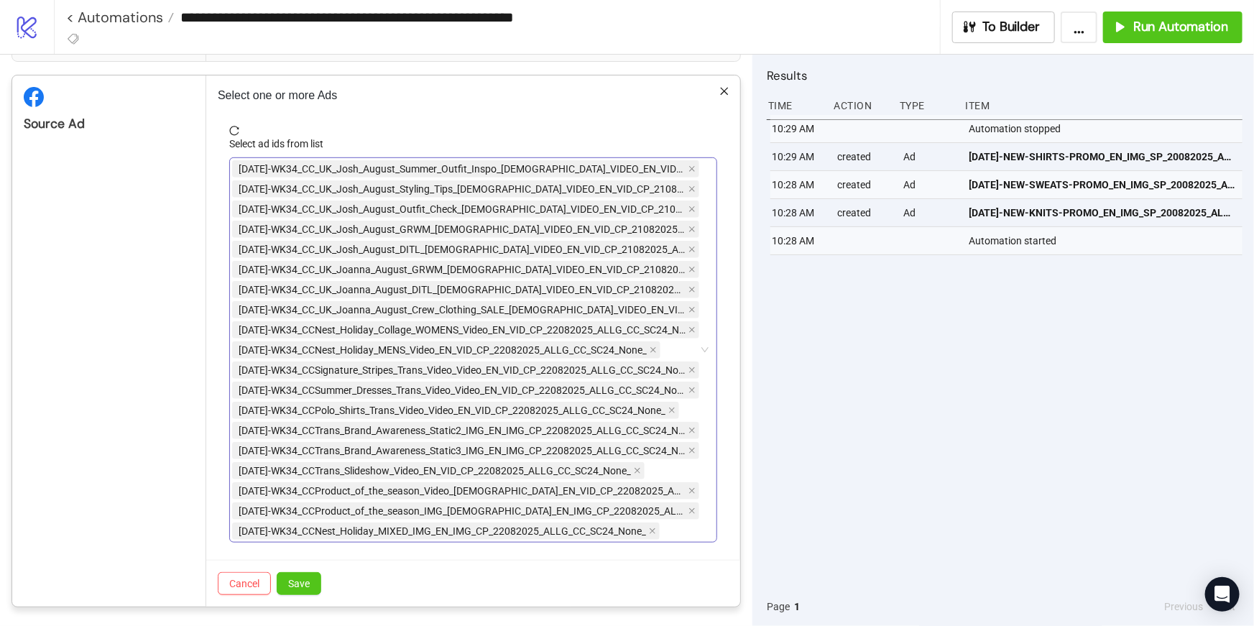
click at [691, 430] on icon "close" at bounding box center [692, 431] width 6 height 6
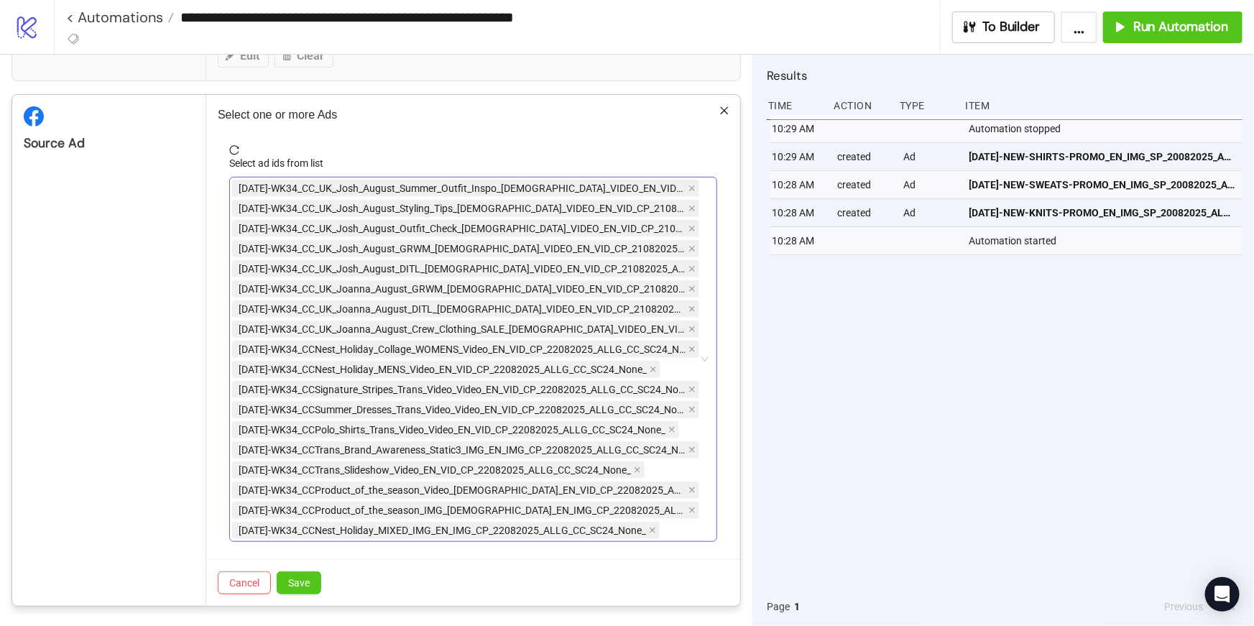
click at [691, 430] on div "[DATE]-WK34_CC_UK_Josh_August_Summer_Outfit_Inspo_[DEMOGRAPHIC_DATA]_VIDEO_EN_V…" at bounding box center [465, 359] width 467 height 362
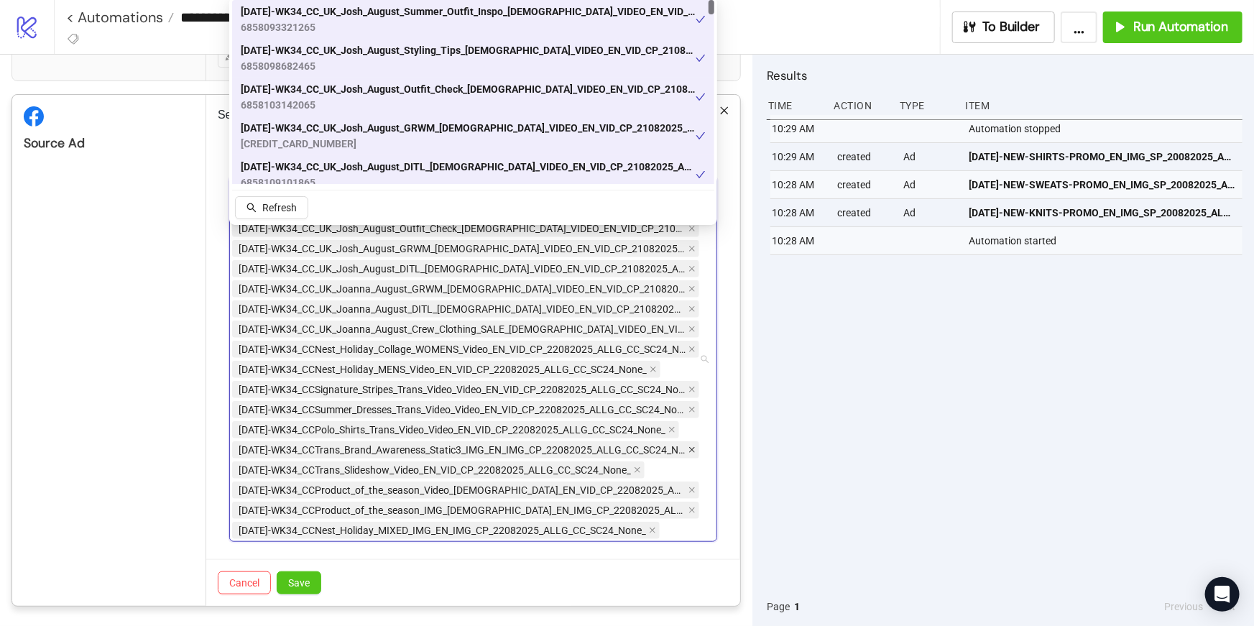
click at [689, 446] on icon "close" at bounding box center [691, 449] width 7 height 7
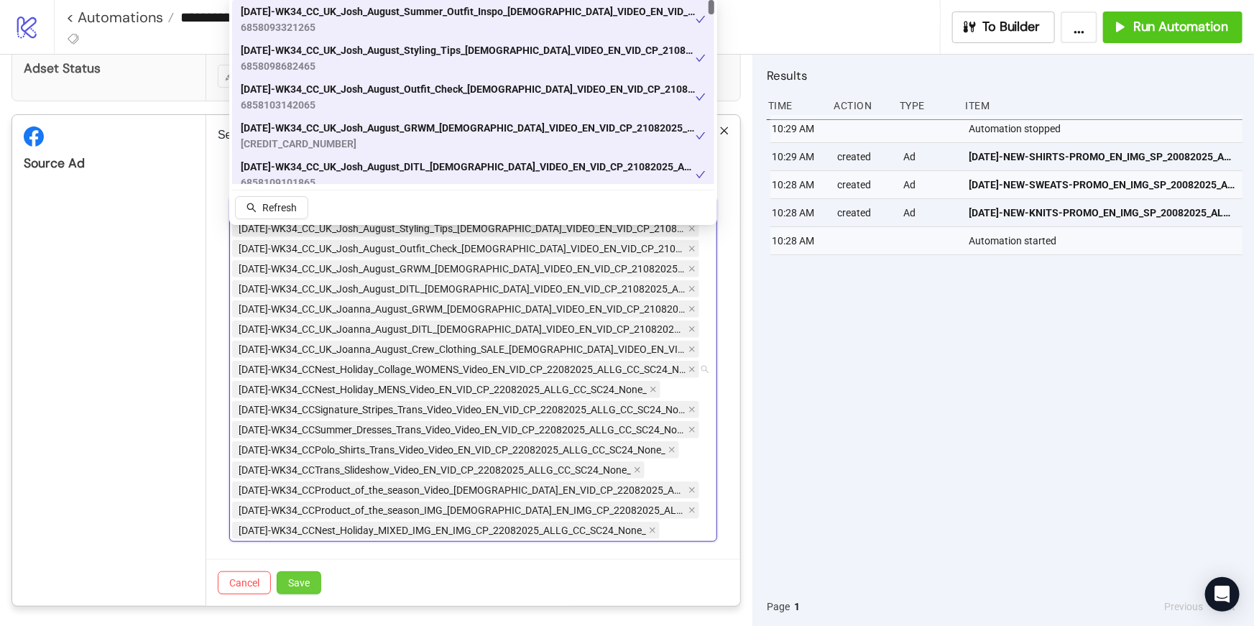
click at [292, 584] on span "Save" at bounding box center [299, 582] width 22 height 11
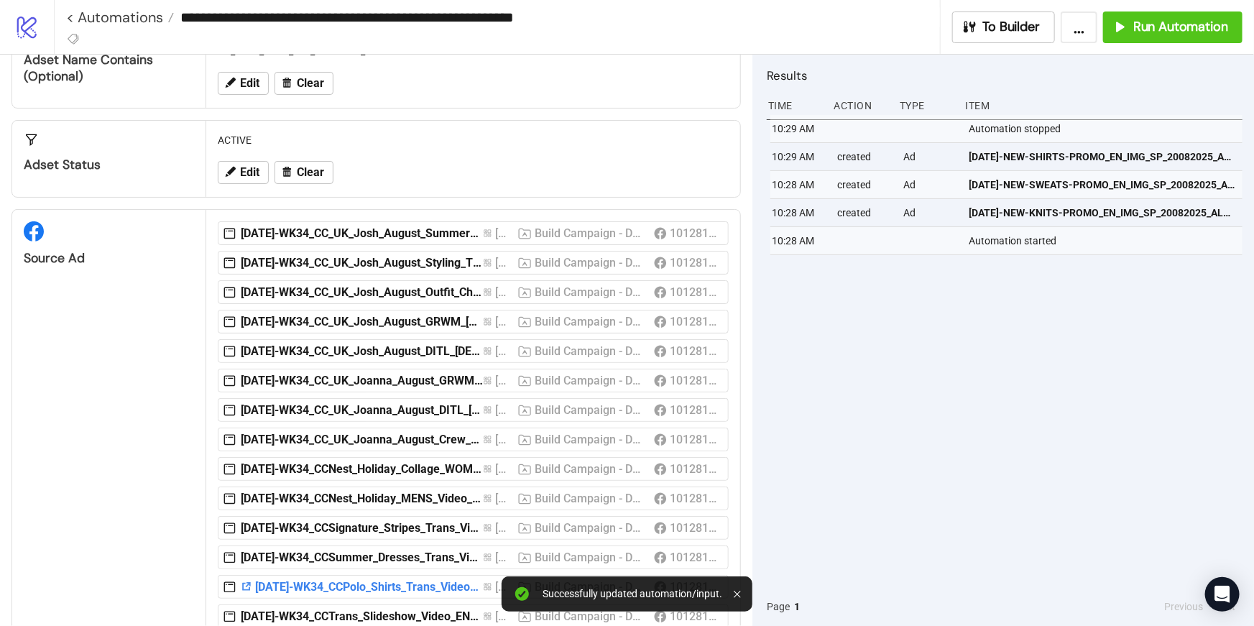
scroll to position [0, 0]
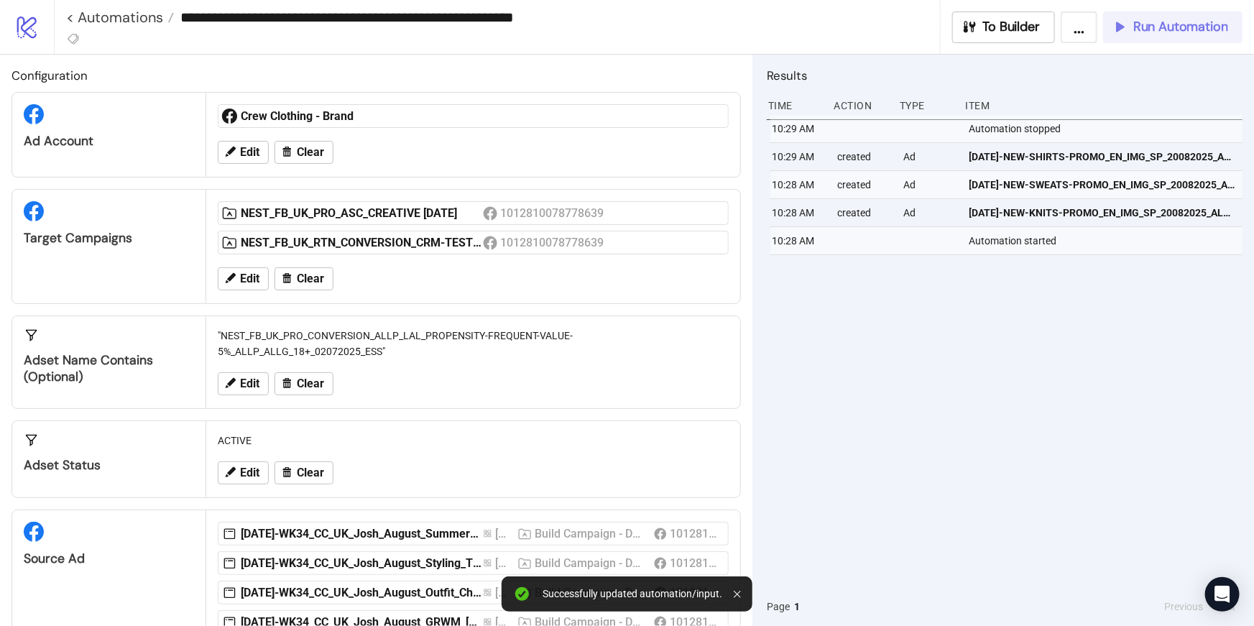
click at [1144, 37] on button "Run Automation" at bounding box center [1172, 27] width 139 height 32
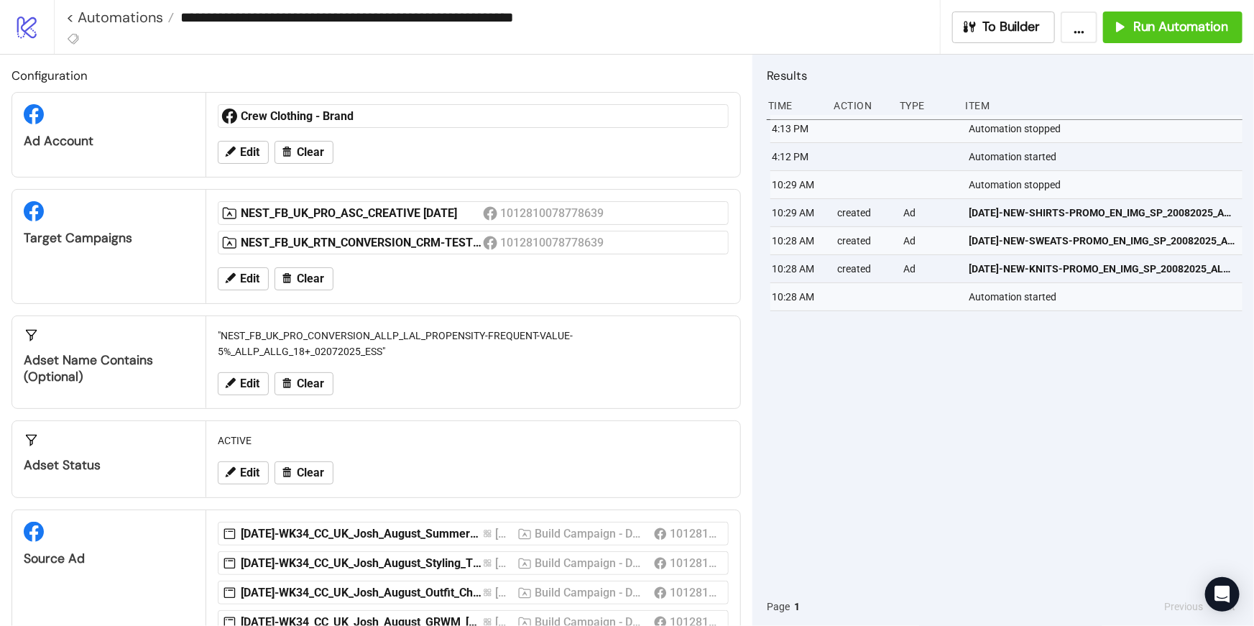
click at [563, 283] on div "Edit Clear" at bounding box center [473, 278] width 522 height 37
click at [304, 384] on span "Clear" at bounding box center [310, 383] width 27 height 13
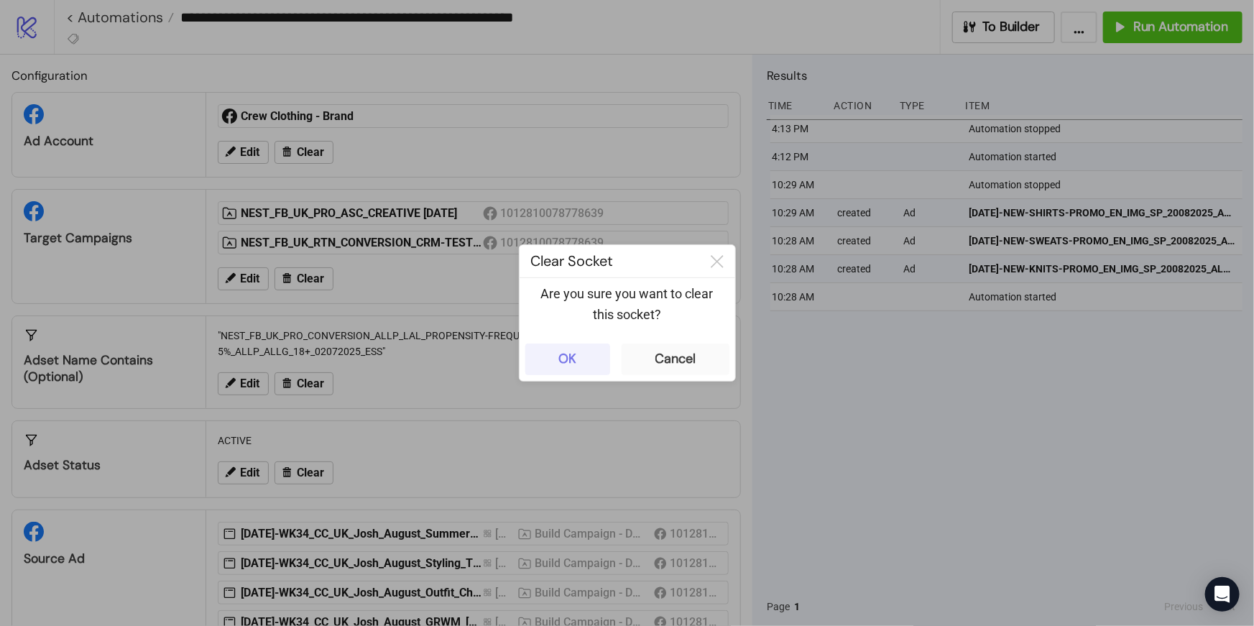
click at [580, 366] on button "OK" at bounding box center [567, 359] width 85 height 32
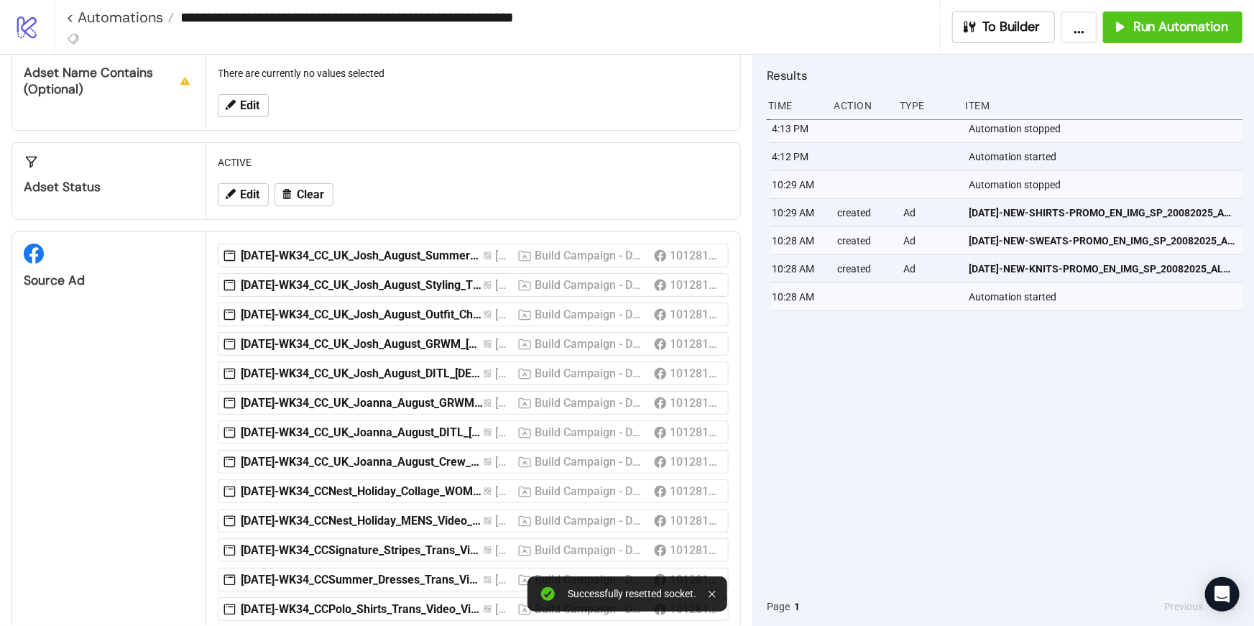
scroll to position [469, 0]
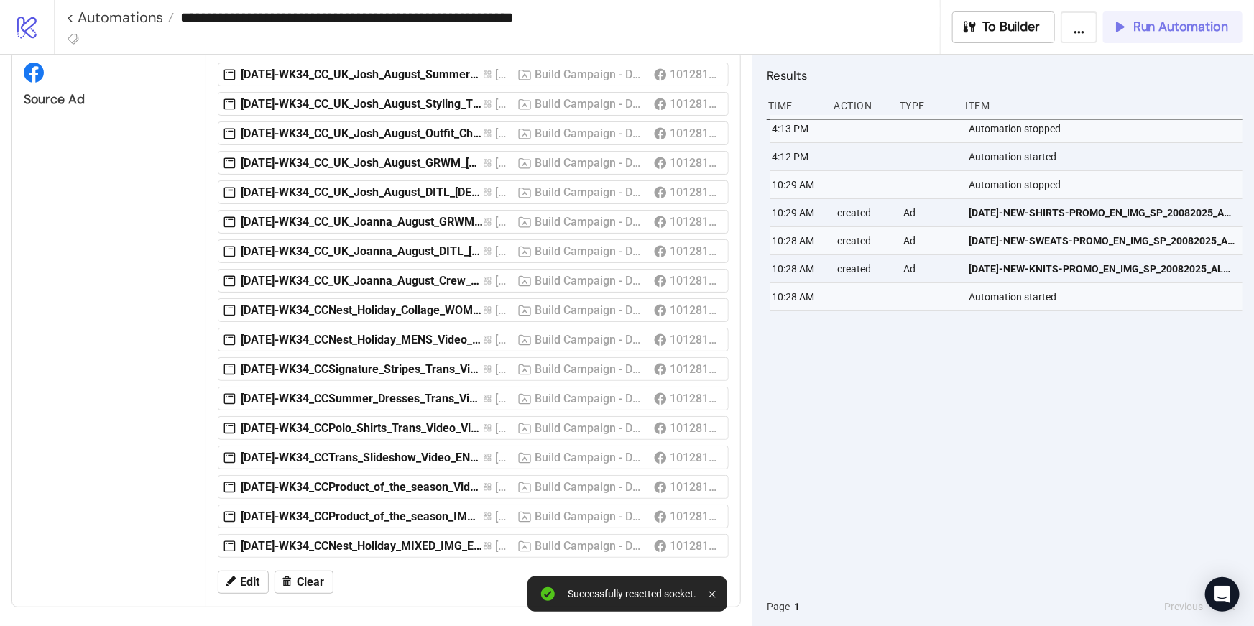
click at [1153, 32] on span "Run Automation" at bounding box center [1180, 27] width 95 height 17
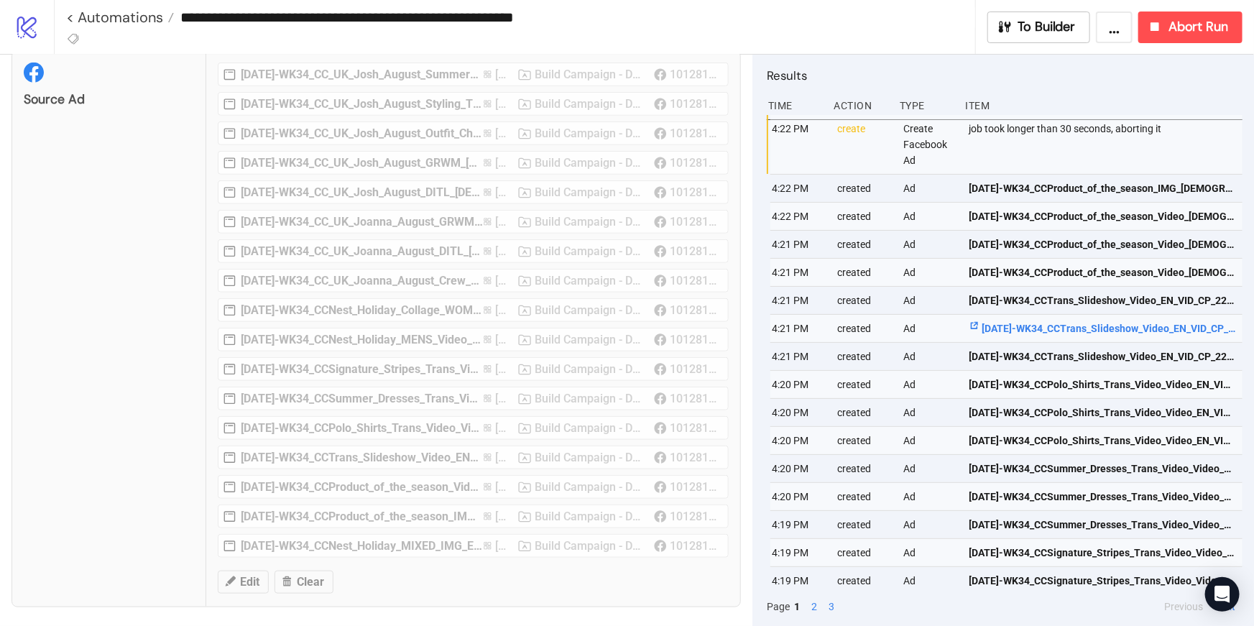
scroll to position [119, 0]
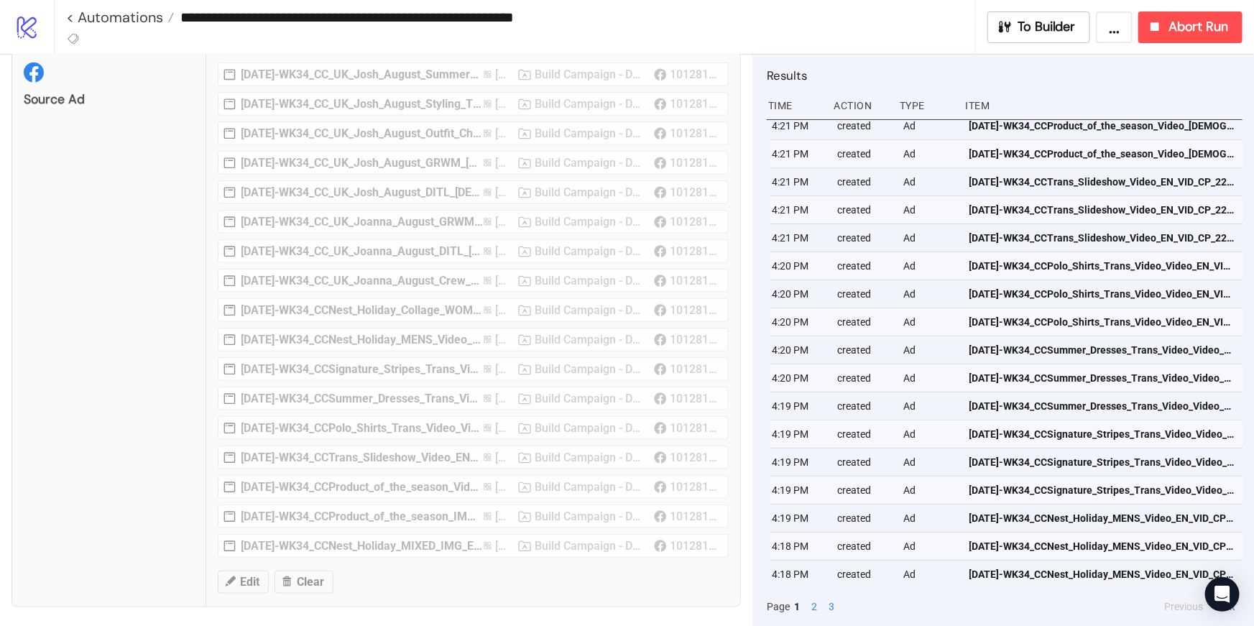
click at [827, 604] on button "3" at bounding box center [831, 607] width 14 height 16
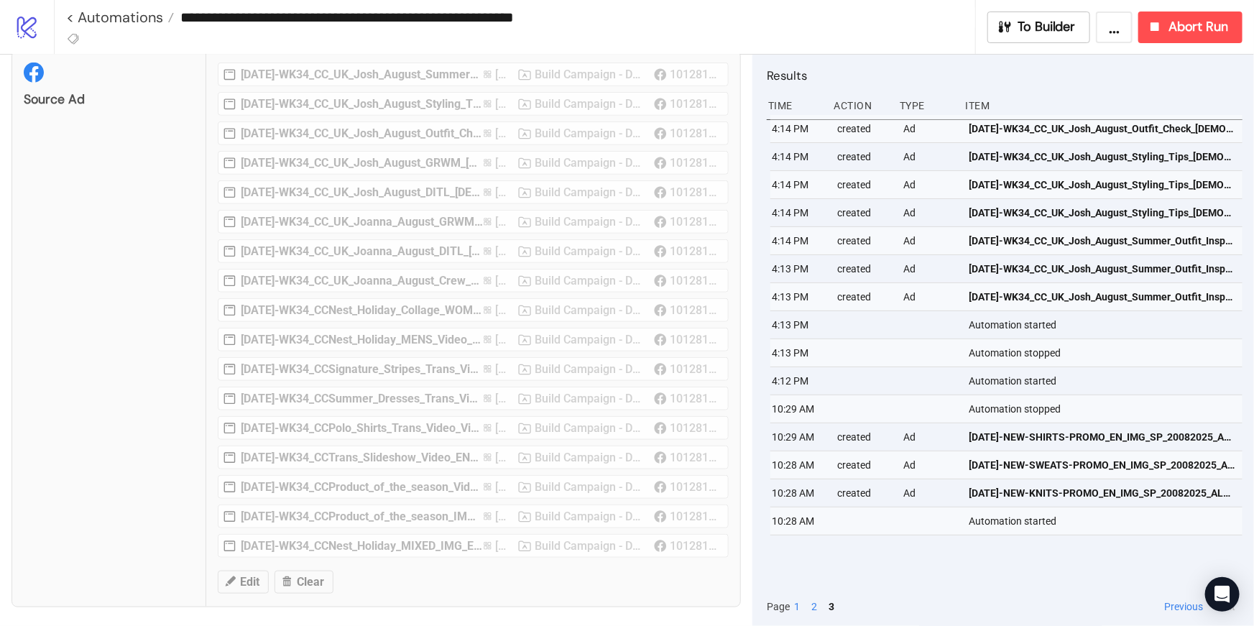
click at [806, 603] on div "Page 1 2 3" at bounding box center [963, 607] width 393 height 16
click at [817, 605] on button "2" at bounding box center [814, 607] width 14 height 16
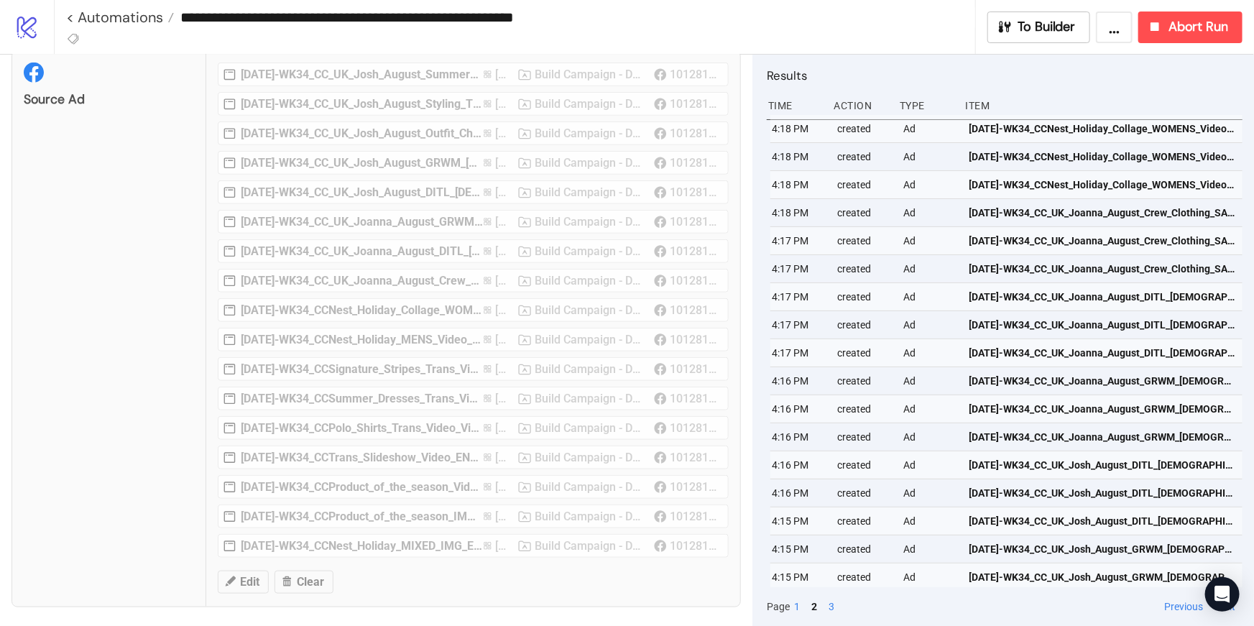
click at [793, 607] on button "1" at bounding box center [797, 607] width 14 height 16
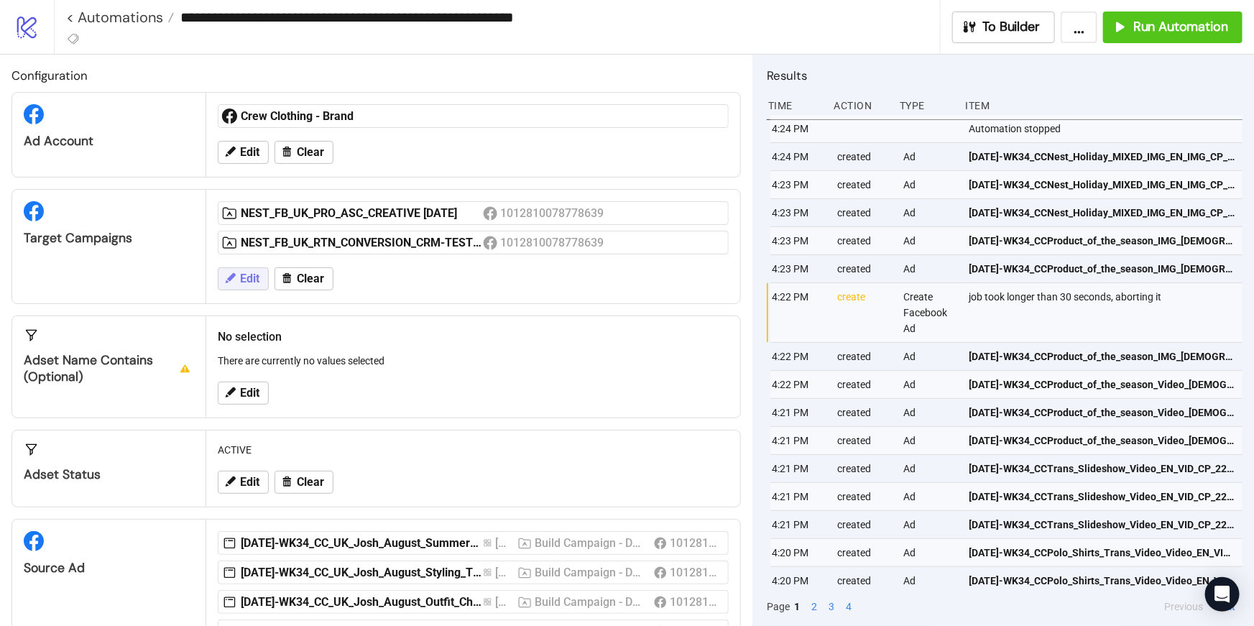
click at [246, 276] on span "Edit" at bounding box center [249, 278] width 19 height 13
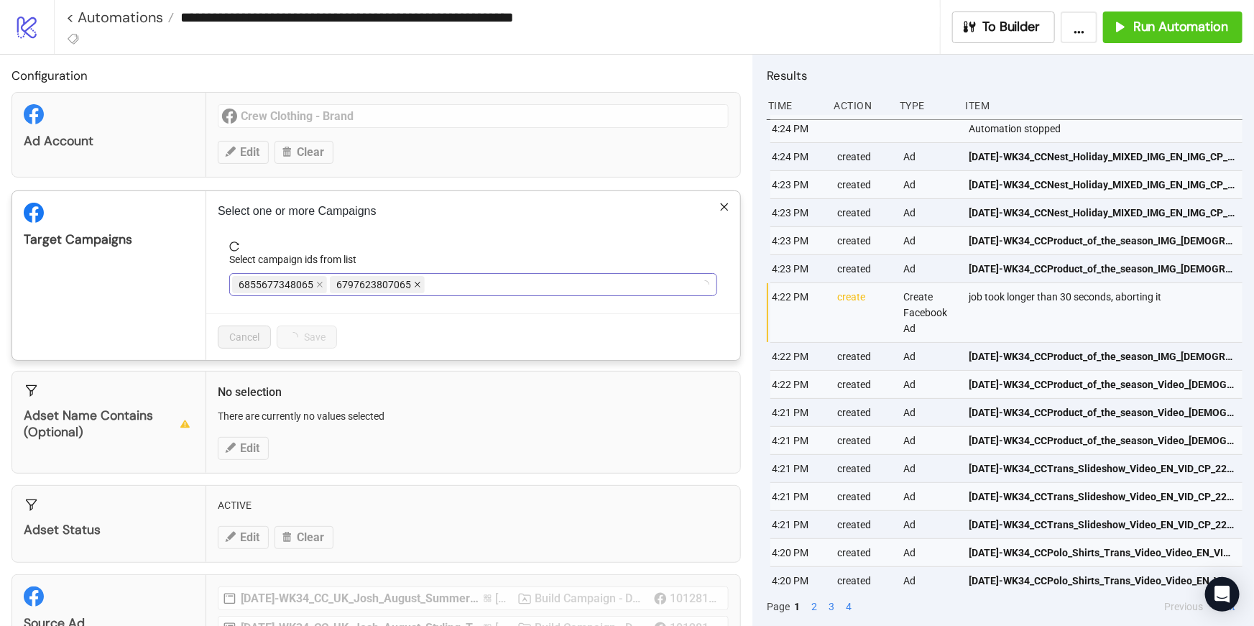
click at [414, 290] on span at bounding box center [417, 285] width 7 height 16
click at [319, 283] on icon "close" at bounding box center [320, 285] width 6 height 6
click at [319, 283] on span "NEST_FB_UK_PRO_ASC_CREATIVE [DATE]" at bounding box center [332, 285] width 187 height 16
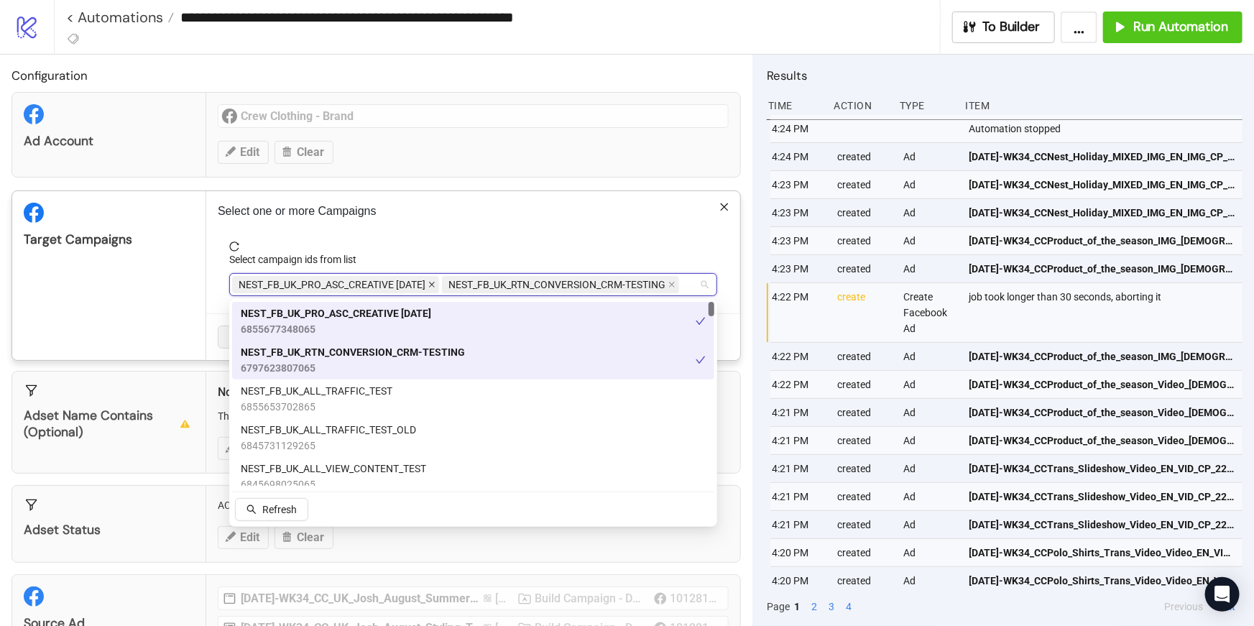
click at [435, 285] on icon "close" at bounding box center [431, 284] width 7 height 7
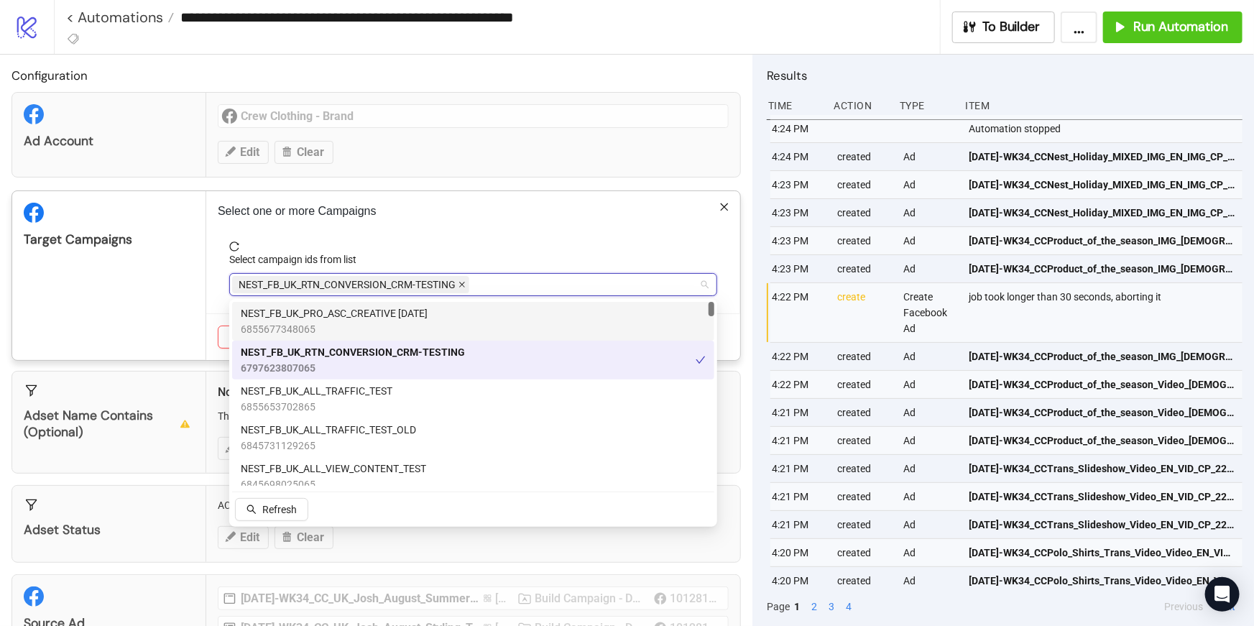
click at [460, 285] on icon "close" at bounding box center [461, 284] width 7 height 7
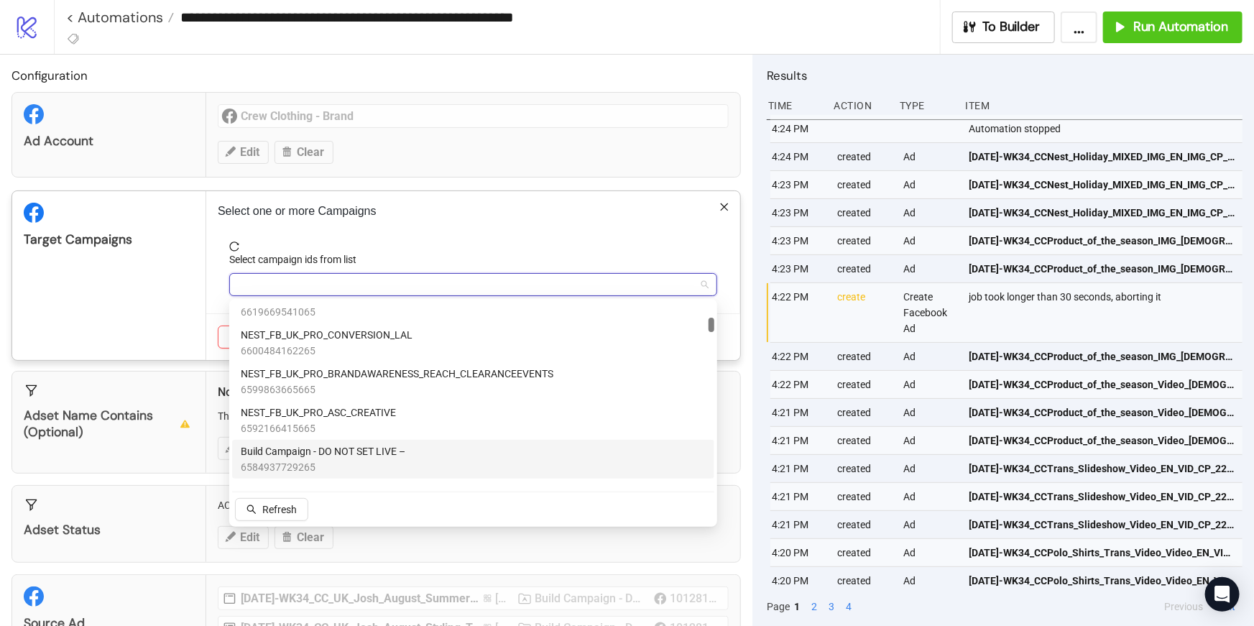
scroll to position [484, 0]
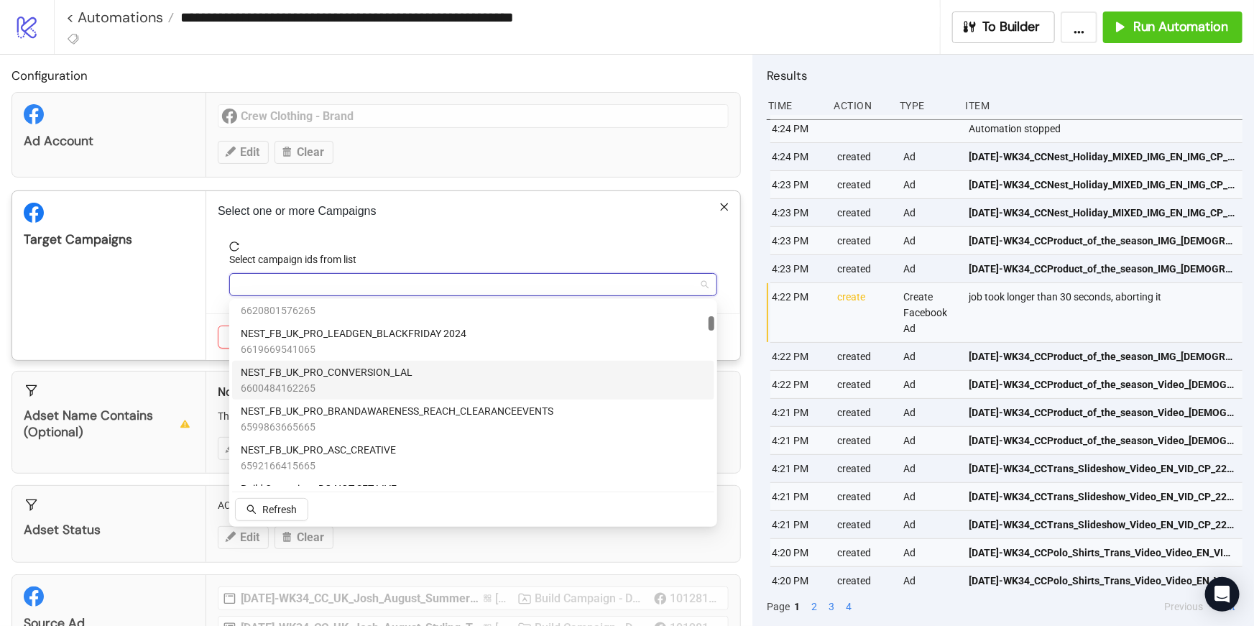
click at [332, 382] on span "6600484162265" at bounding box center [327, 388] width 172 height 16
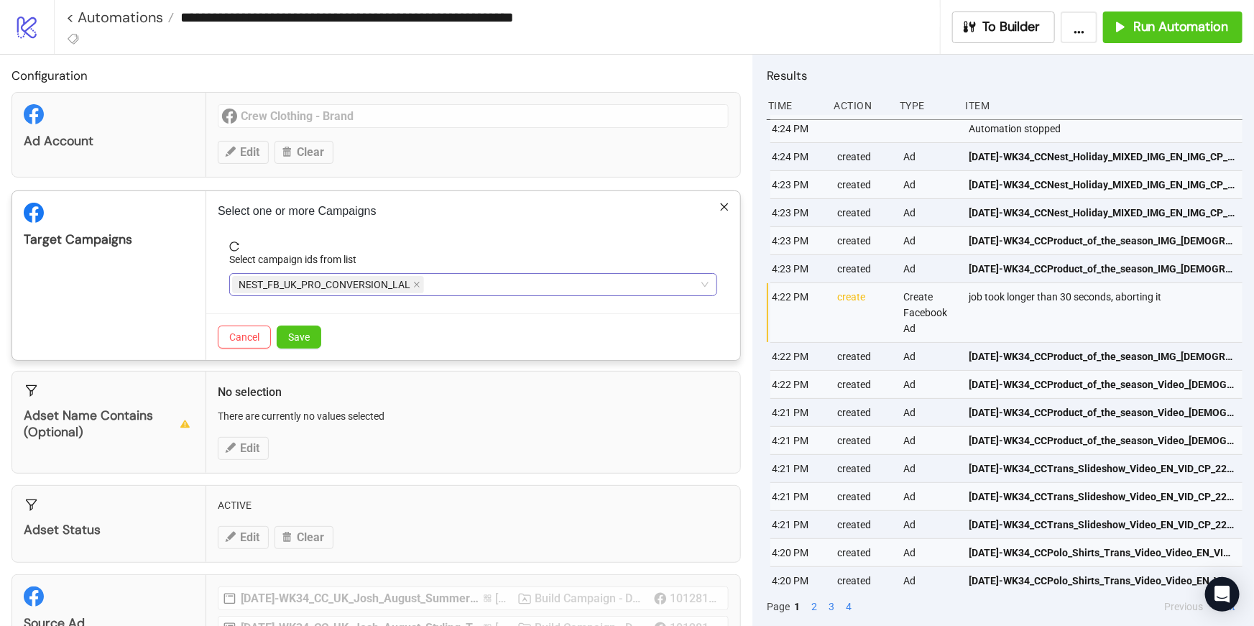
click at [214, 290] on div "Select one or more Campaigns Select campaign ids from list NEST_FB_UK_PRO_CONVE…" at bounding box center [473, 275] width 534 height 169
click at [311, 338] on button "Save" at bounding box center [299, 337] width 45 height 23
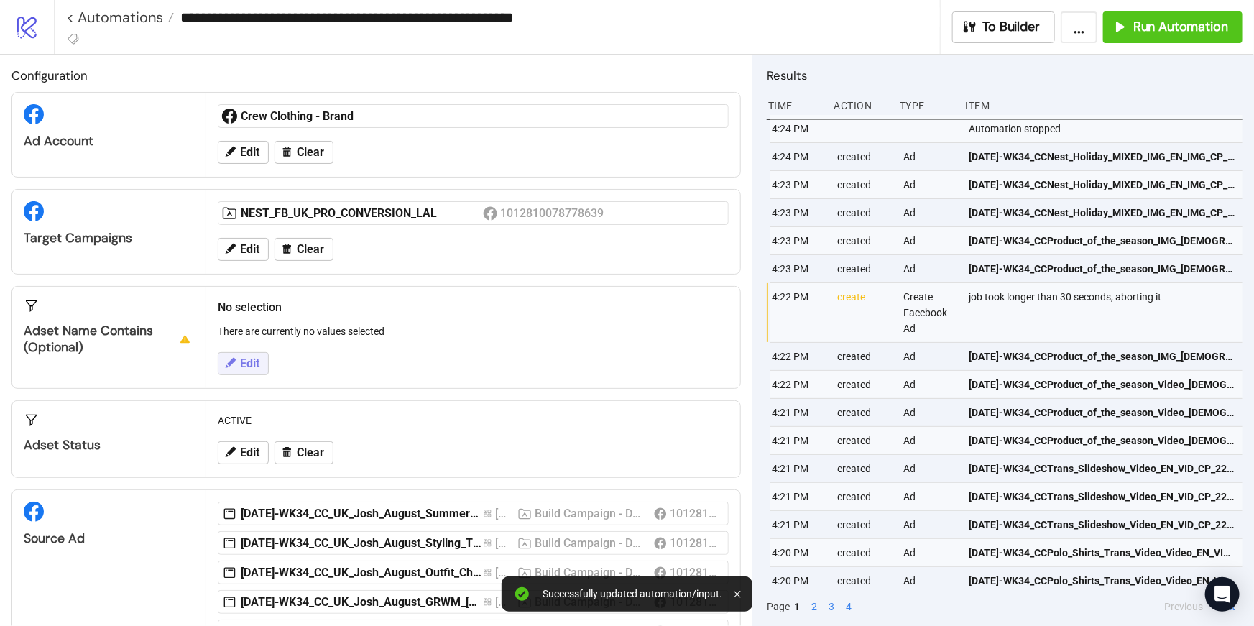
click at [242, 366] on span "Edit" at bounding box center [249, 363] width 19 height 13
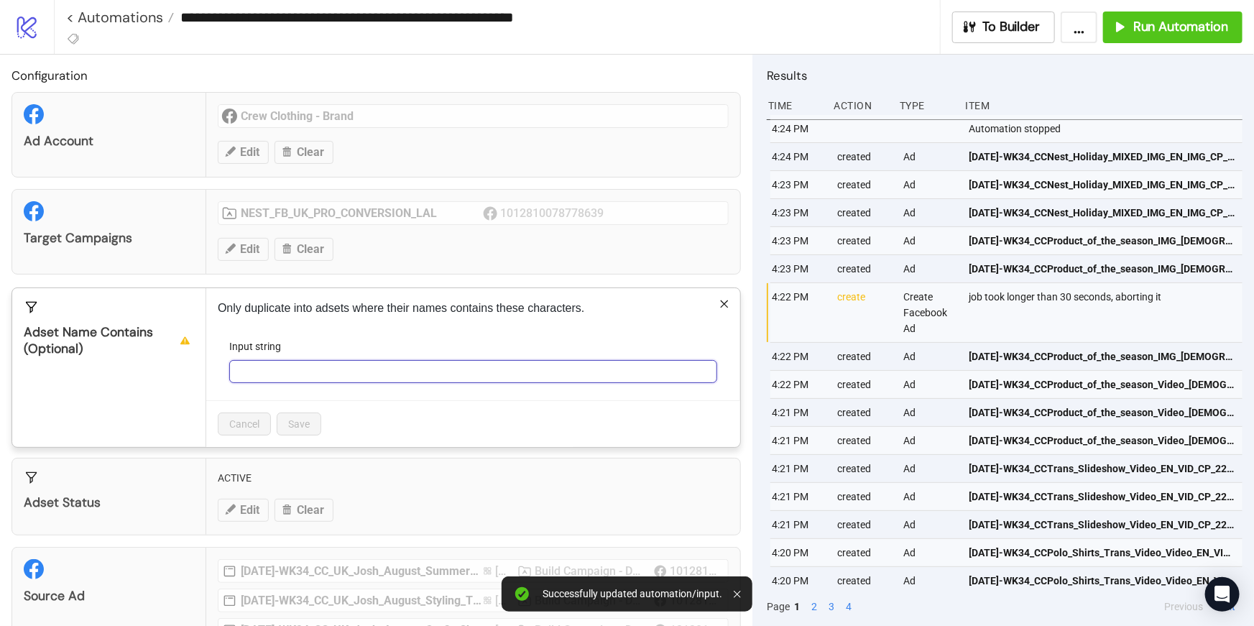
click at [267, 375] on input "Input string" at bounding box center [473, 371] width 488 height 23
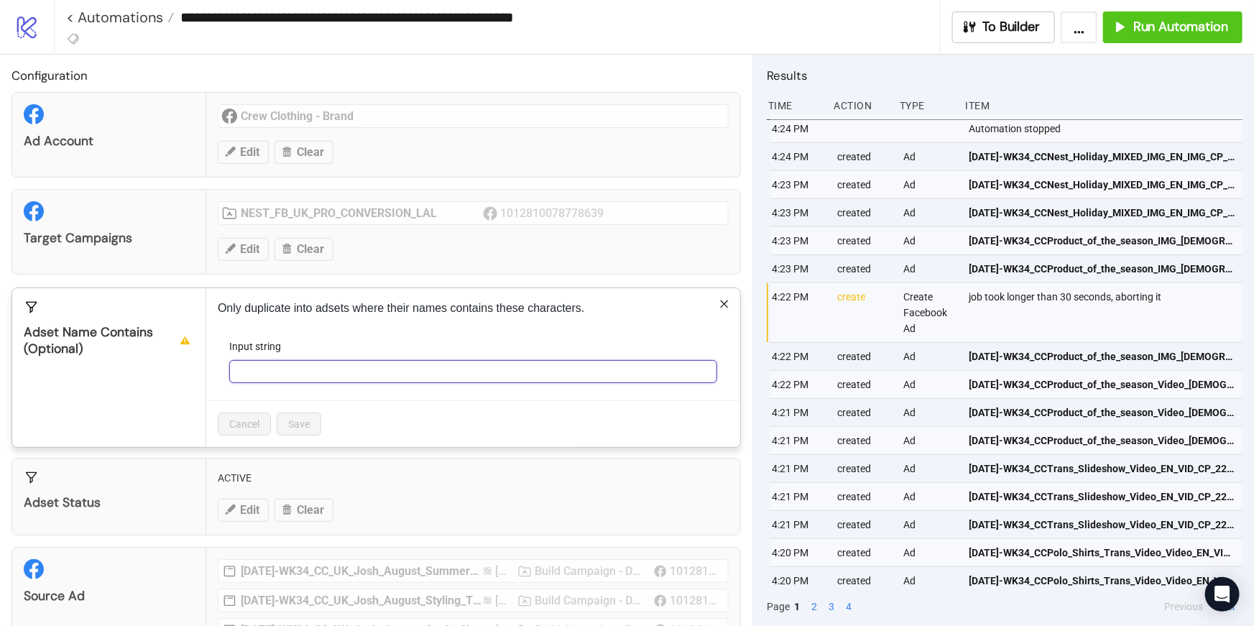
paste input "**********"
type input "**********"
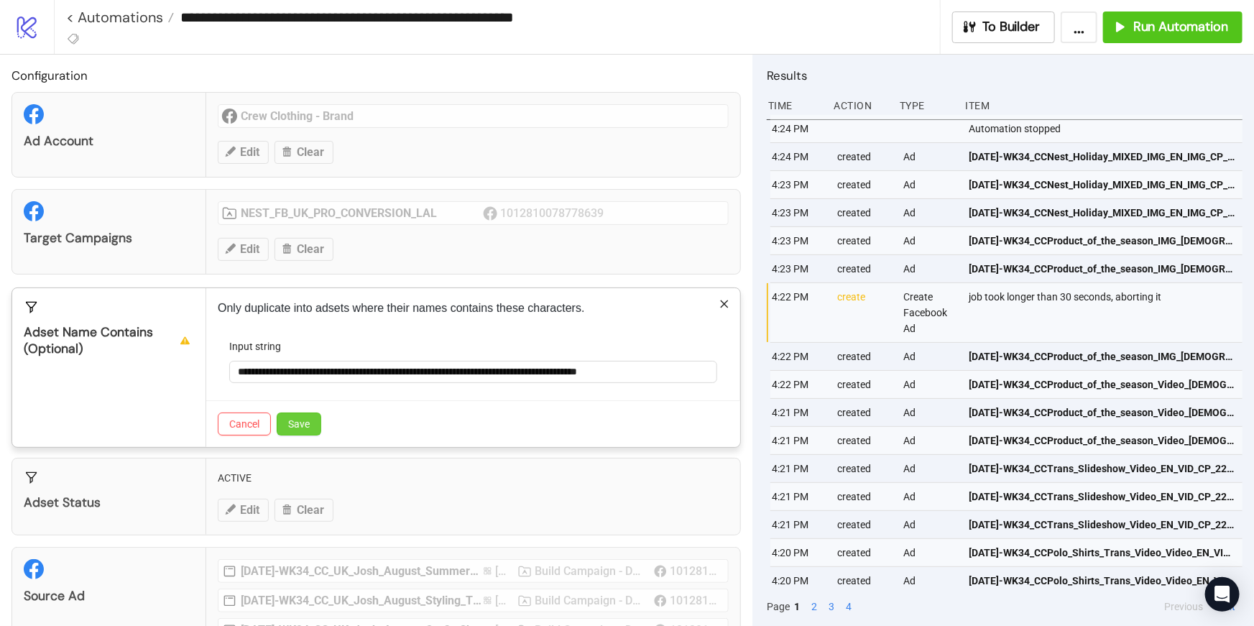
scroll to position [0, 0]
click at [311, 425] on button "Save" at bounding box center [299, 423] width 45 height 23
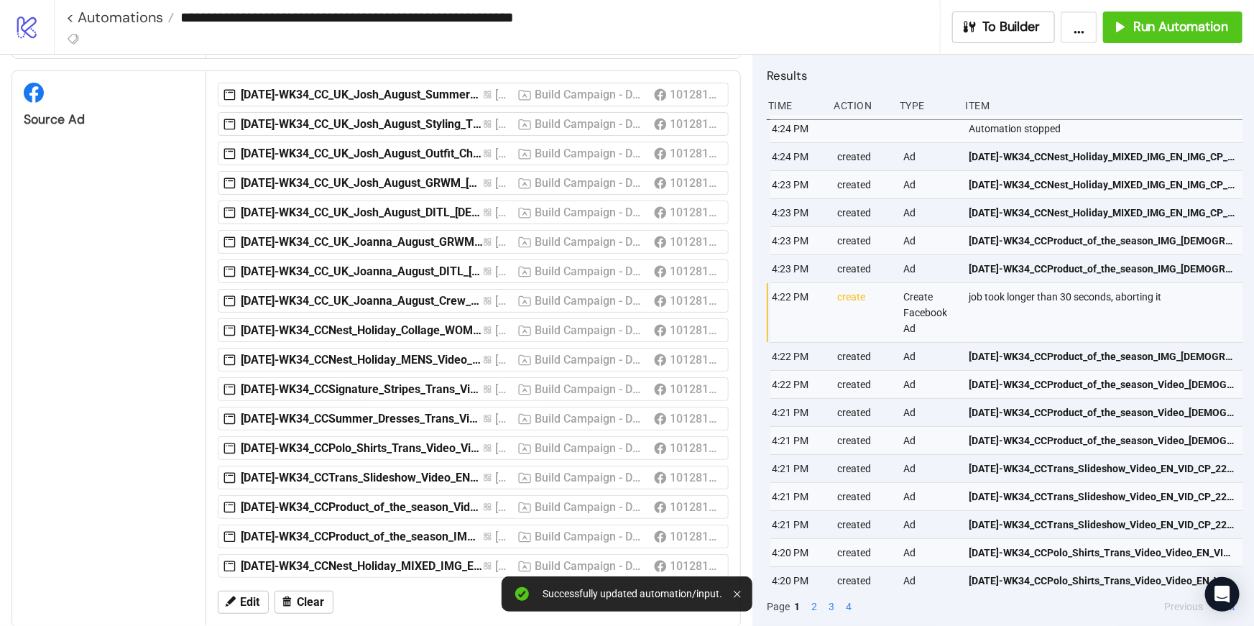
scroll to position [430, 0]
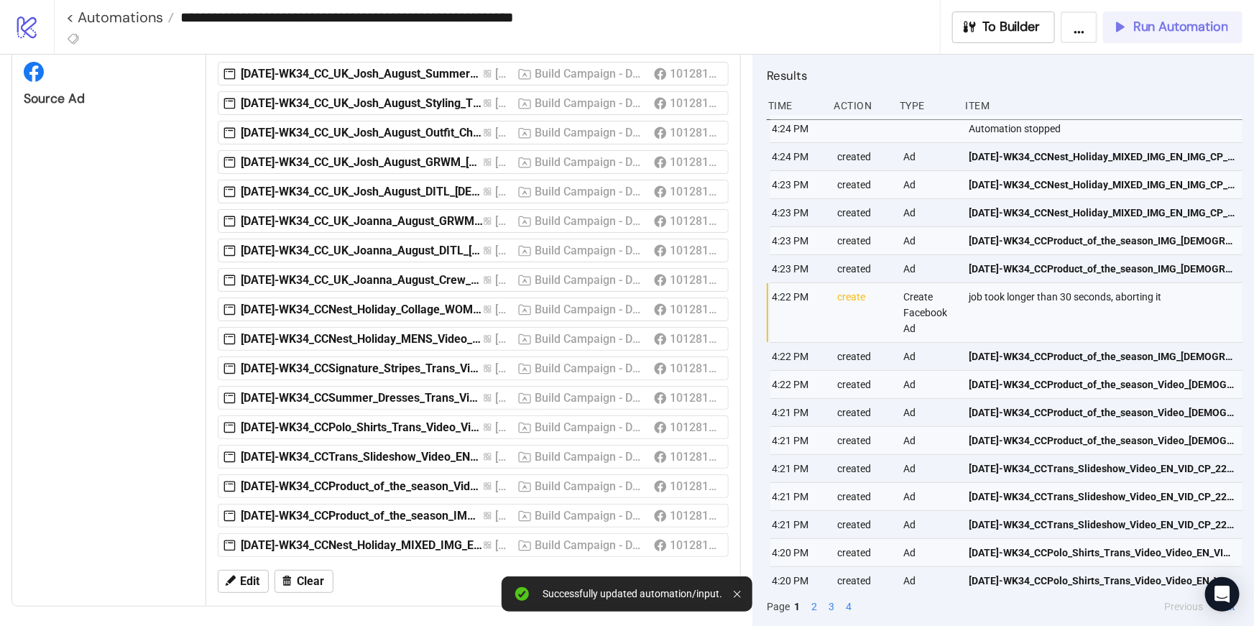
click at [1140, 21] on span "Run Automation" at bounding box center [1180, 27] width 95 height 17
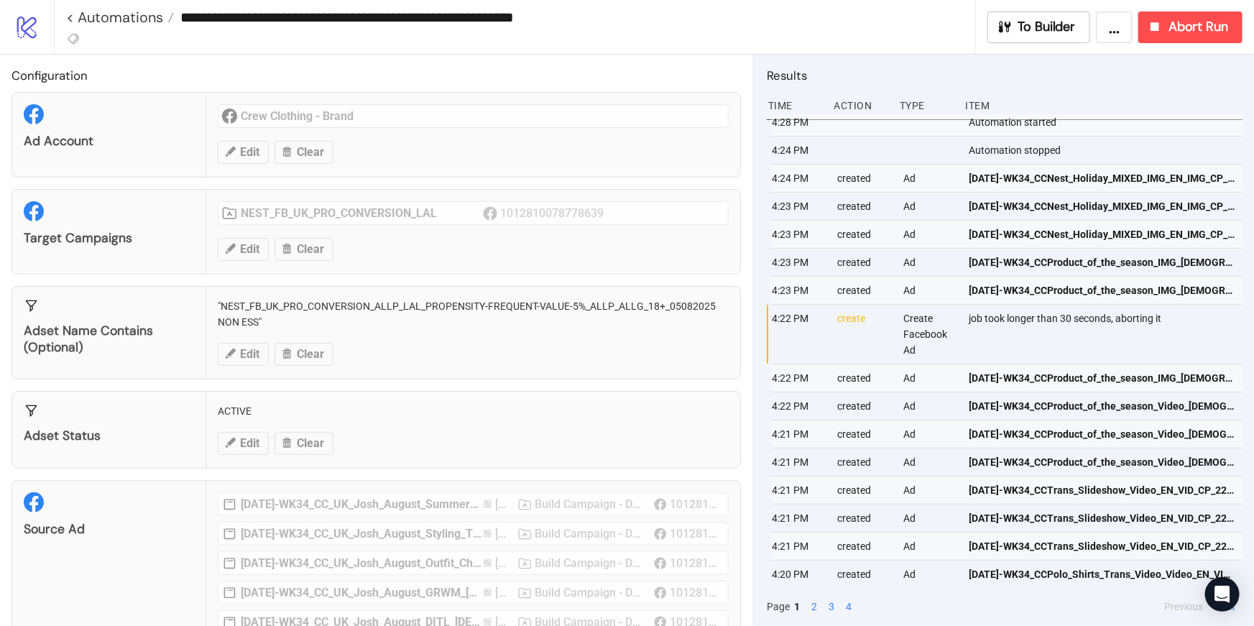
scroll to position [0, 0]
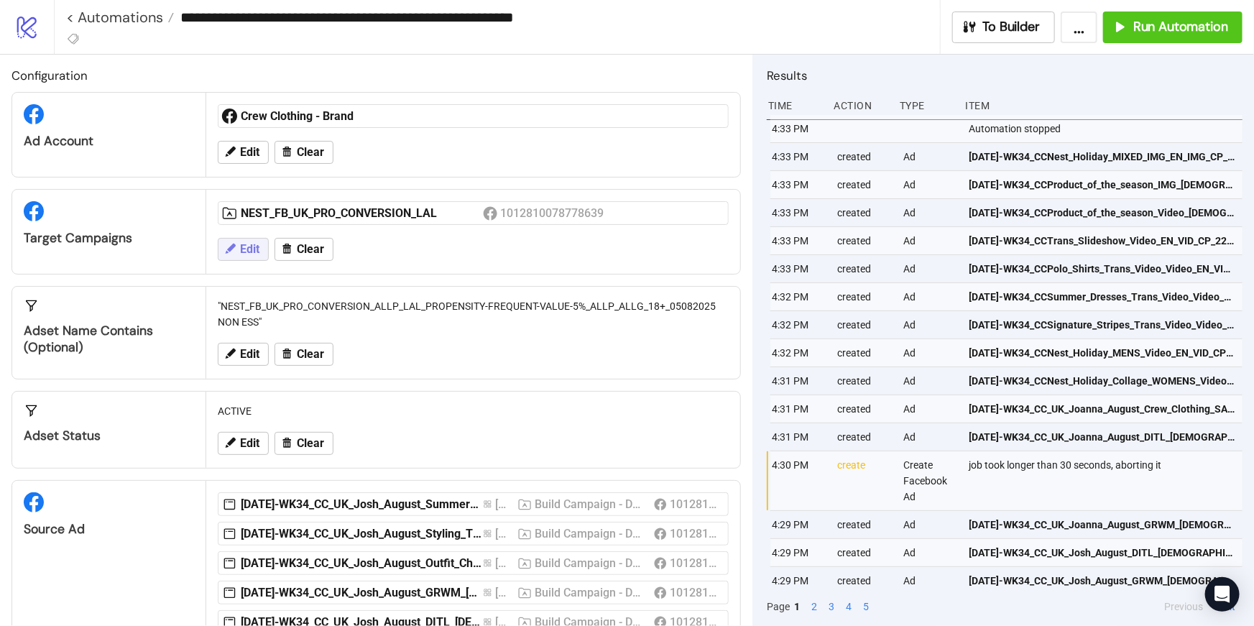
click at [254, 255] on button "Edit" at bounding box center [243, 249] width 51 height 23
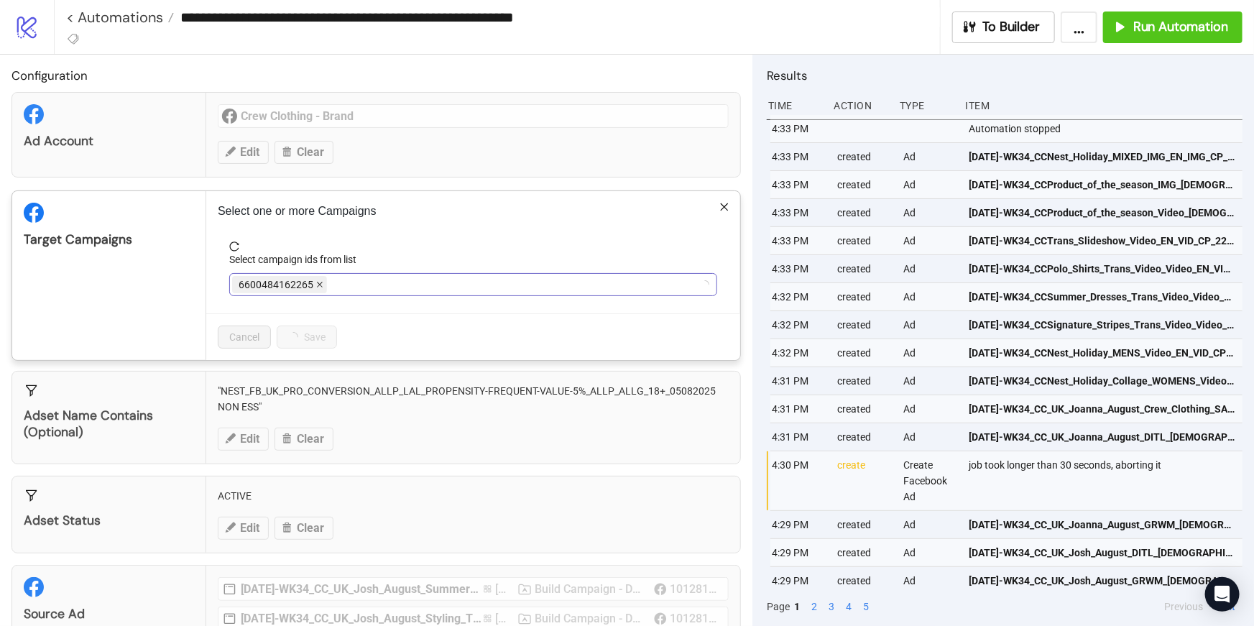
click at [318, 289] on span at bounding box center [319, 285] width 7 height 16
click at [318, 289] on div at bounding box center [465, 285] width 467 height 20
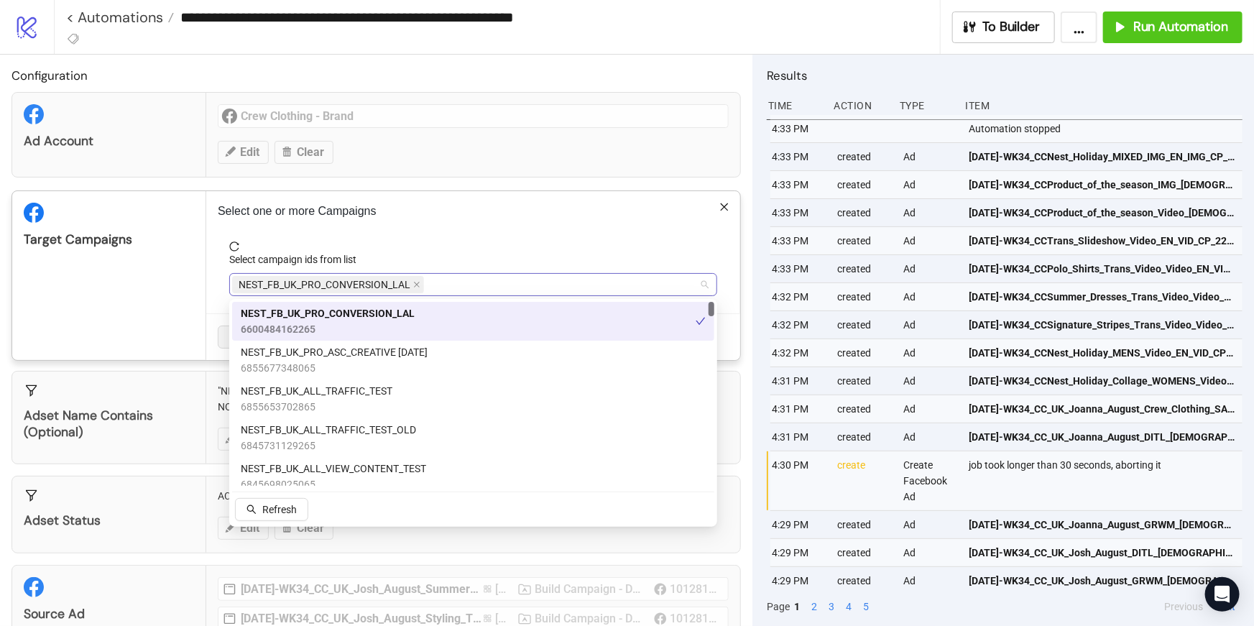
click at [409, 282] on span "NEST_FB_UK_PRO_CONVERSION_LAL" at bounding box center [325, 285] width 172 height 16
click at [414, 284] on icon "close" at bounding box center [416, 284] width 7 height 7
click at [414, 284] on div at bounding box center [465, 285] width 467 height 20
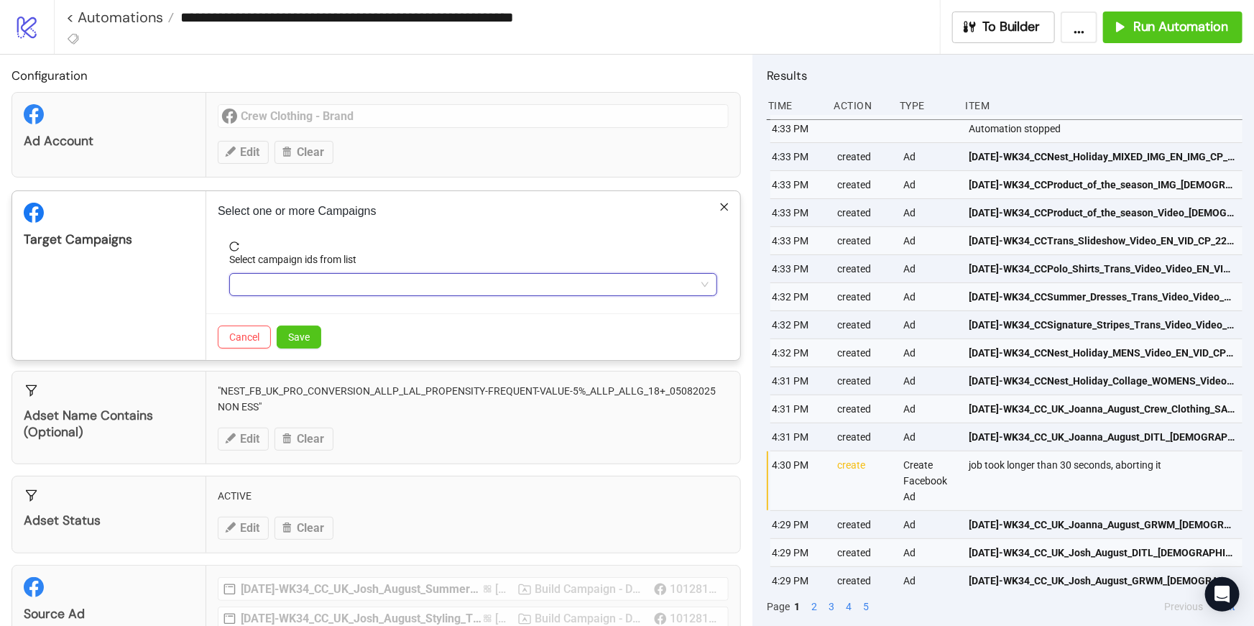
click at [414, 285] on div at bounding box center [465, 285] width 467 height 20
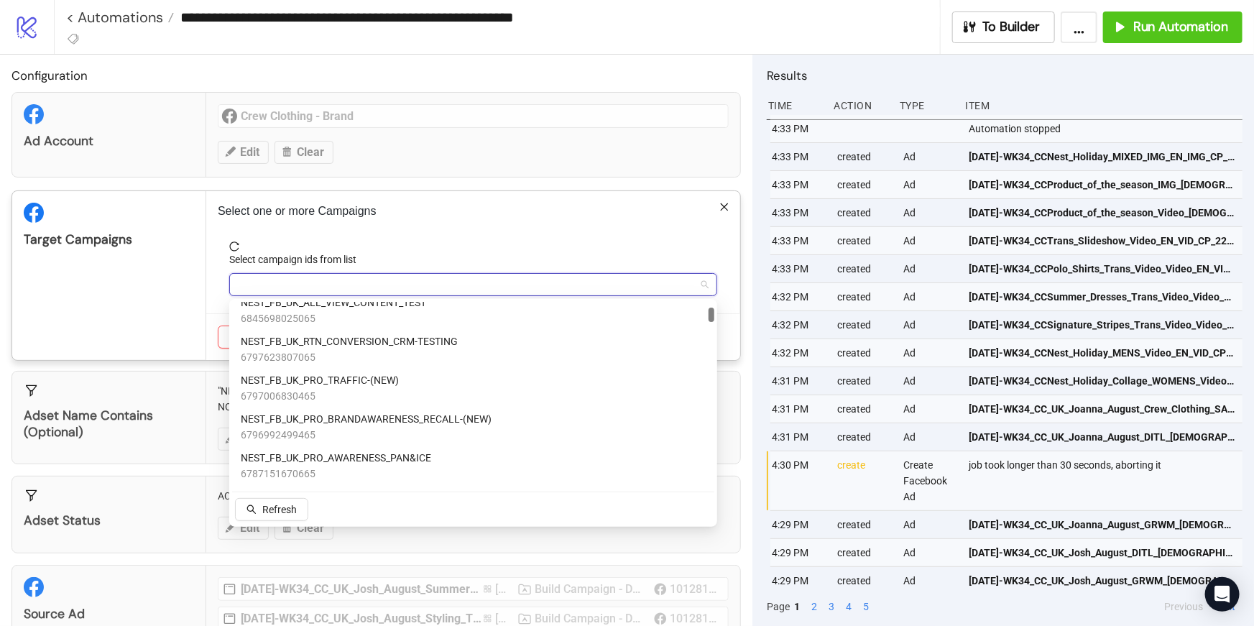
scroll to position [184, 0]
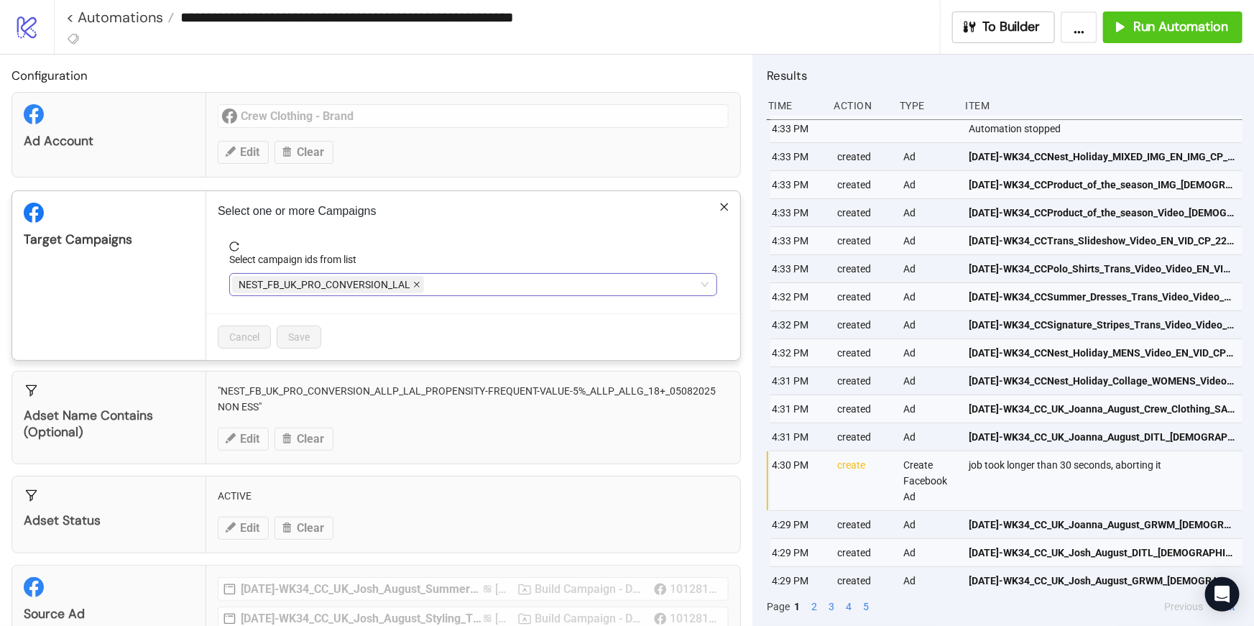
click at [415, 290] on span at bounding box center [416, 285] width 7 height 16
click at [290, 282] on div at bounding box center [465, 285] width 467 height 20
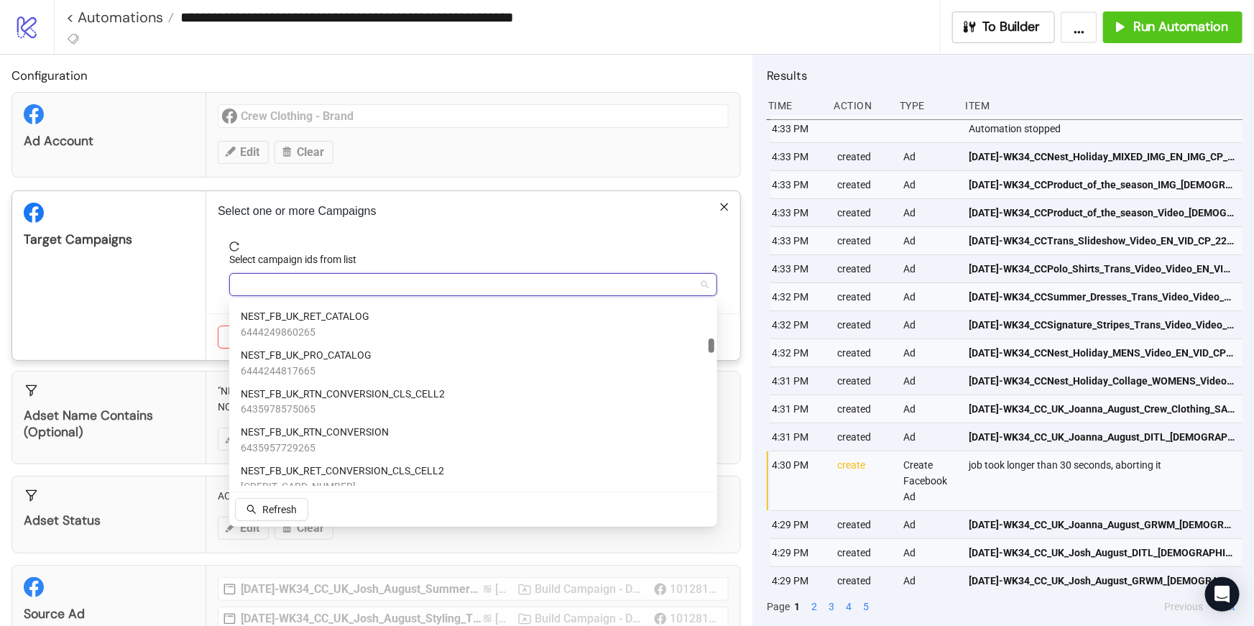
scroll to position [1279, 0]
click at [366, 423] on span "NEST_FB_UK_RTN_CONVERSION" at bounding box center [315, 431] width 148 height 16
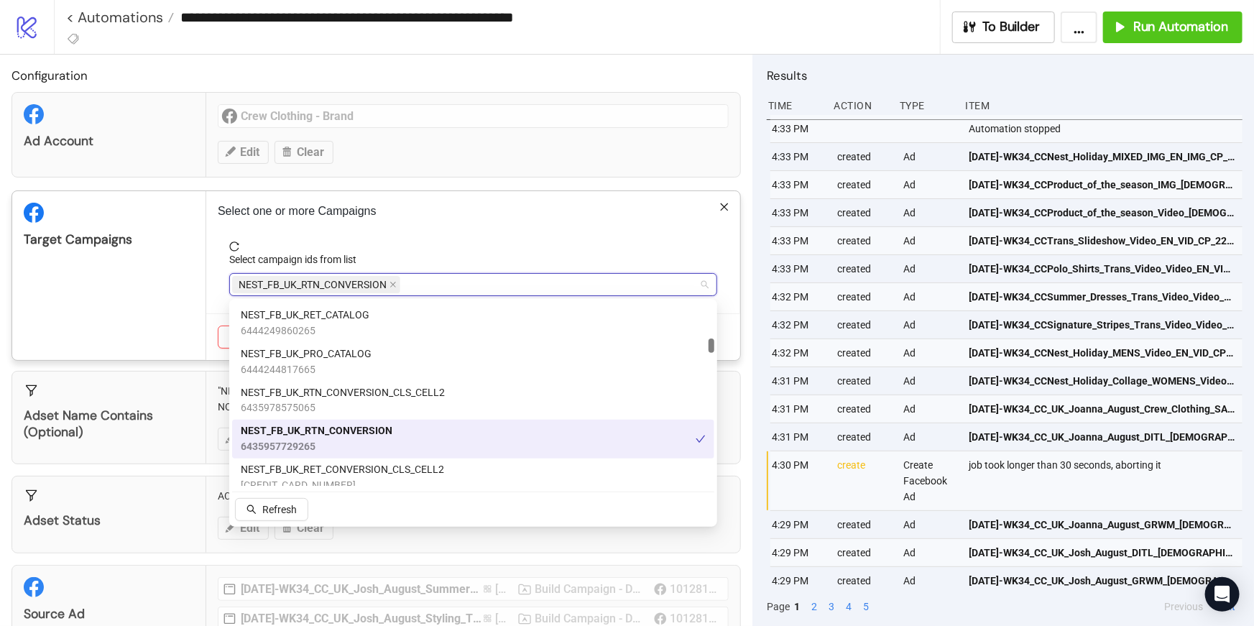
click at [437, 432] on div "NEST_FB_UK_RTN_CONVERSION 6435957729265" at bounding box center [468, 439] width 455 height 32
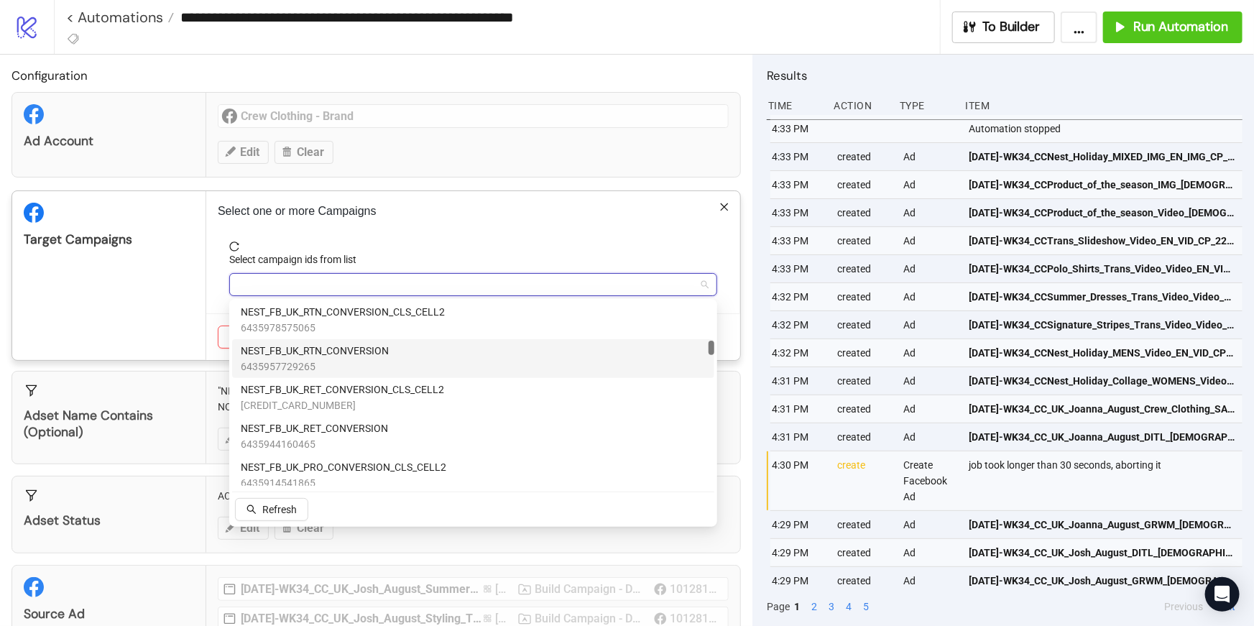
scroll to position [1362, 0]
click at [437, 431] on div "NEST_FB_UK_RET_CONVERSION 6435944160465" at bounding box center [473, 434] width 465 height 32
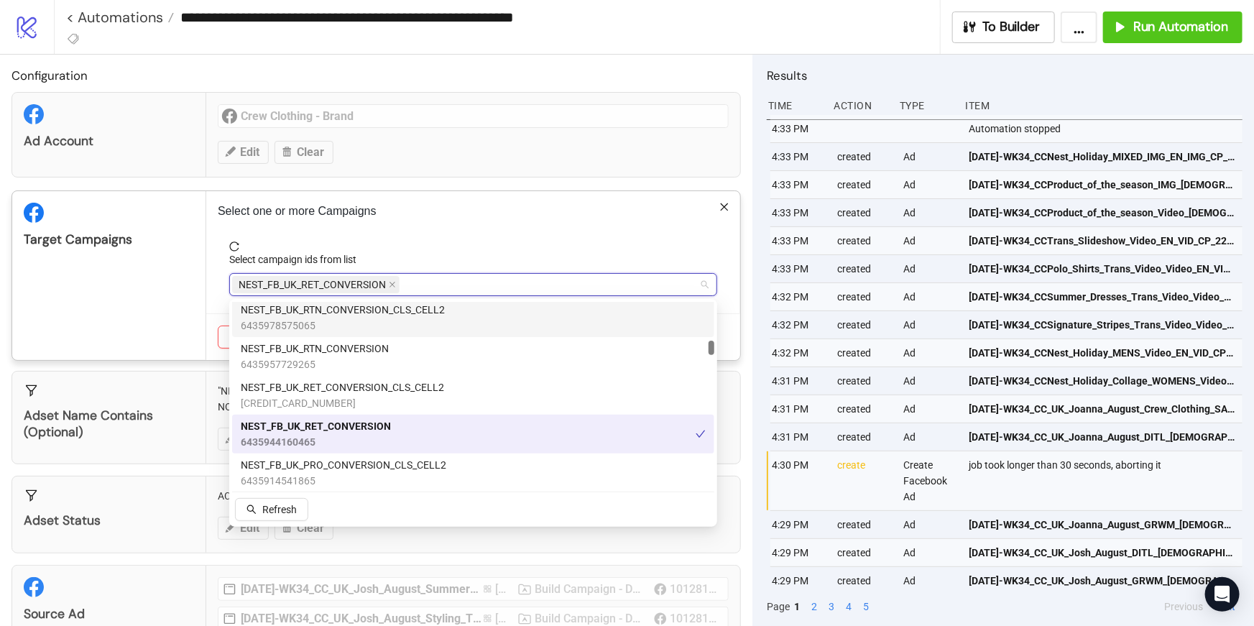
click at [460, 249] on span "reload" at bounding box center [473, 246] width 488 height 10
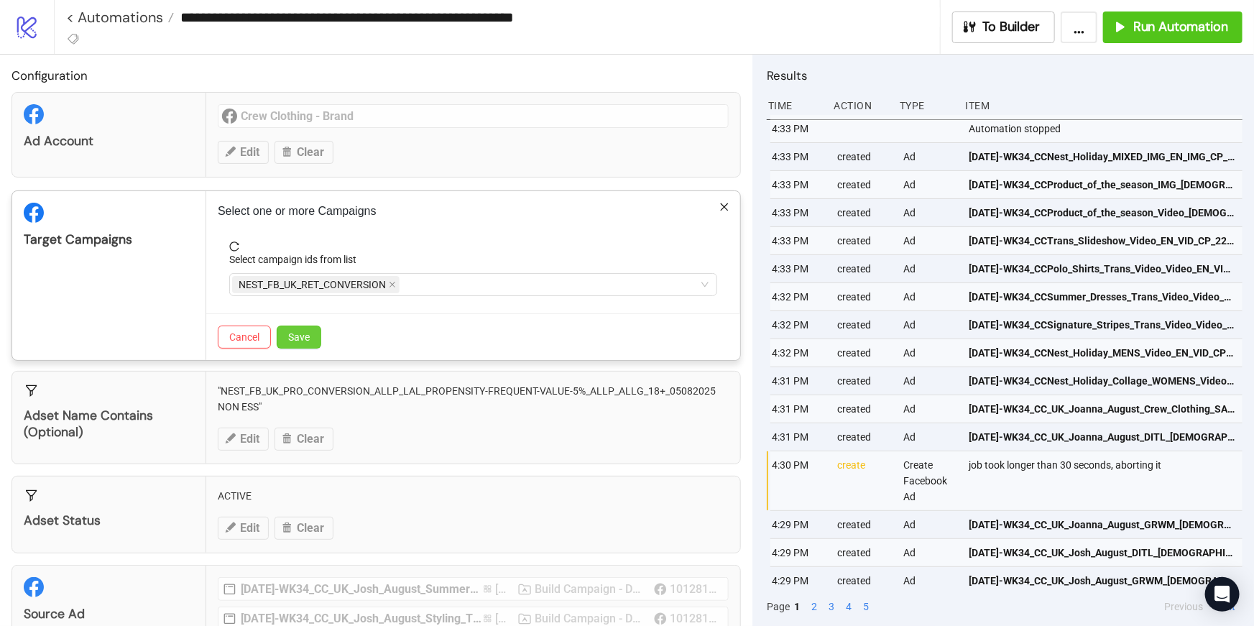
click at [310, 326] on button "Save" at bounding box center [299, 337] width 45 height 23
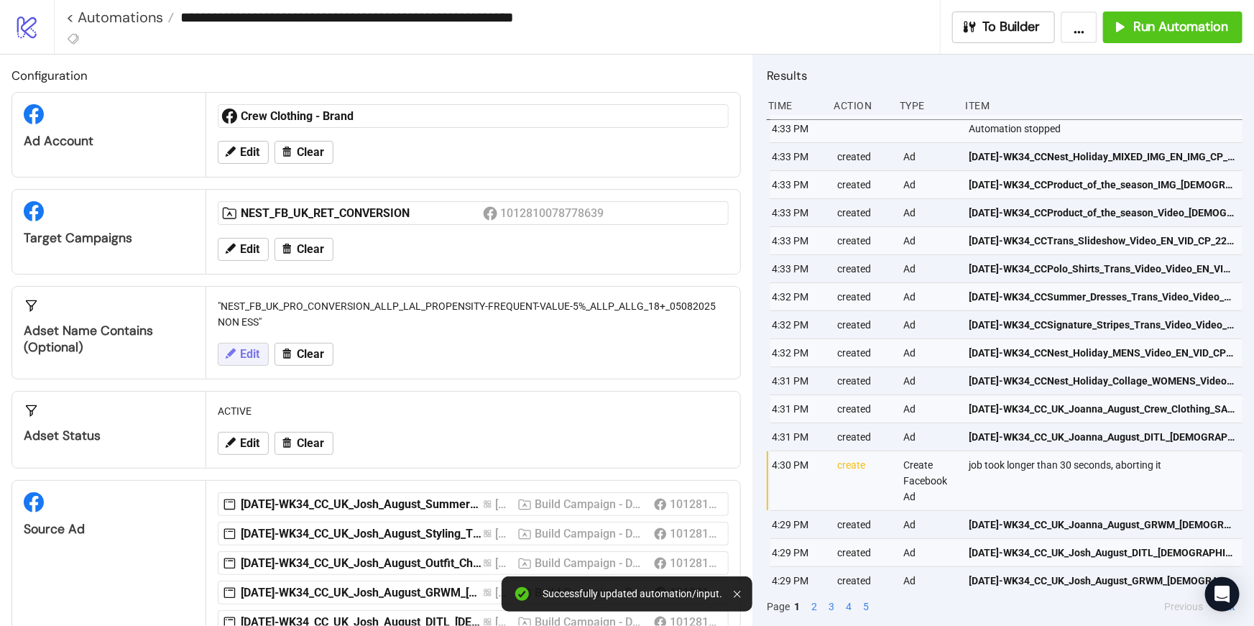
click at [238, 361] on button "Edit" at bounding box center [243, 354] width 51 height 23
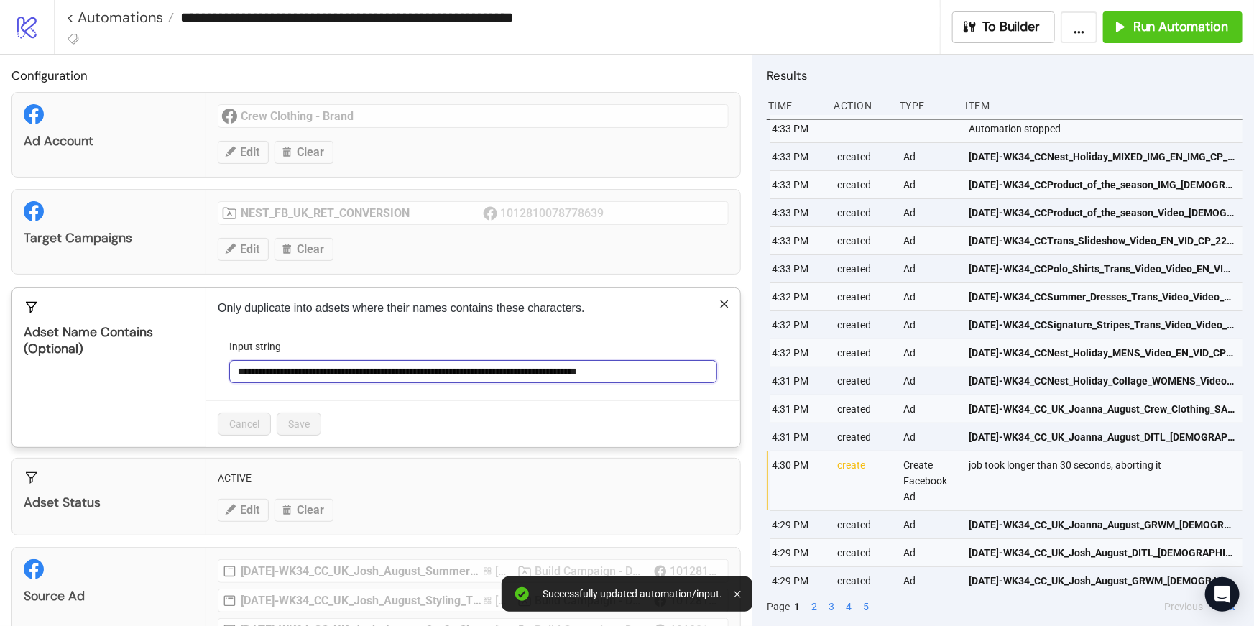
scroll to position [0, 64]
drag, startPoint x: 237, startPoint y: 371, endPoint x: 735, endPoint y: 377, distance: 498.0
click at [735, 377] on div "**********" at bounding box center [473, 367] width 534 height 159
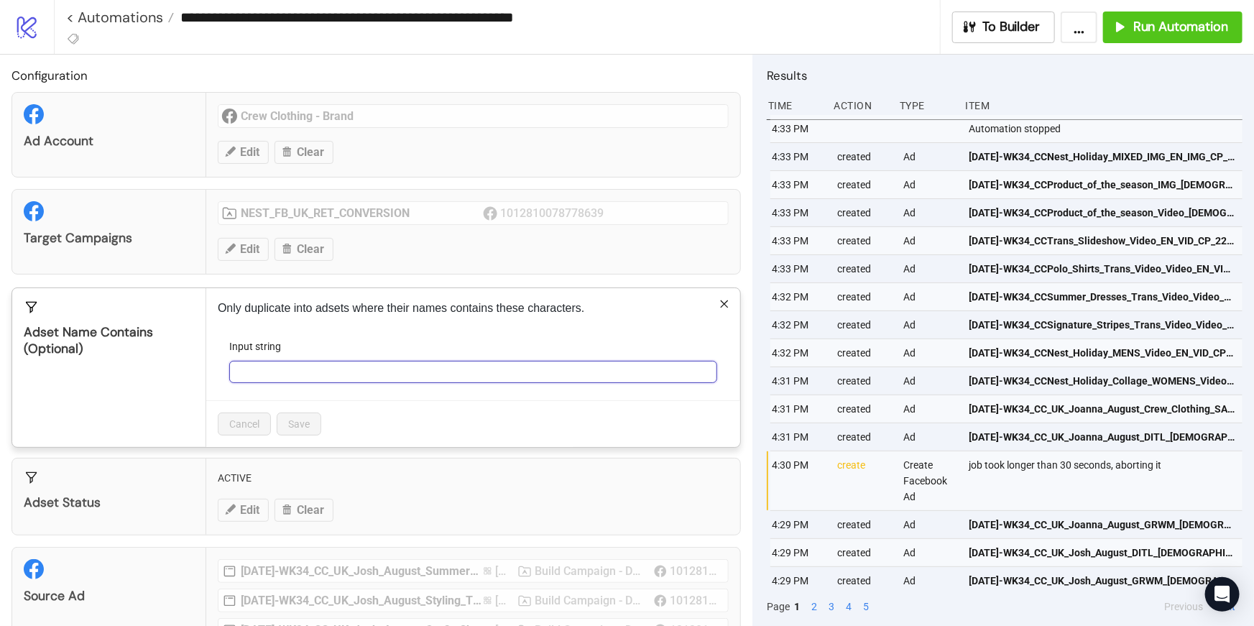
scroll to position [0, 0]
paste input "**********"
type input "**********"
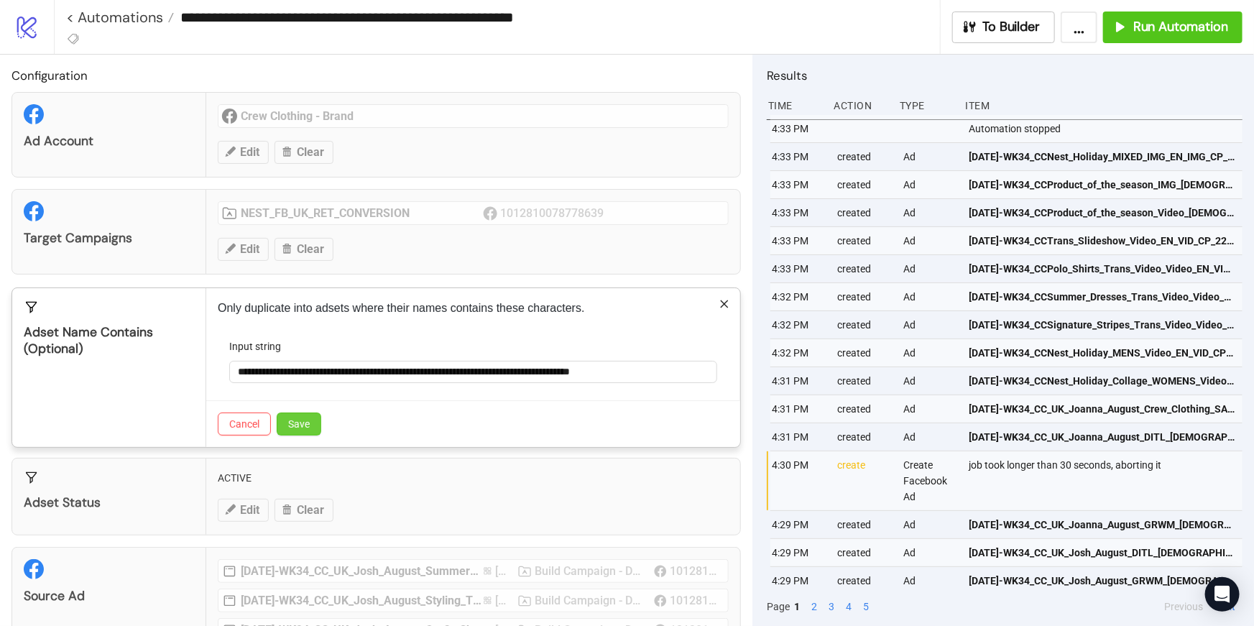
scroll to position [0, 0]
click at [302, 428] on span "Save" at bounding box center [299, 423] width 22 height 11
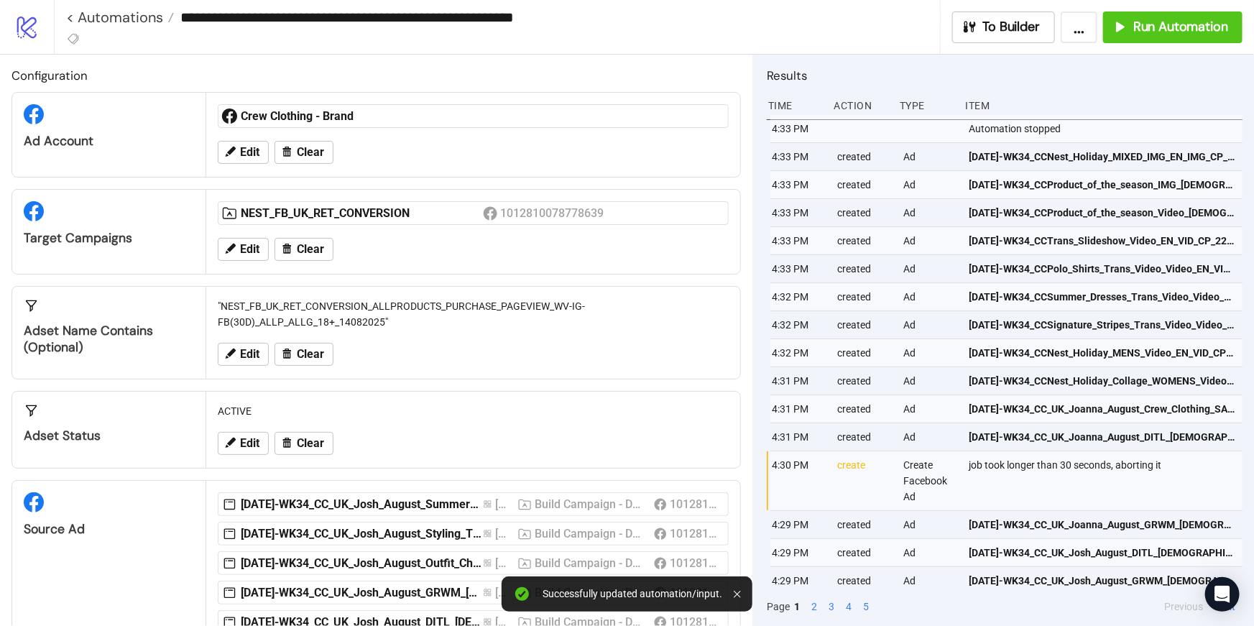
scroll to position [430, 0]
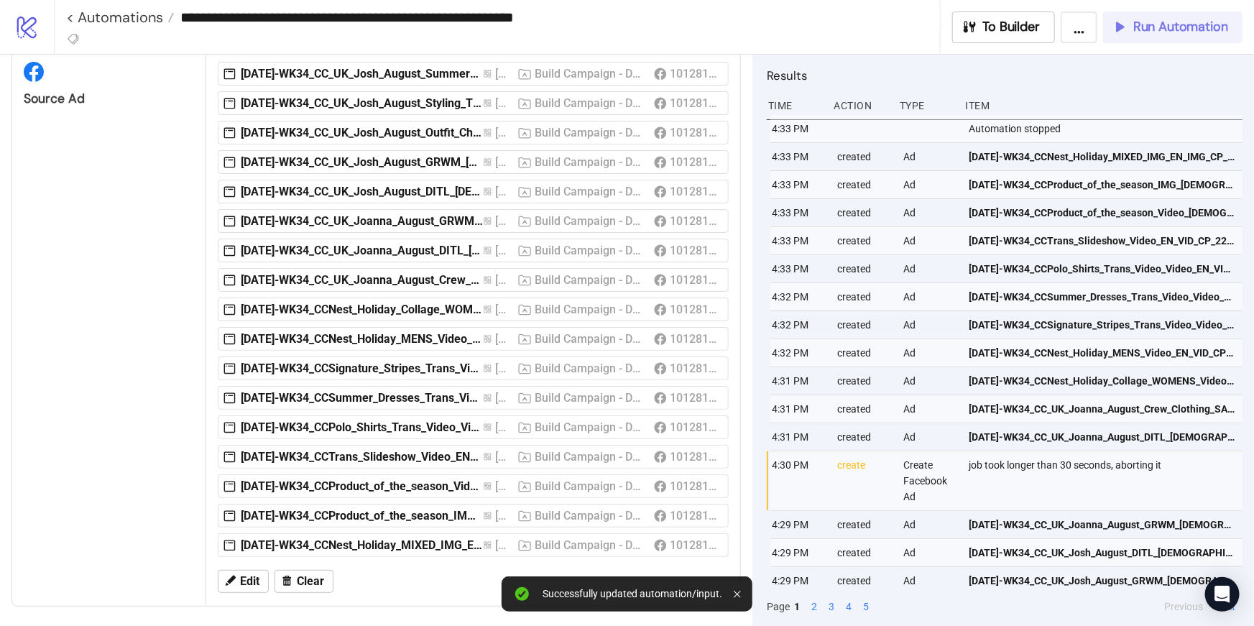
click at [1160, 24] on span "Run Automation" at bounding box center [1180, 27] width 95 height 17
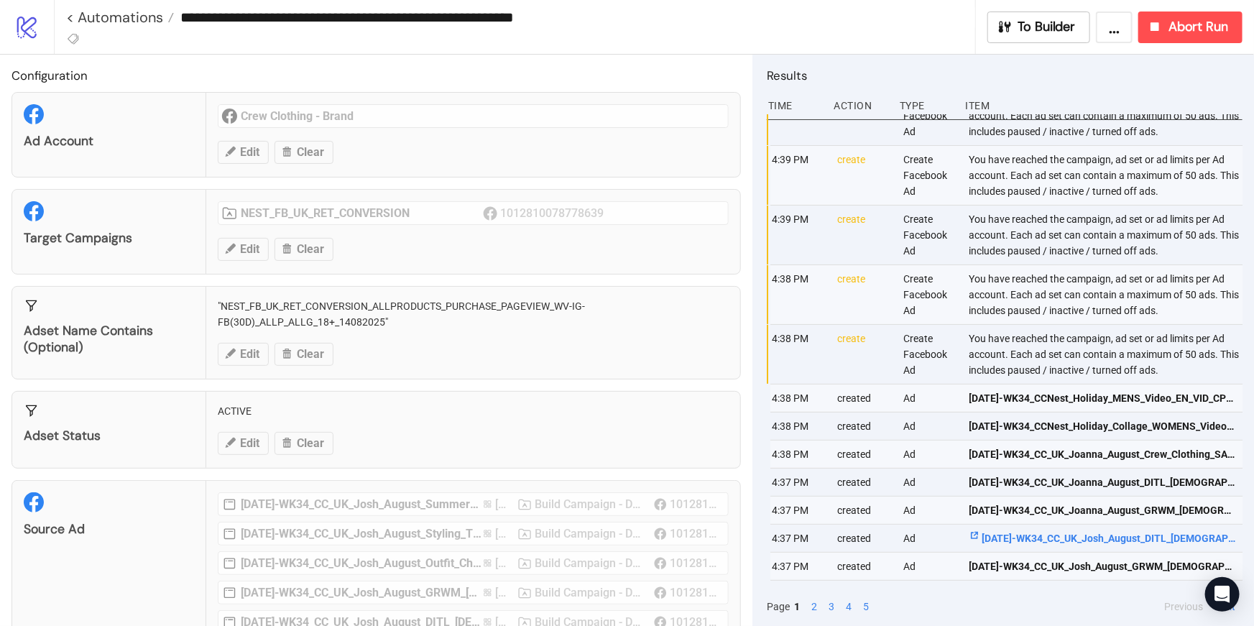
scroll to position [0, 0]
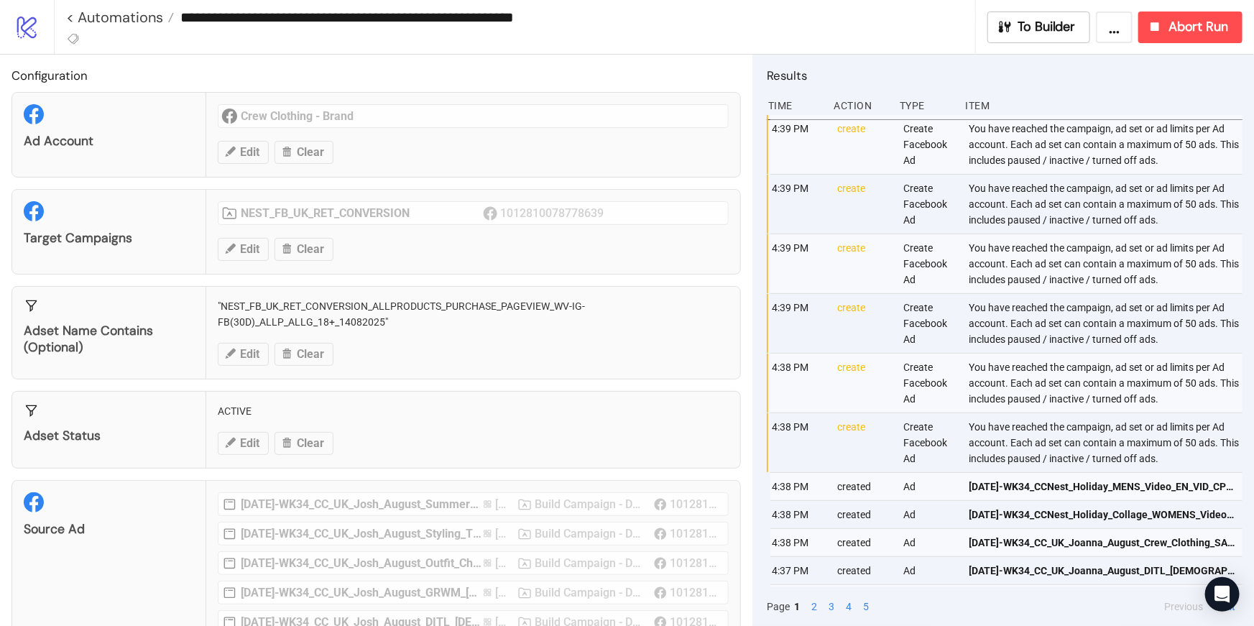
click at [1199, 1] on div "**********" at bounding box center [654, 27] width 1200 height 54
click at [1199, 32] on span "Abort Run" at bounding box center [1198, 27] width 60 height 17
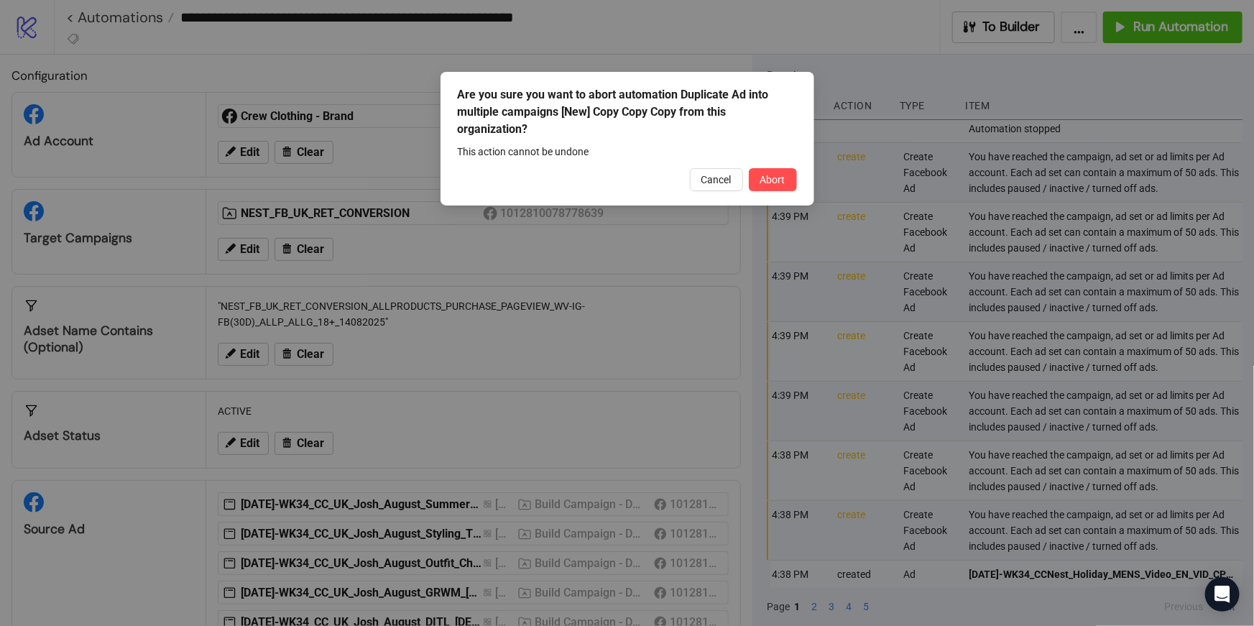
click at [711, 180] on span "Cancel" at bounding box center [716, 179] width 30 height 11
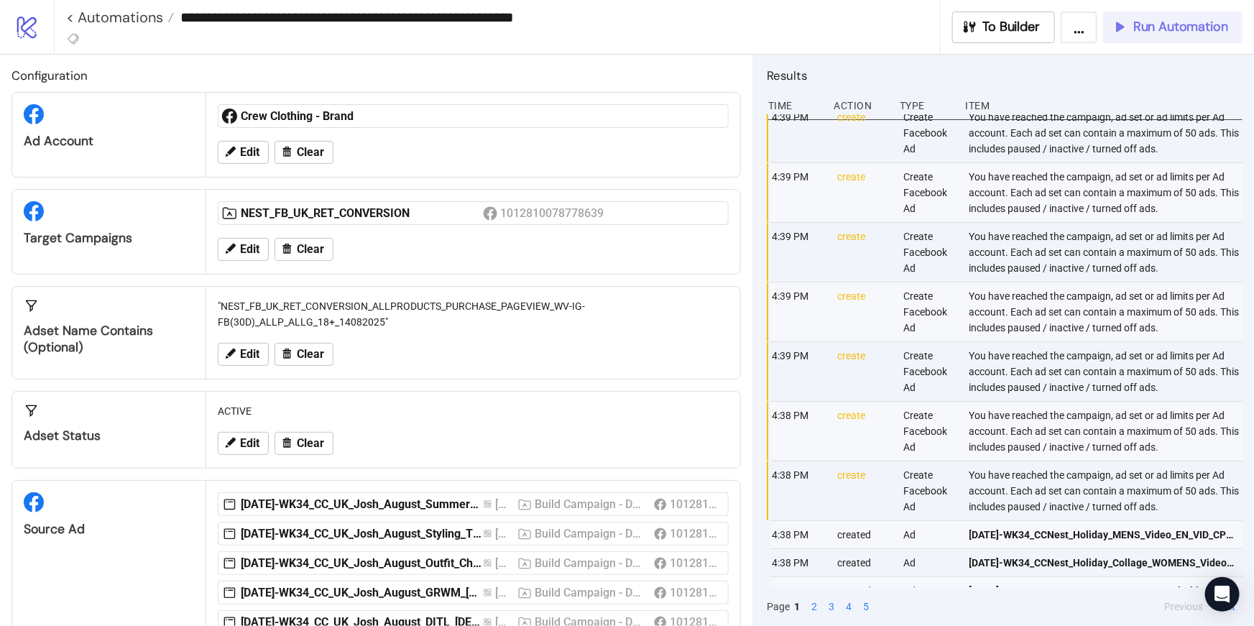
scroll to position [42, 0]
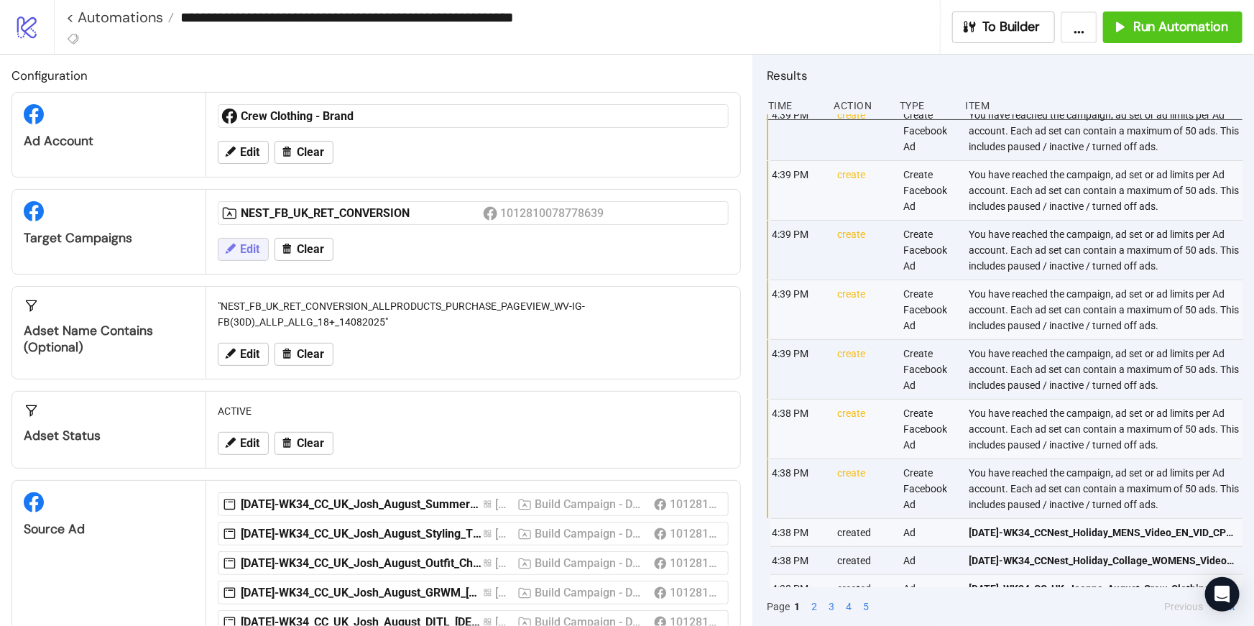
click at [249, 260] on button "Edit" at bounding box center [243, 249] width 51 height 23
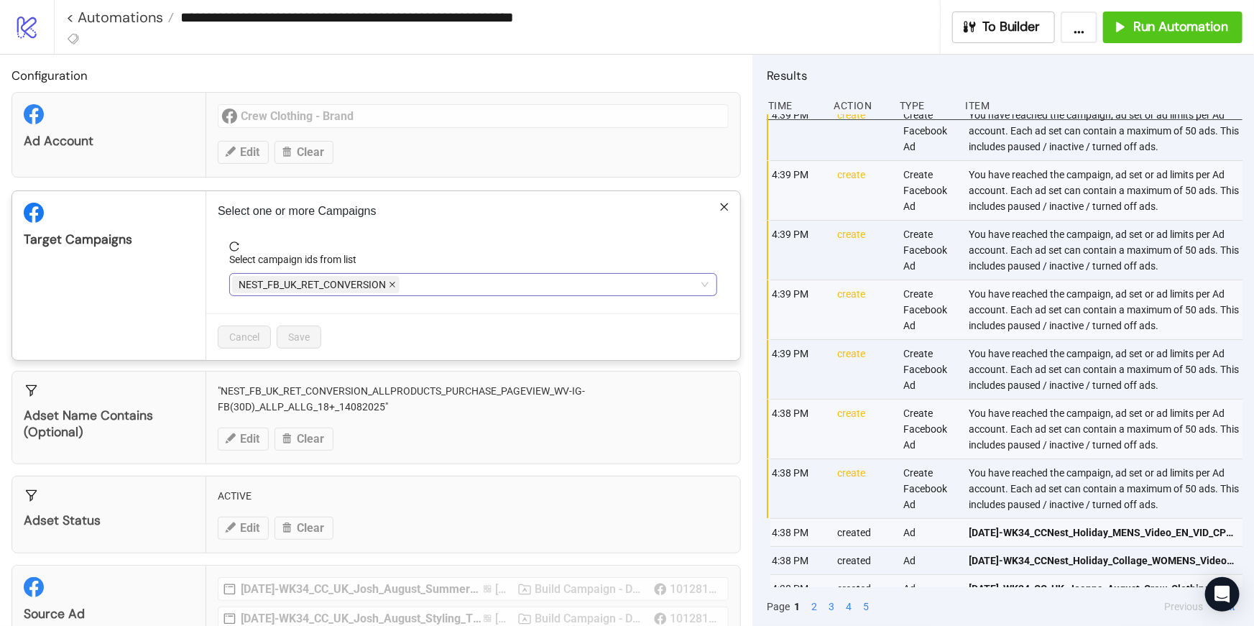
click at [389, 284] on icon "close" at bounding box center [392, 284] width 7 height 7
click at [389, 284] on div at bounding box center [465, 285] width 467 height 20
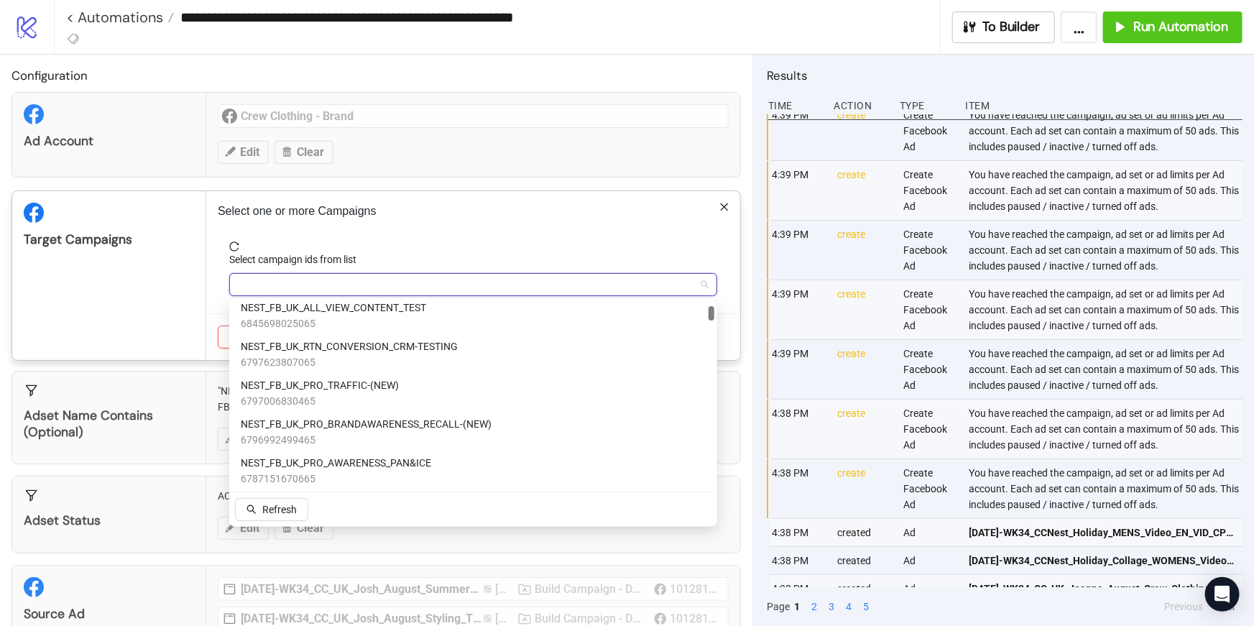
scroll to position [170, 0]
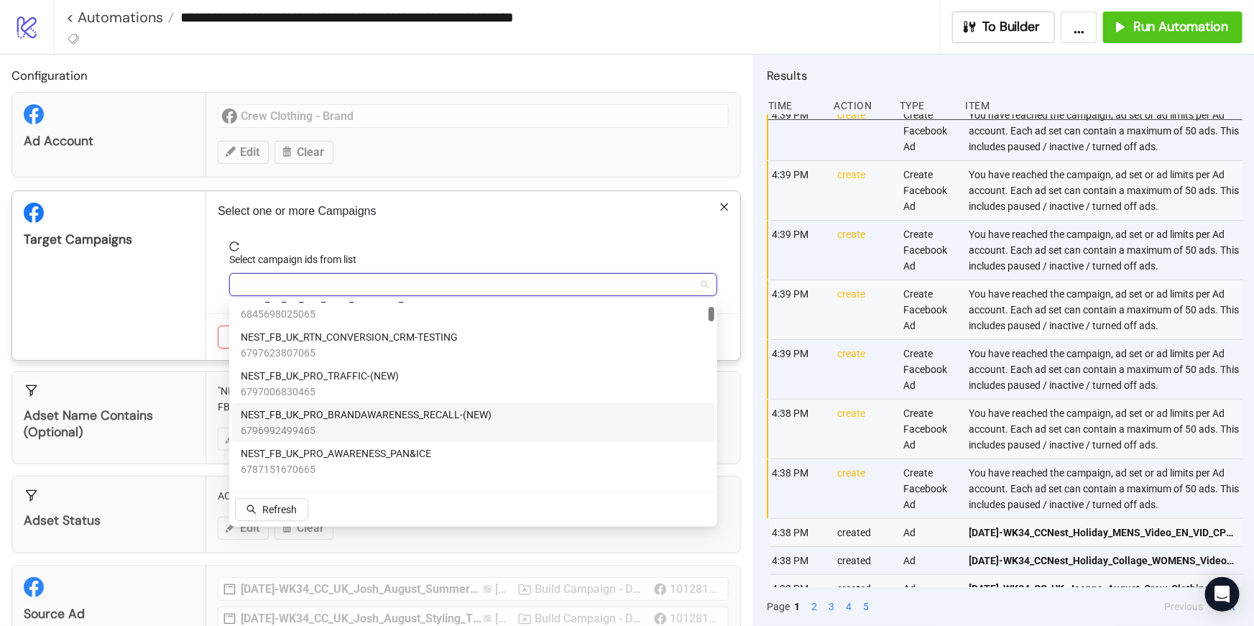
click at [424, 407] on span "NEST_FB_UK_PRO_BRANDAWARENESS_RECALL-(NEW)" at bounding box center [366, 415] width 251 height 16
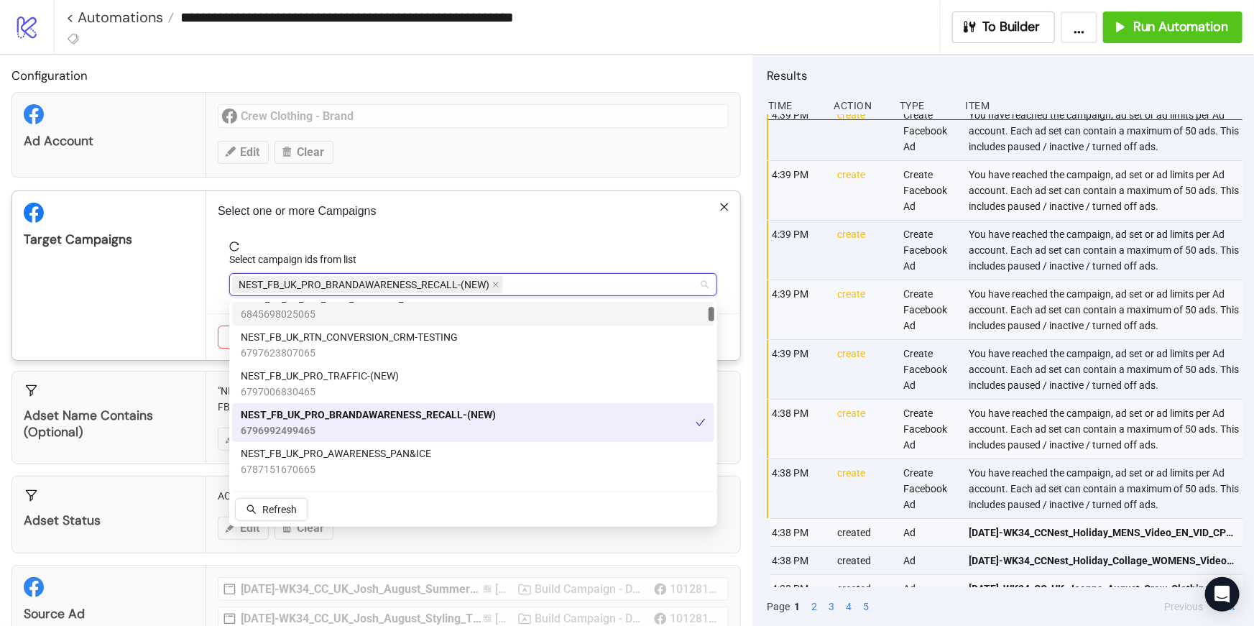
click at [545, 231] on div "Select one or more Campaigns Select campaign ids from list NEST_FB_UK_PRO_BRAND…" at bounding box center [473, 275] width 534 height 169
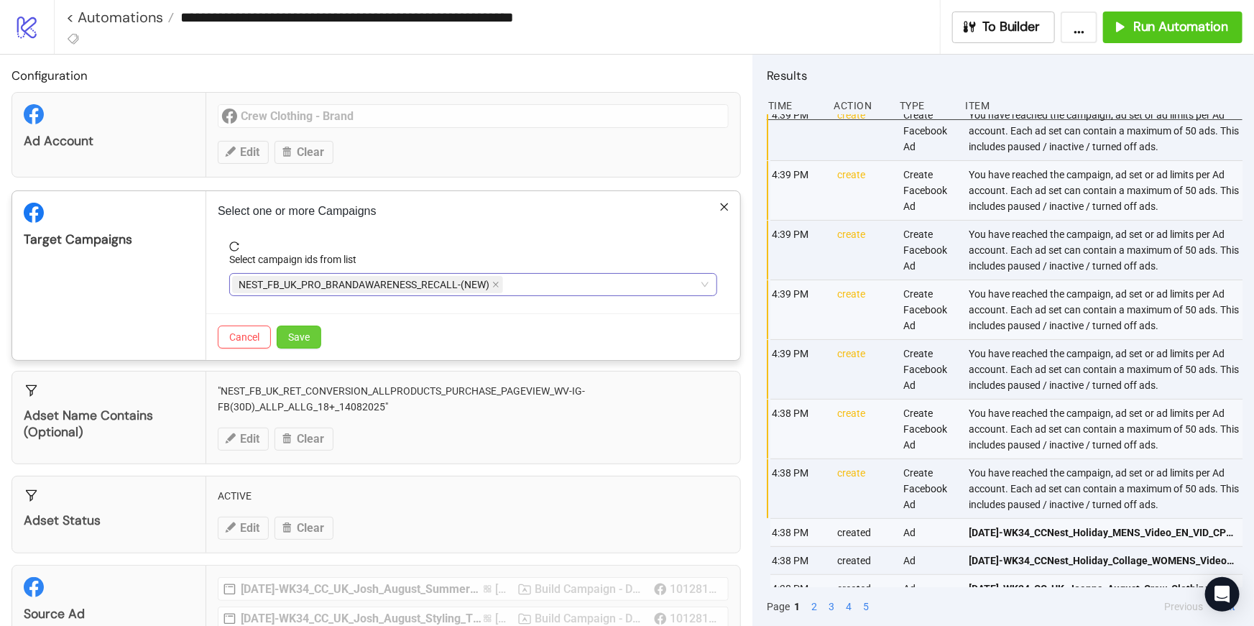
click at [300, 341] on span "Save" at bounding box center [299, 336] width 22 height 11
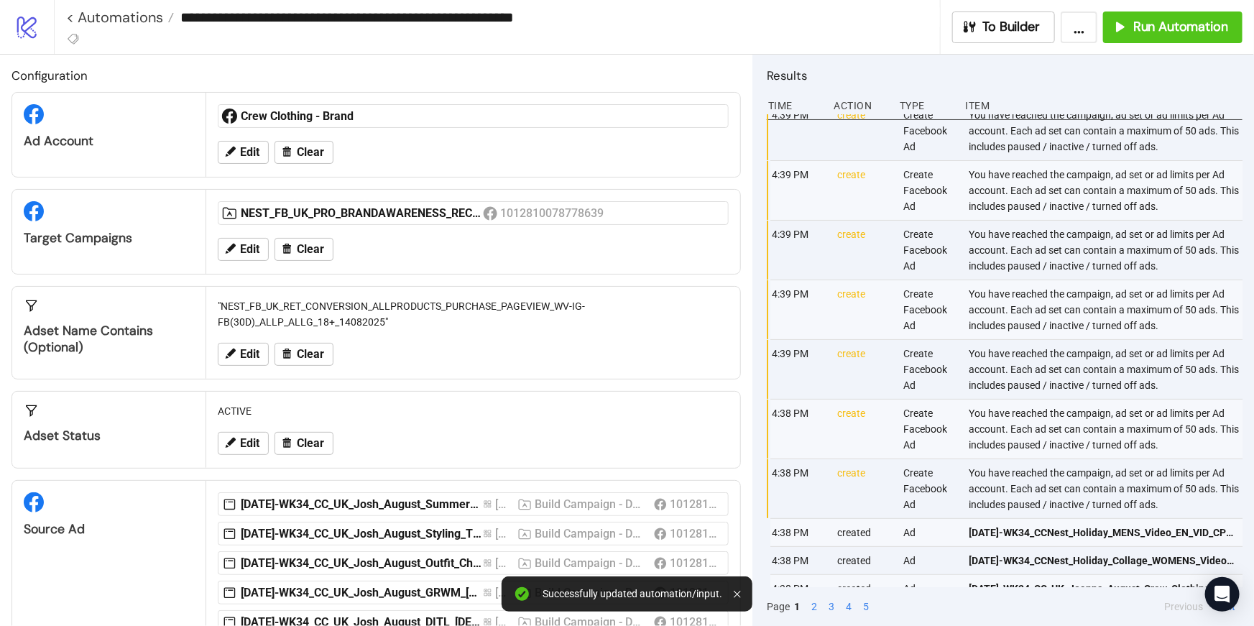
scroll to position [85, 0]
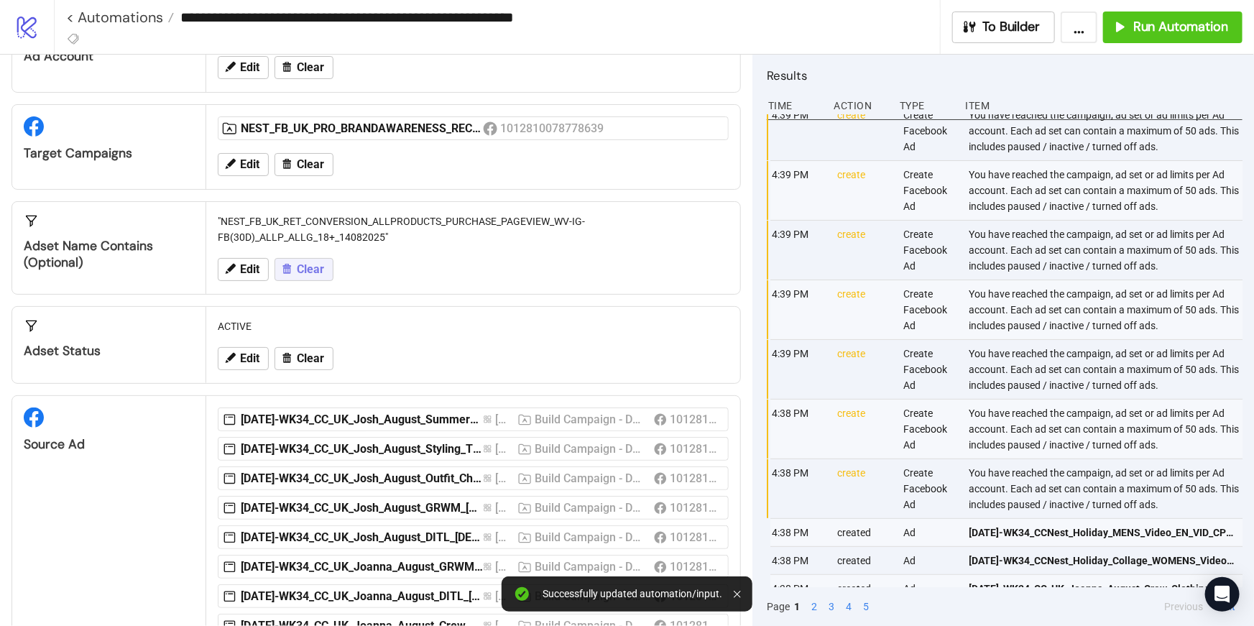
click at [301, 270] on span "Clear" at bounding box center [310, 269] width 27 height 13
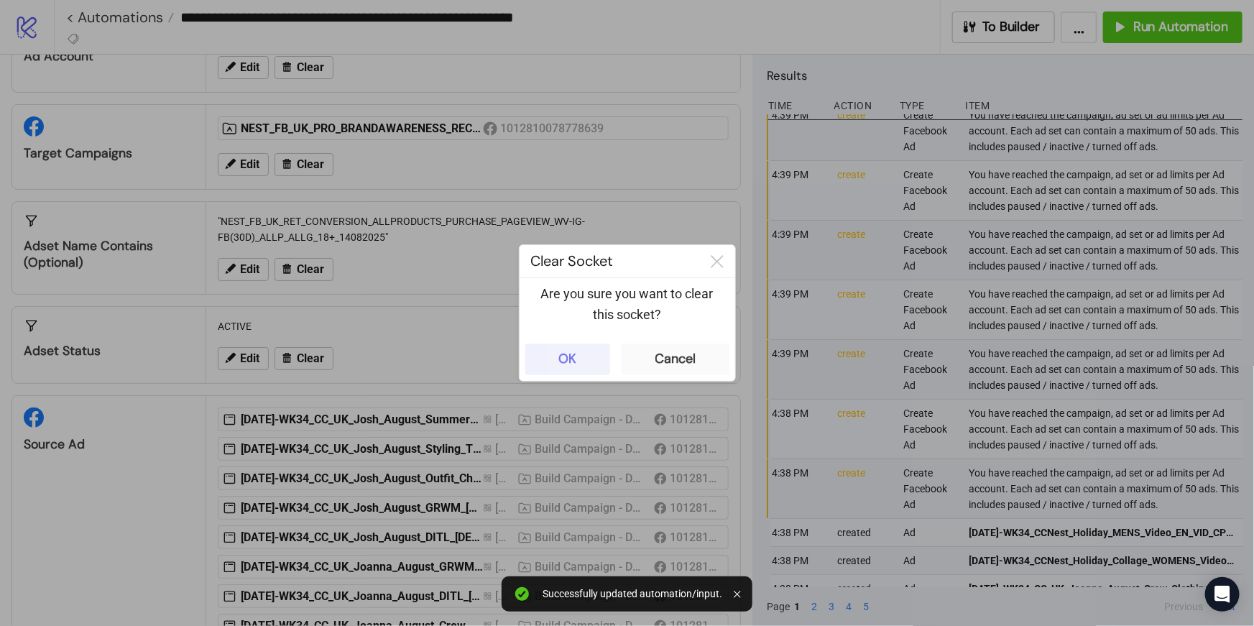
click at [553, 371] on button "OK" at bounding box center [567, 359] width 85 height 32
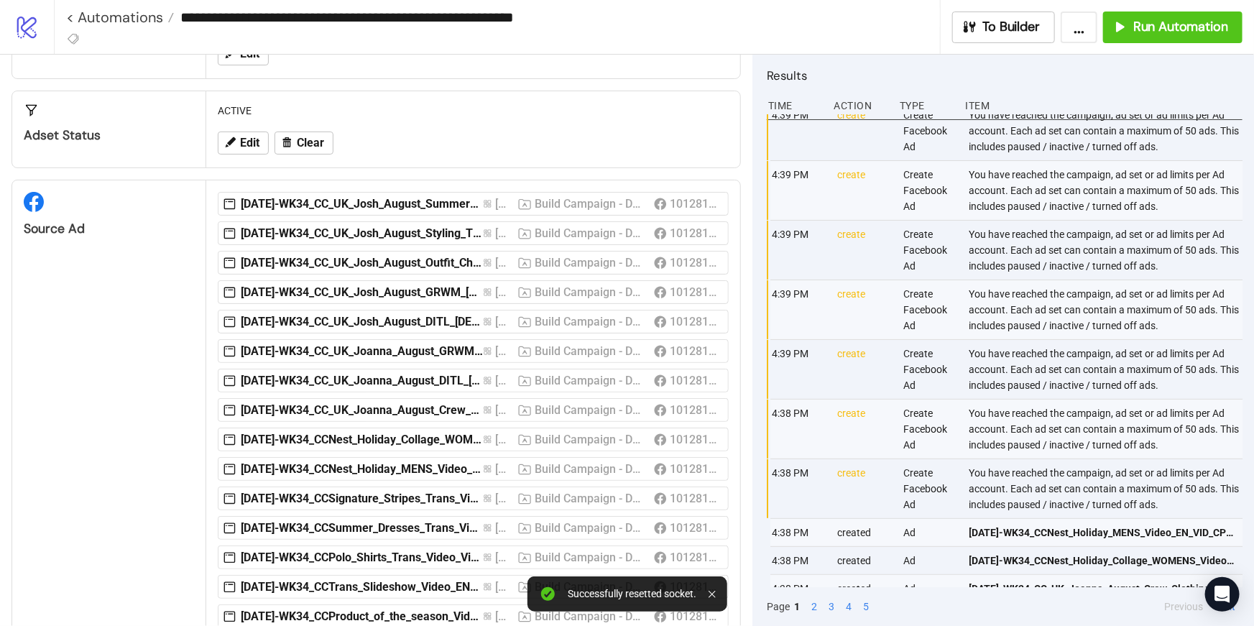
scroll to position [439, 0]
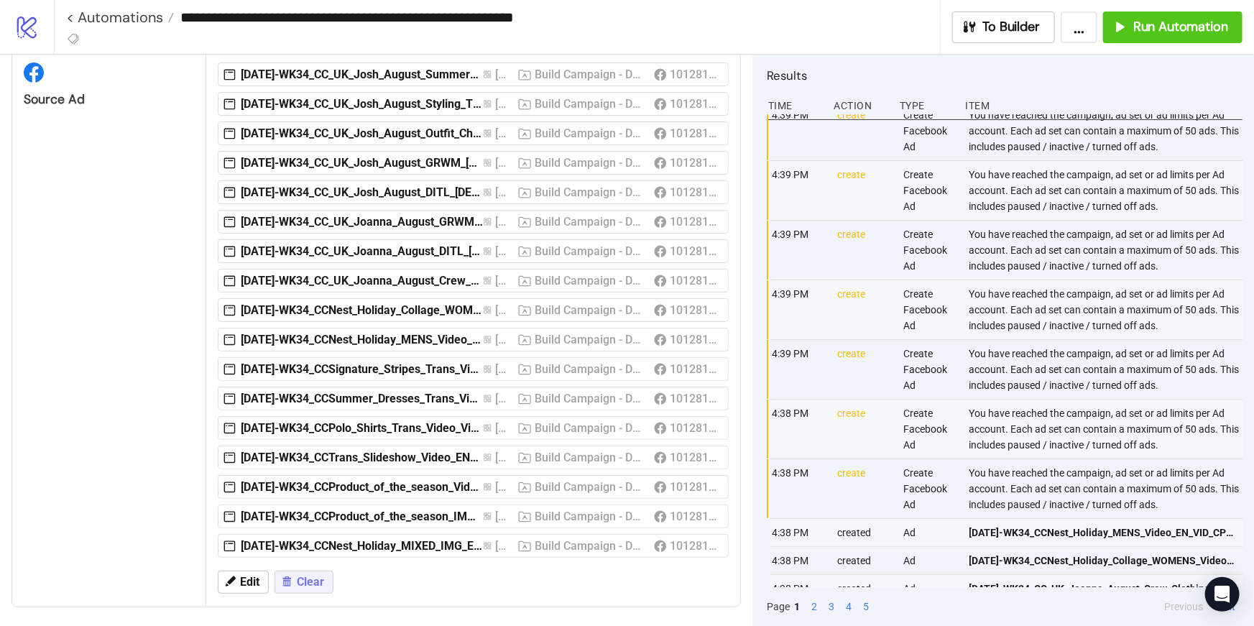
click at [309, 576] on span "Clear" at bounding box center [310, 582] width 27 height 13
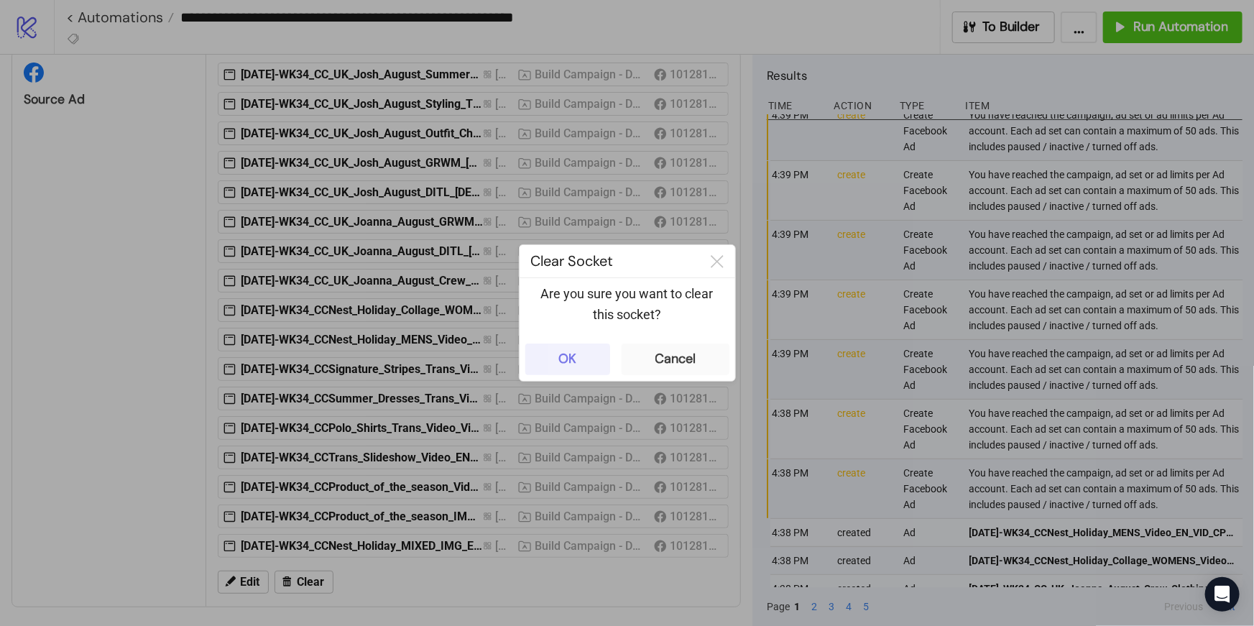
click at [581, 354] on button "OK" at bounding box center [567, 359] width 85 height 32
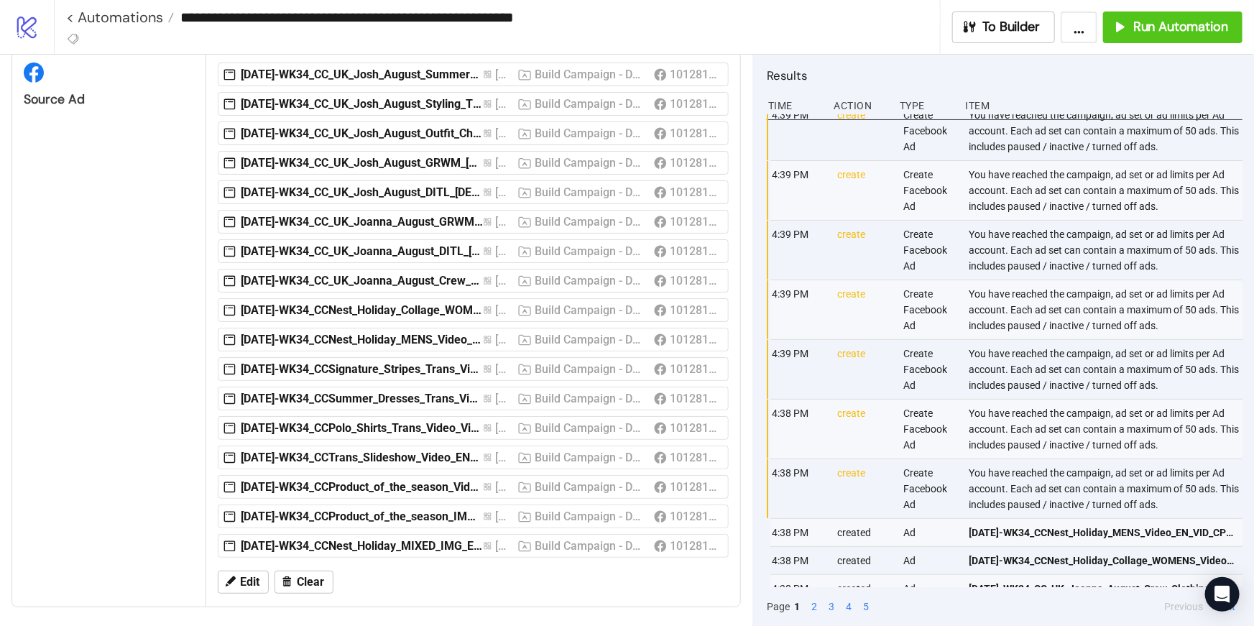
scroll to position [0, 0]
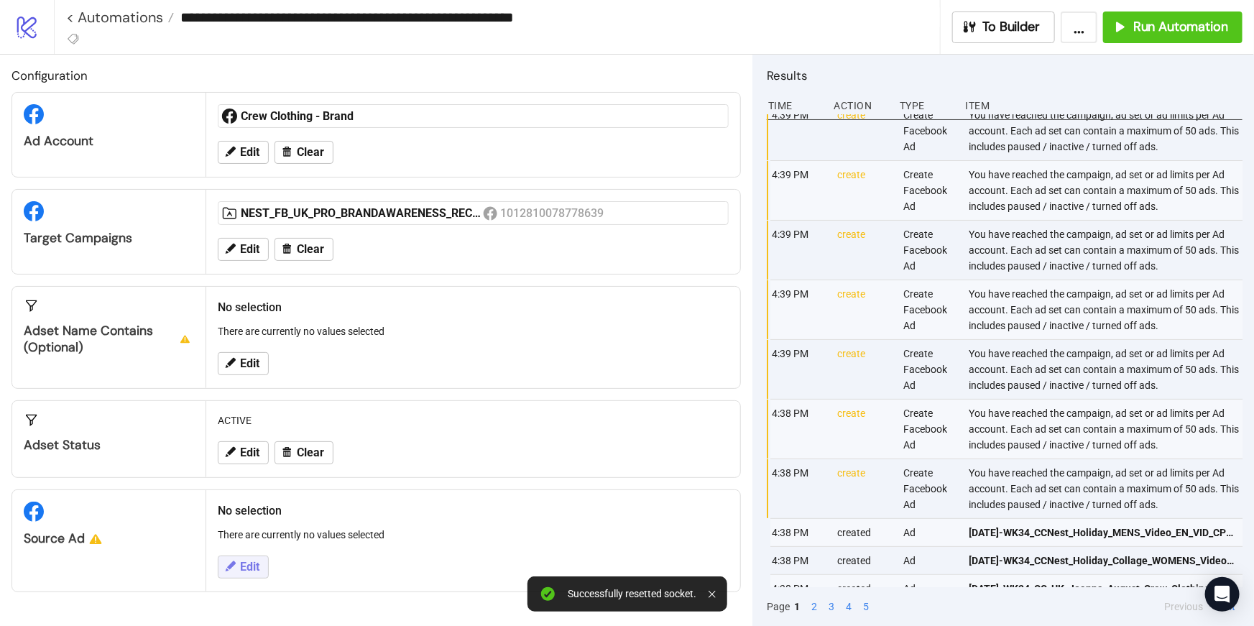
click at [243, 562] on span "Edit" at bounding box center [249, 567] width 19 height 13
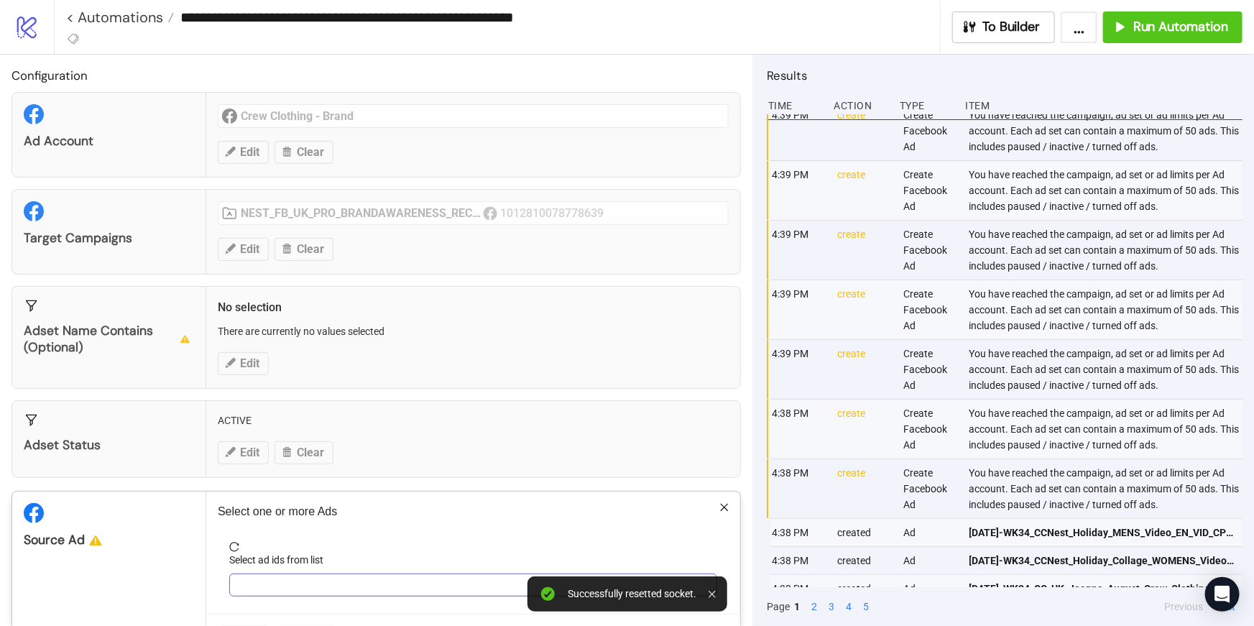
click at [305, 573] on div at bounding box center [473, 584] width 488 height 23
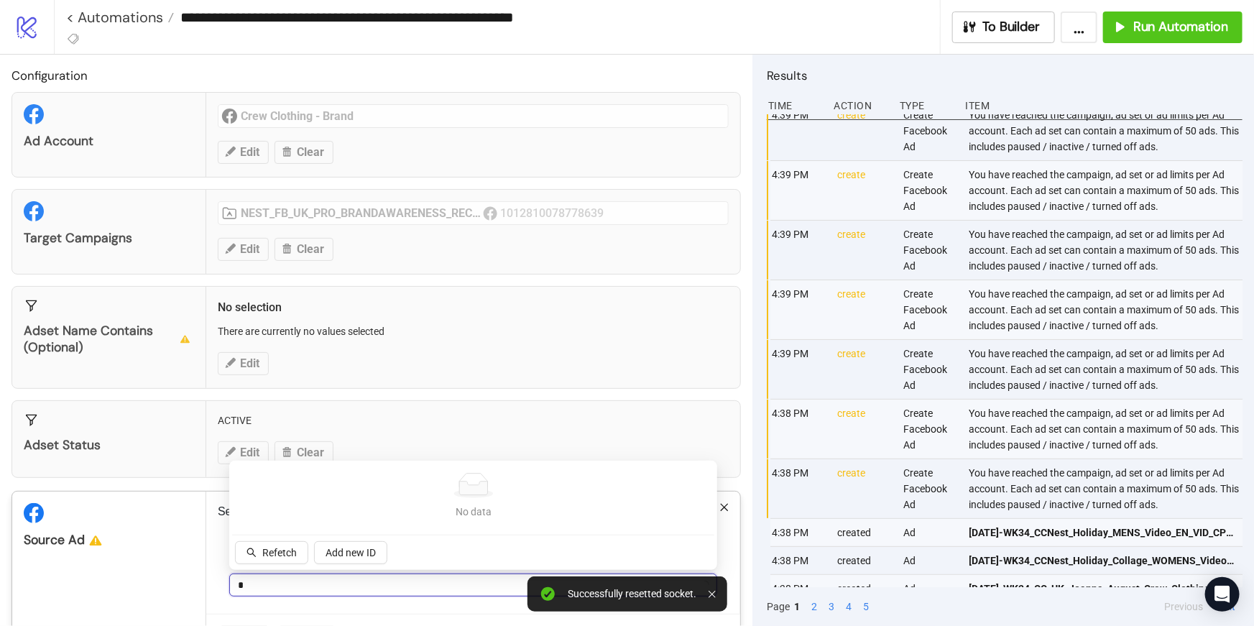
type input "**"
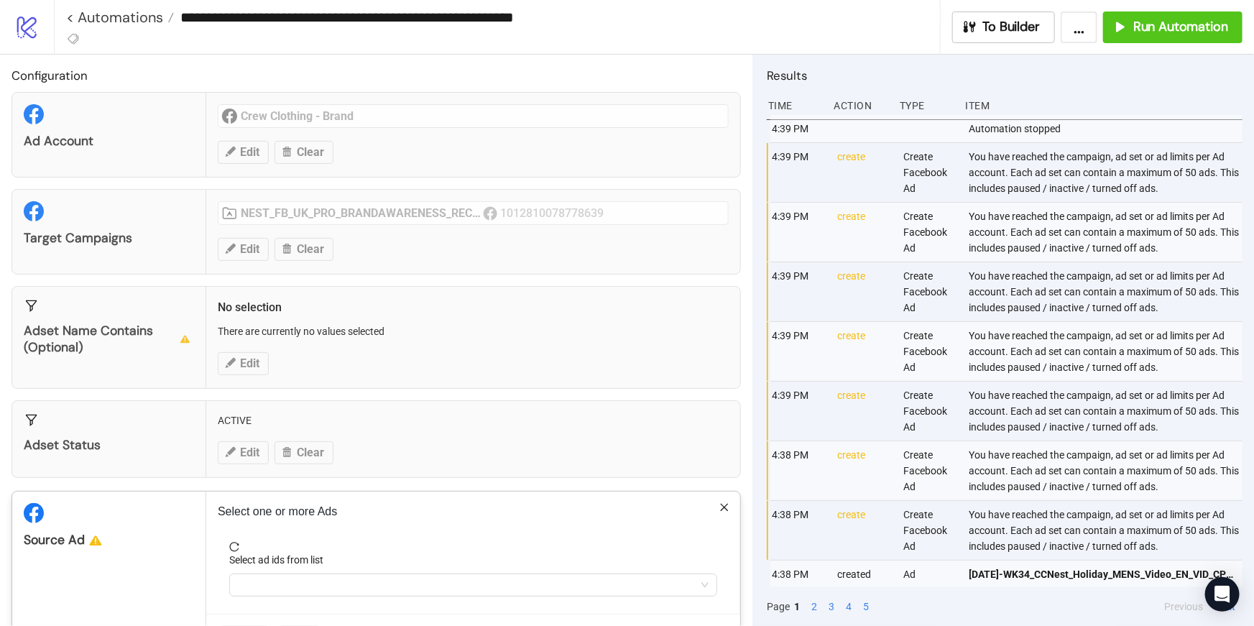
scroll to position [55, 0]
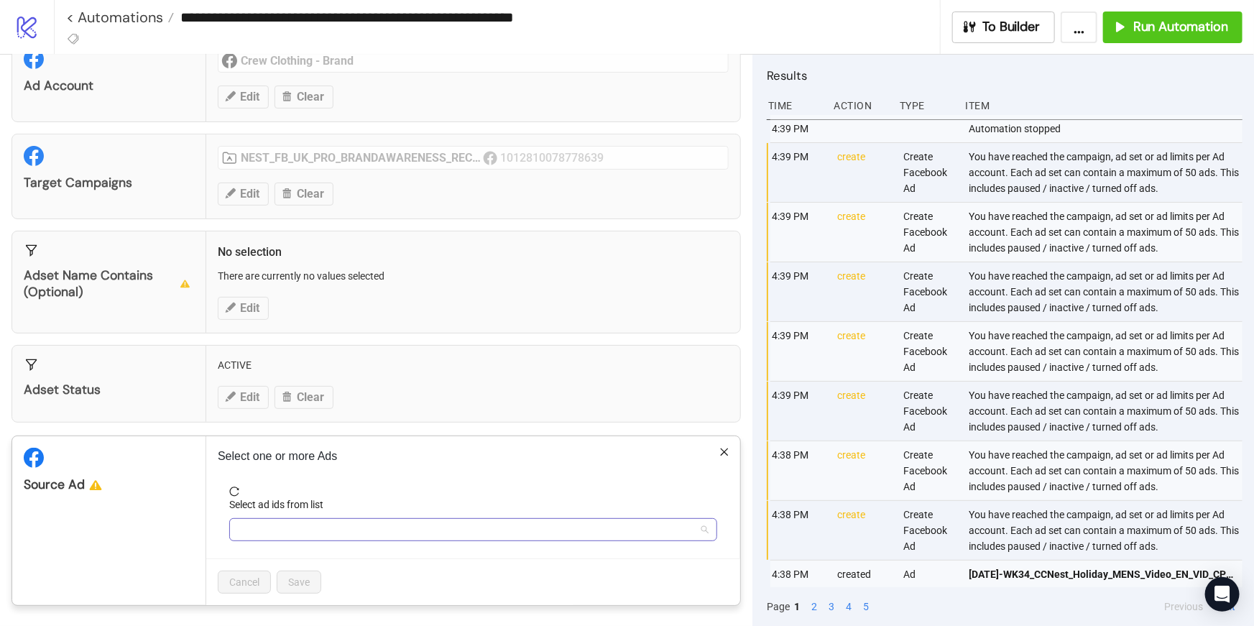
click at [336, 535] on div at bounding box center [465, 530] width 467 height 20
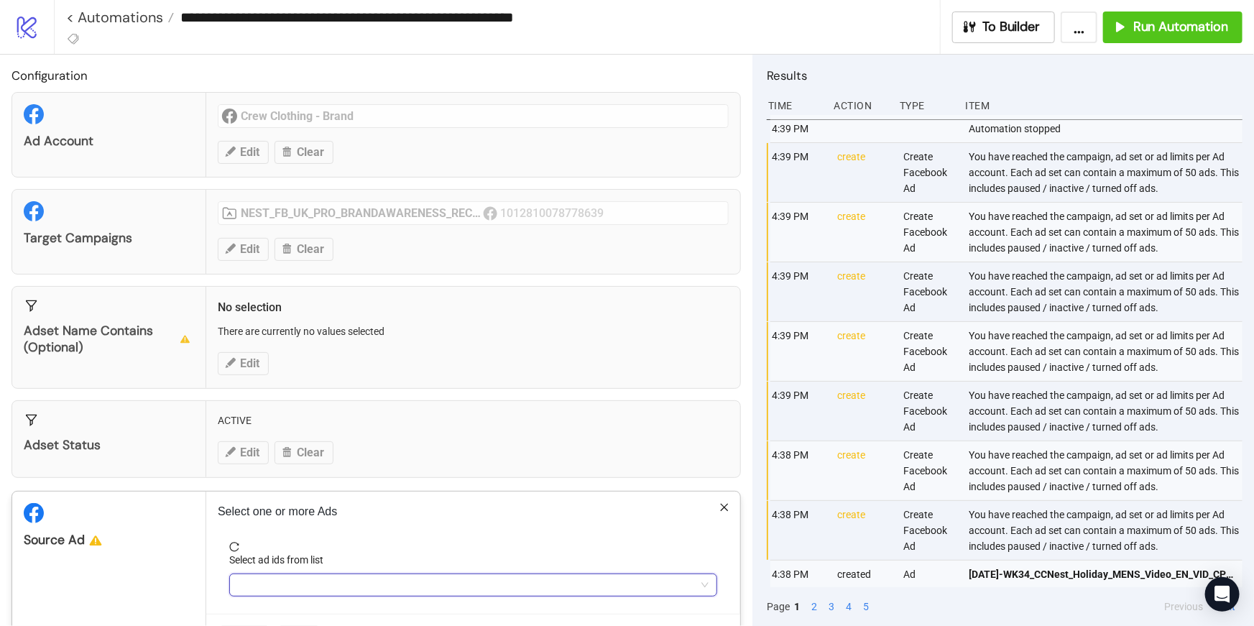
scroll to position [5, 0]
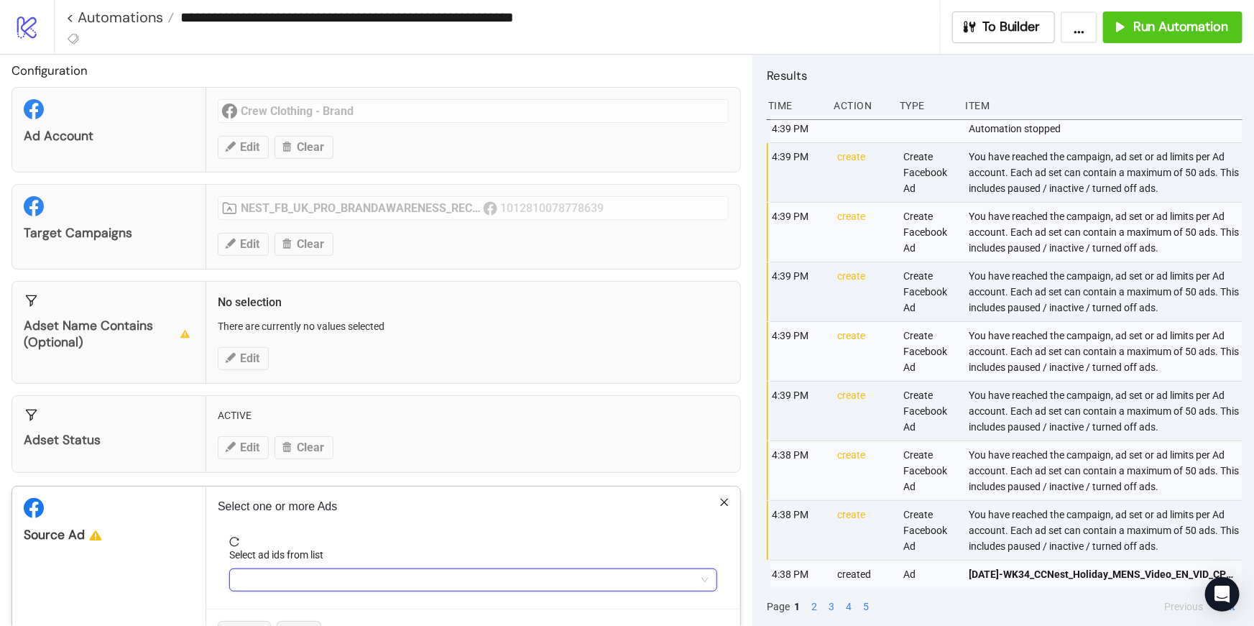
click at [341, 579] on div at bounding box center [465, 580] width 467 height 20
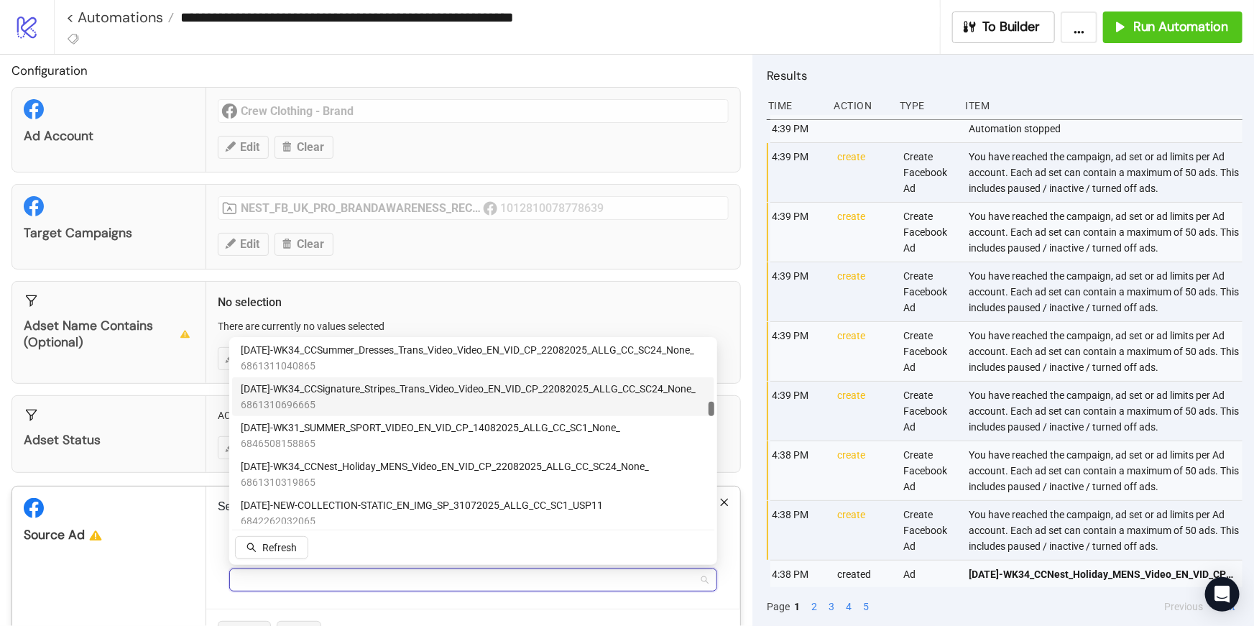
paste input "**********"
type input "**********"
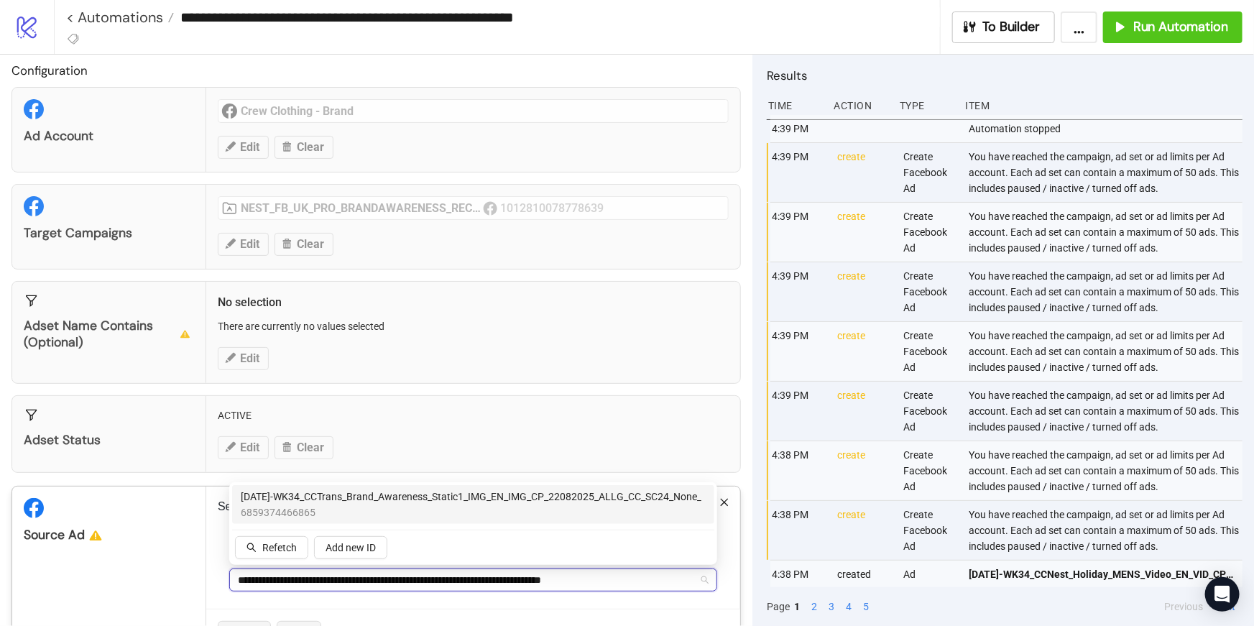
click at [328, 507] on span "6859374466865" at bounding box center [471, 512] width 461 height 16
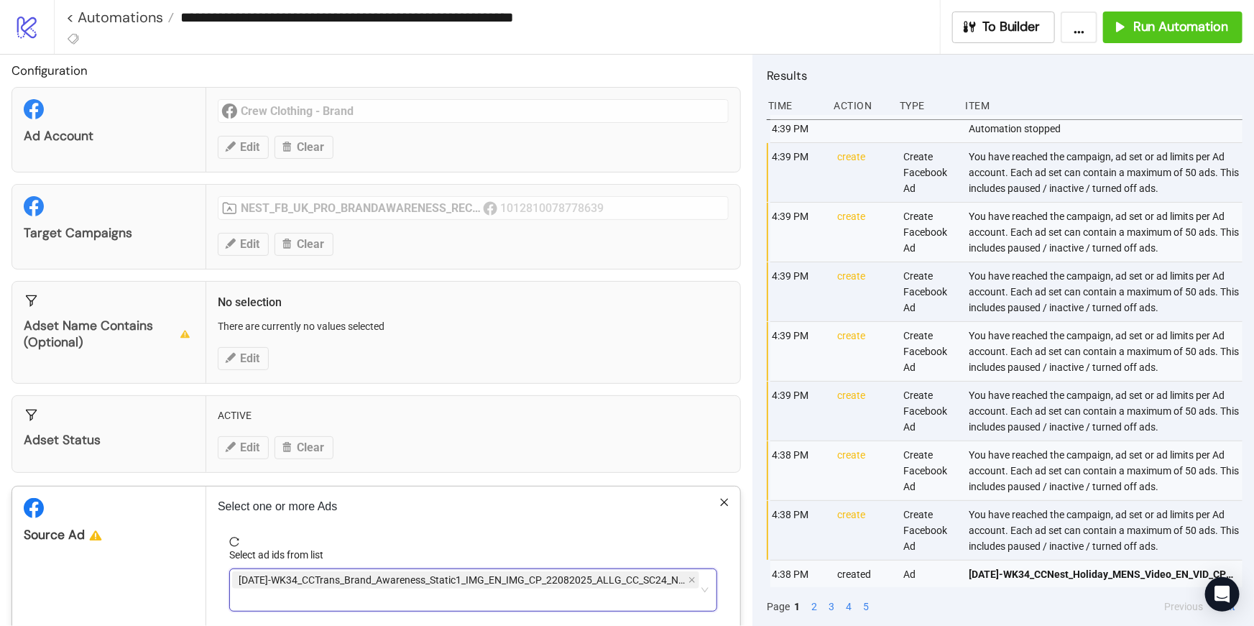
drag, startPoint x: 696, startPoint y: 599, endPoint x: 663, endPoint y: 589, distance: 34.6
click at [663, 589] on div "[DATE]-WK34_CCTrans_Brand_Awareness_Static1_IMG_EN_IMG_CP_22082025_ALLG_CC_SC24…" at bounding box center [465, 590] width 467 height 40
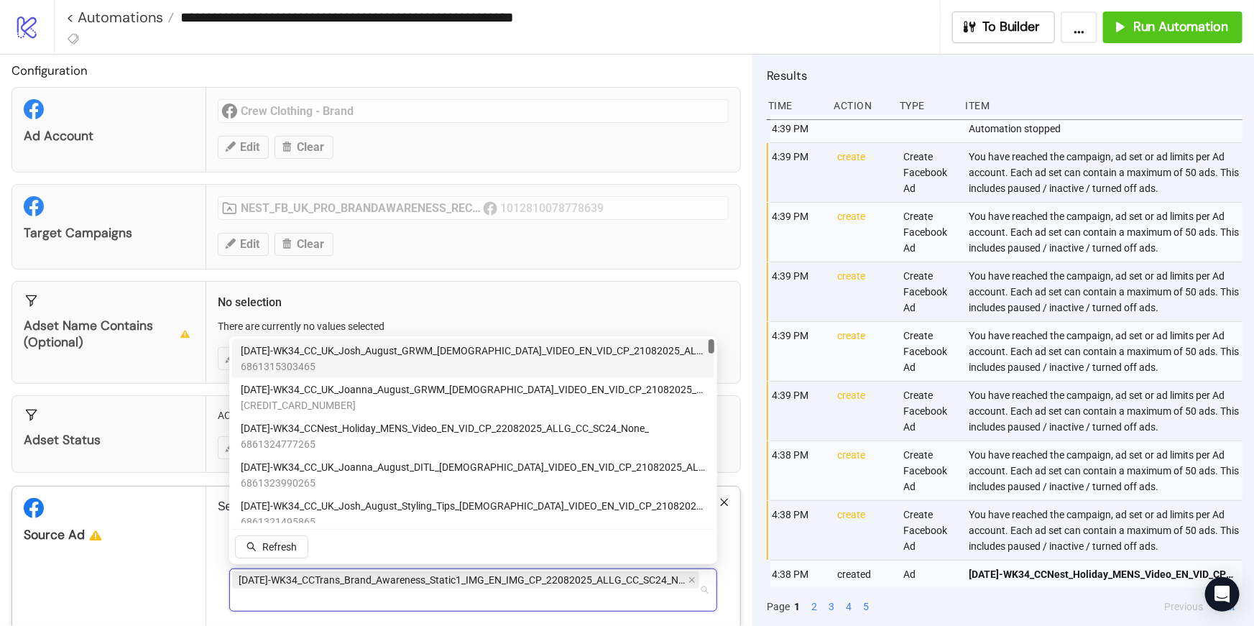
click at [665, 599] on div "[DATE]-WK34_CCTrans_Brand_Awareness_Static1_IMG_EN_IMG_CP_22082025_ALLG_CC_SC24…" at bounding box center [465, 590] width 467 height 40
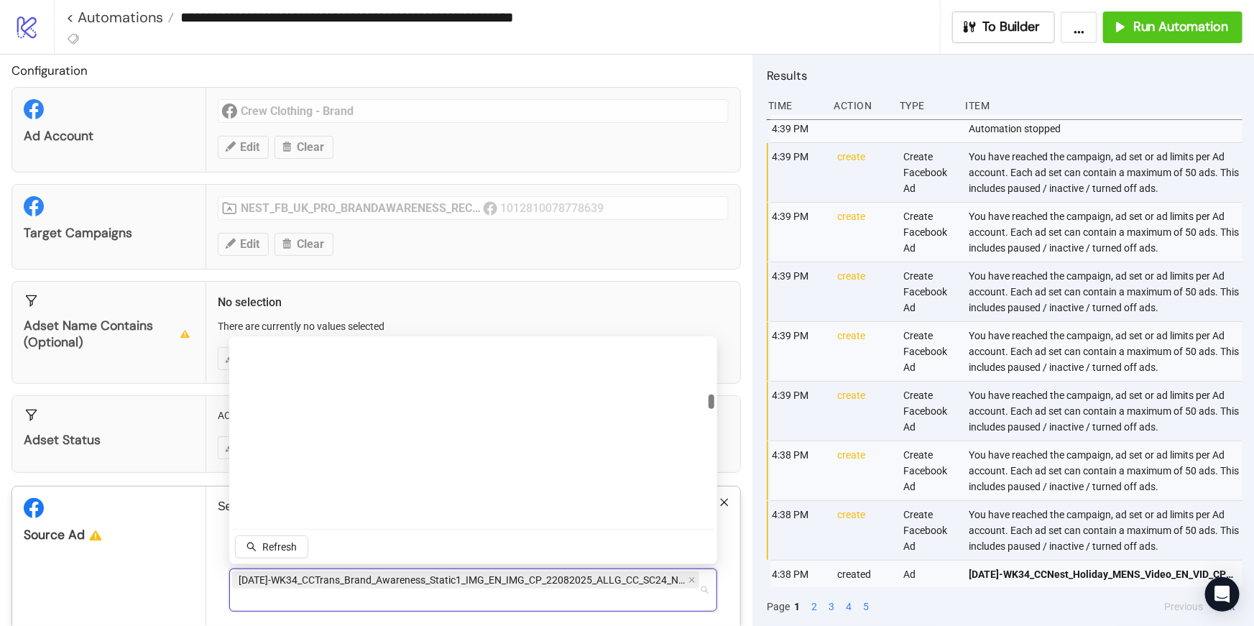
scroll to position [2522, 0]
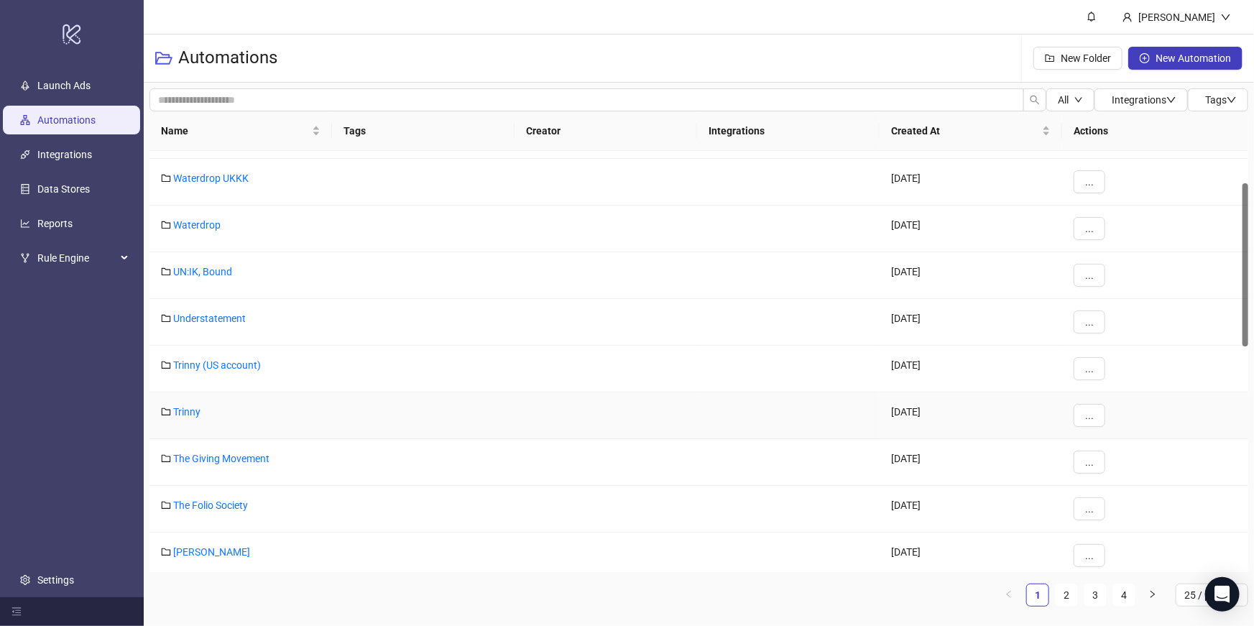
scroll to position [62, 0]
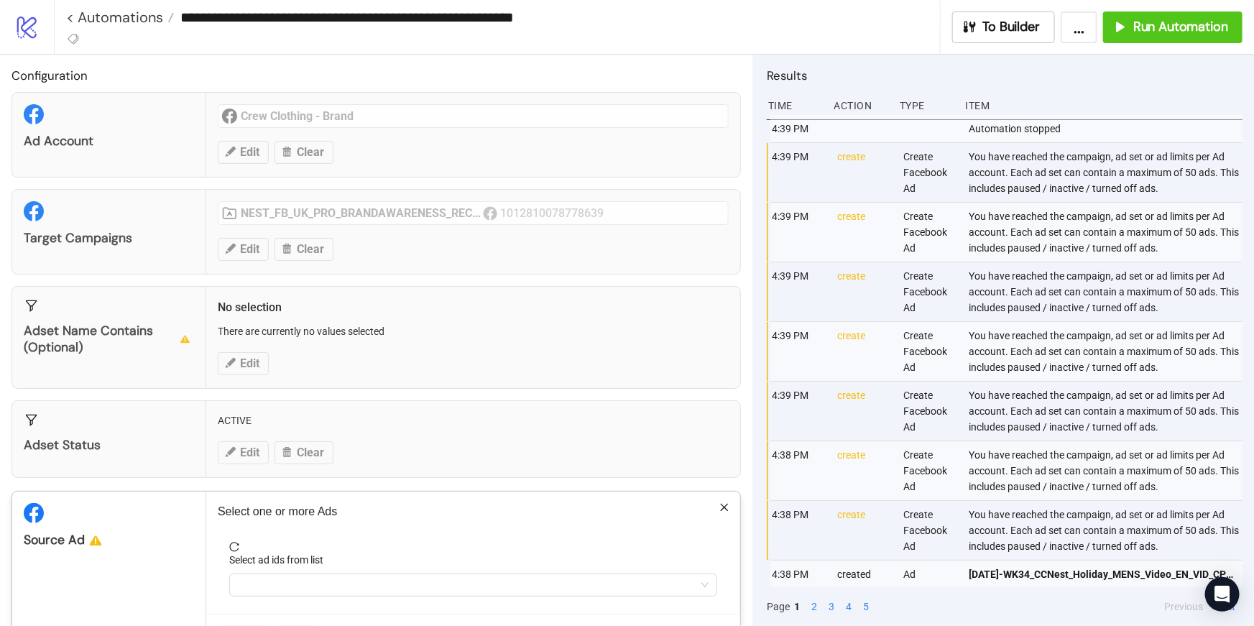
scroll to position [55, 0]
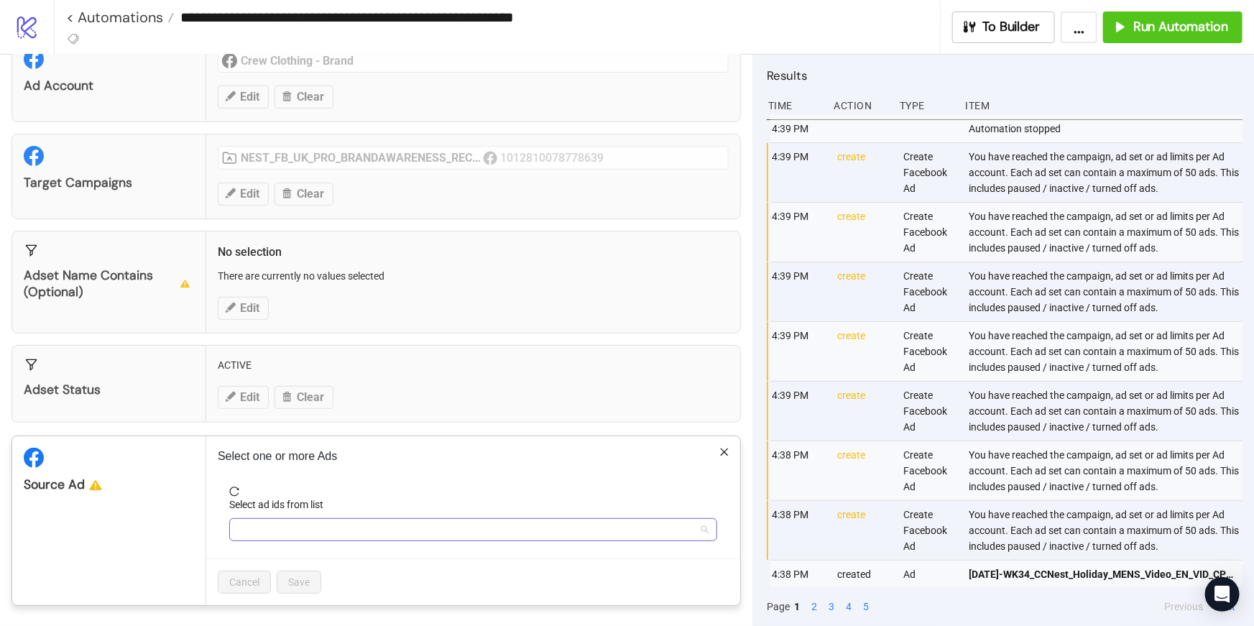
click at [410, 522] on div at bounding box center [465, 530] width 467 height 20
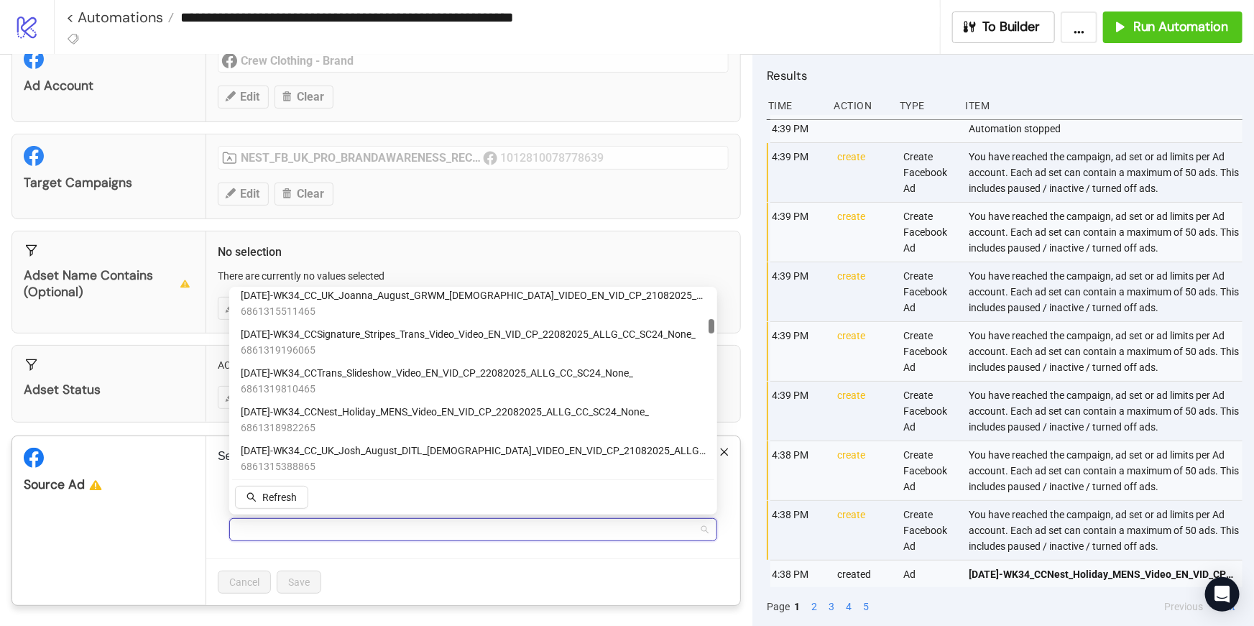
scroll to position [862, 0]
paste input "**********"
type input "**********"
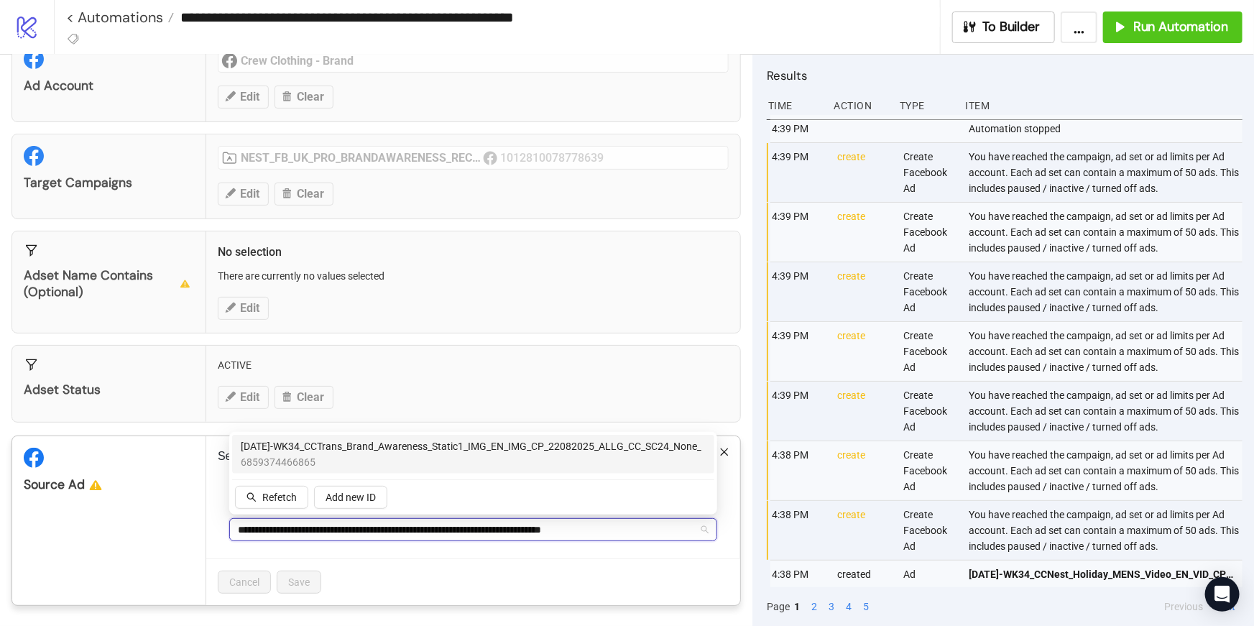
scroll to position [0, 0]
click at [402, 459] on span "6859374466865" at bounding box center [471, 462] width 461 height 16
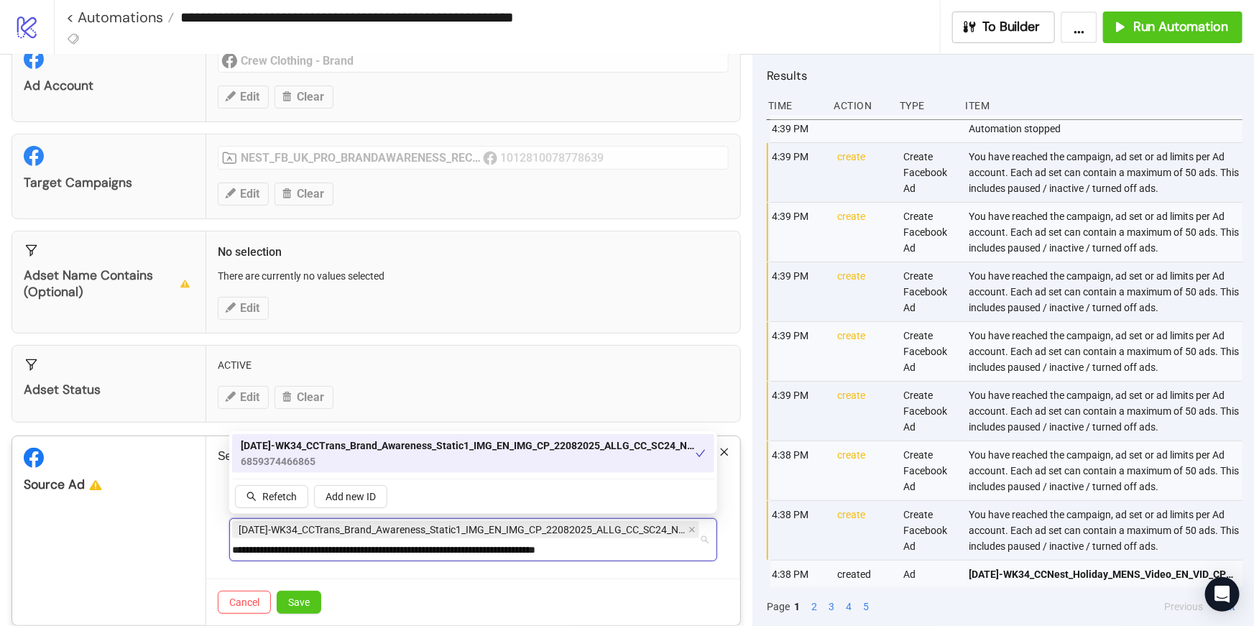
drag, startPoint x: 691, startPoint y: 549, endPoint x: 439, endPoint y: 565, distance: 252.7
click at [439, 565] on form "**********" at bounding box center [473, 532] width 511 height 92
drag, startPoint x: 694, startPoint y: 549, endPoint x: 440, endPoint y: 542, distance: 254.5
click at [440, 542] on input "**********" at bounding box center [463, 549] width 463 height 17
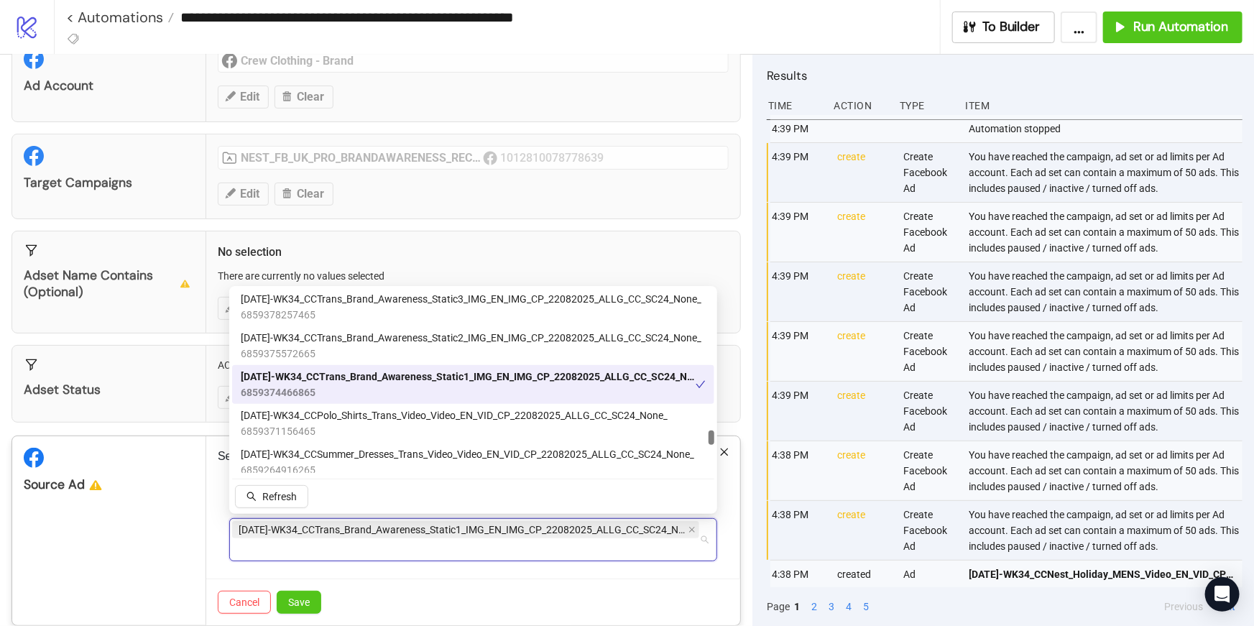
scroll to position [6170, 0]
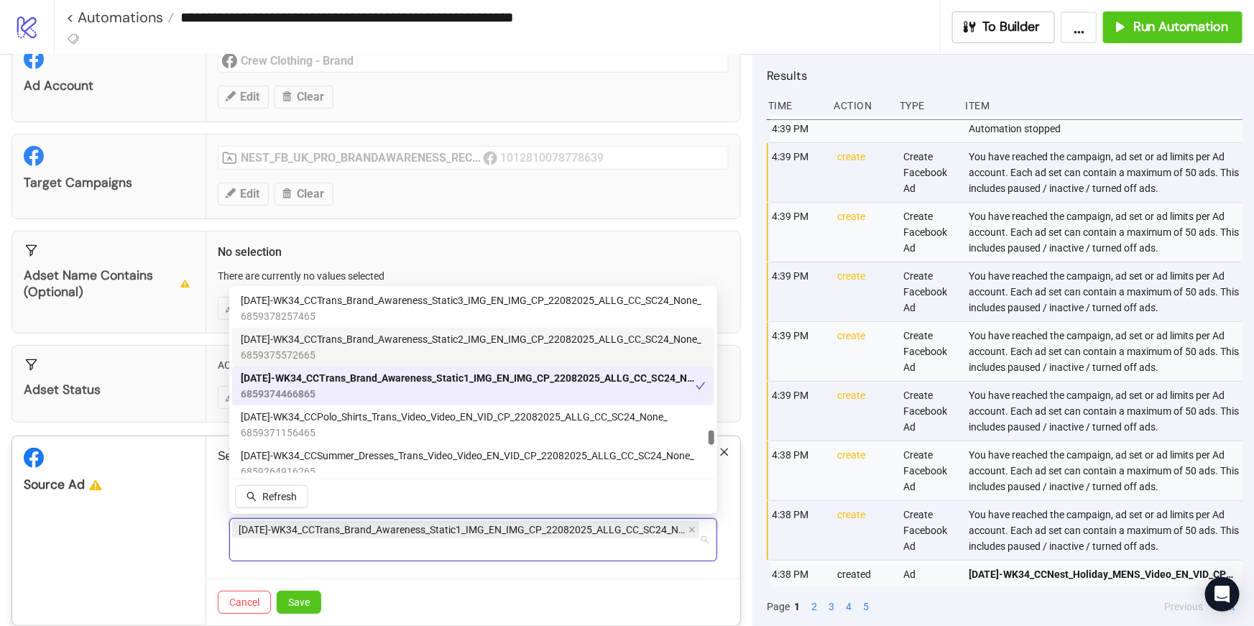
click at [441, 343] on span "[DATE]-WK34_CCTrans_Brand_Awareness_Static2_IMG_EN_IMG_CP_22082025_ALLG_CC_SC24…" at bounding box center [471, 339] width 461 height 16
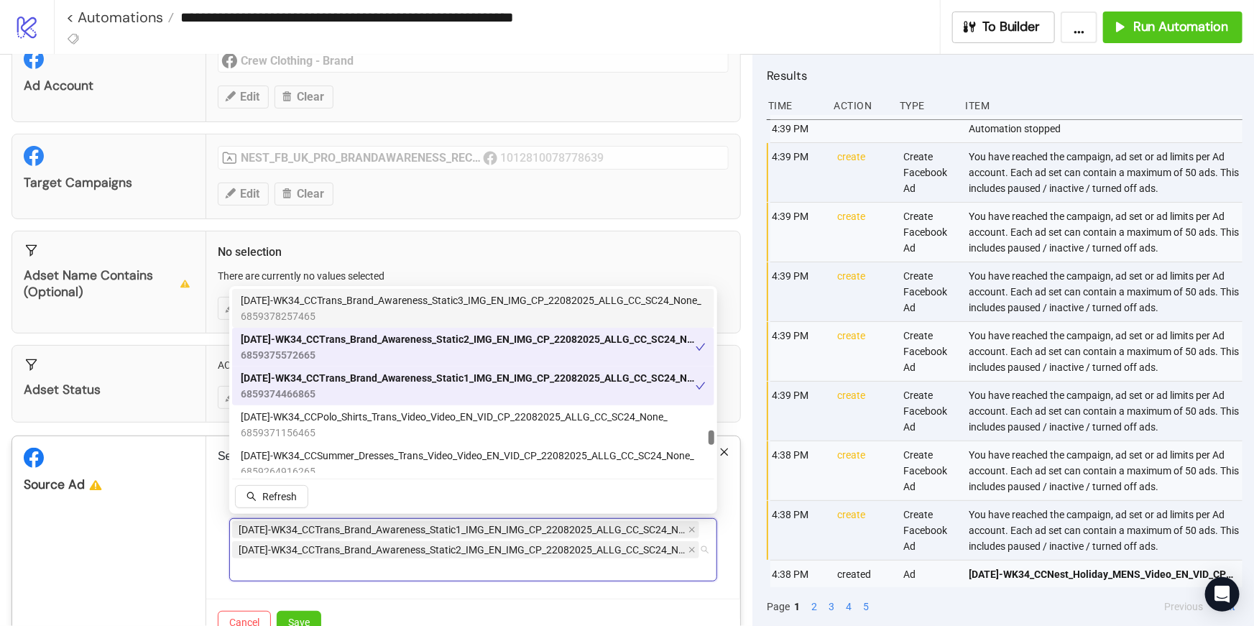
click at [427, 309] on span "6859378257465" at bounding box center [471, 316] width 461 height 16
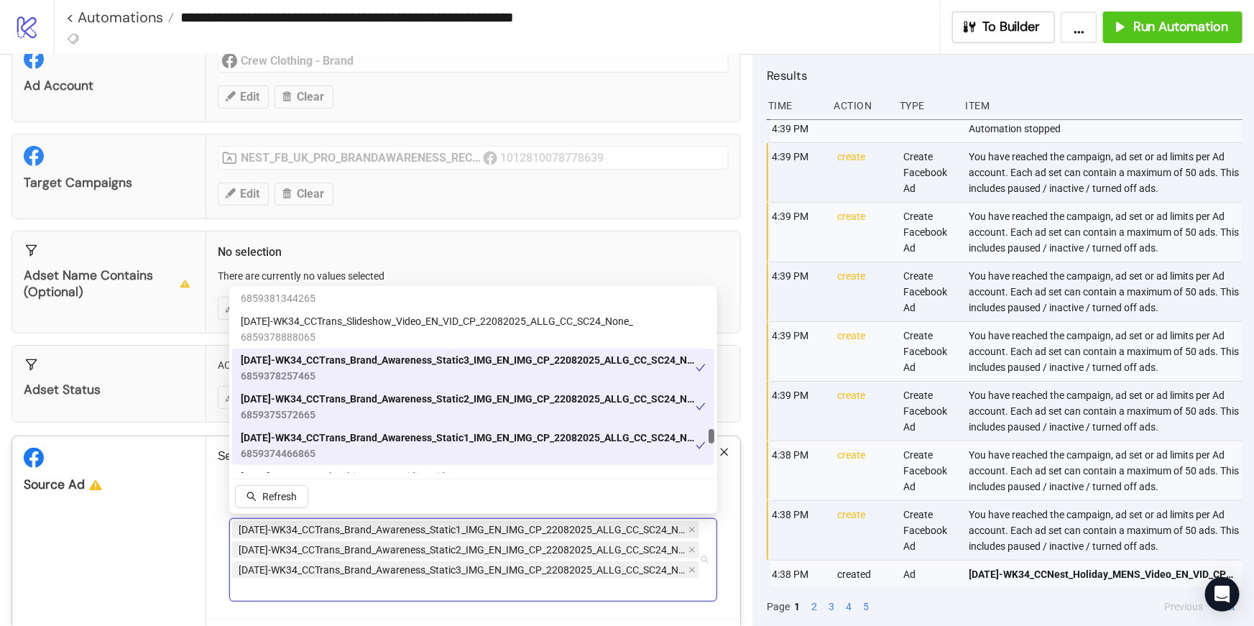
scroll to position [6093, 0]
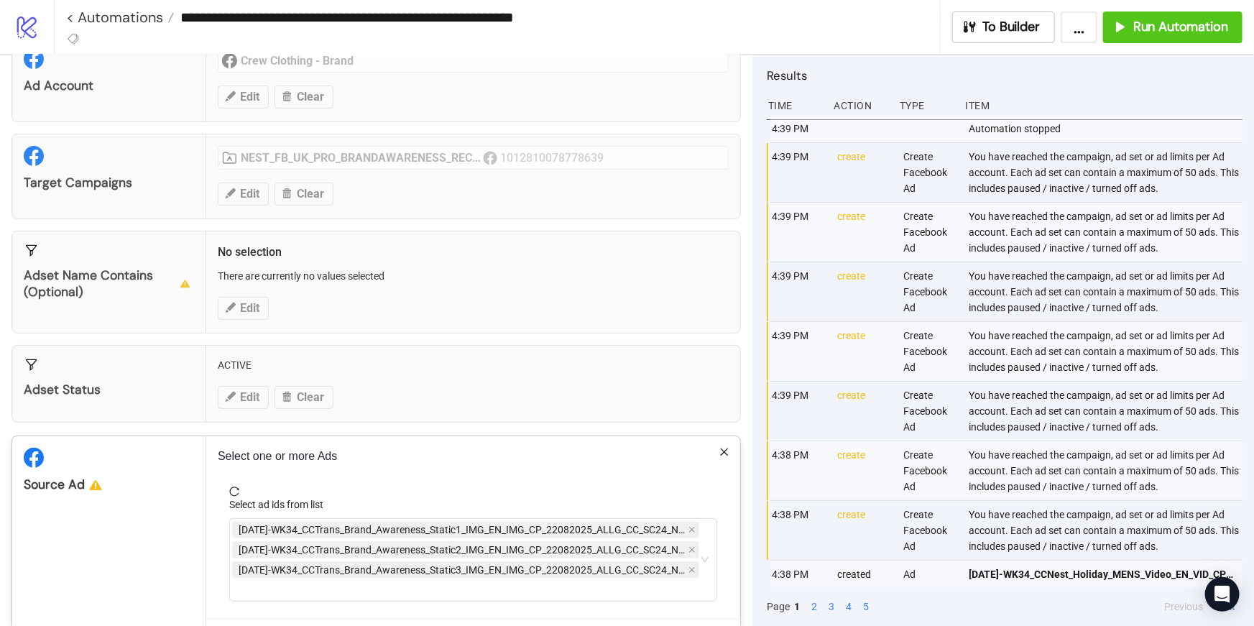
click at [218, 543] on form "Select ad ids from list [DATE]-WK34_CCTrans_Brand_Awareness_Static1_IMG_EN_IMG_…" at bounding box center [473, 552] width 511 height 132
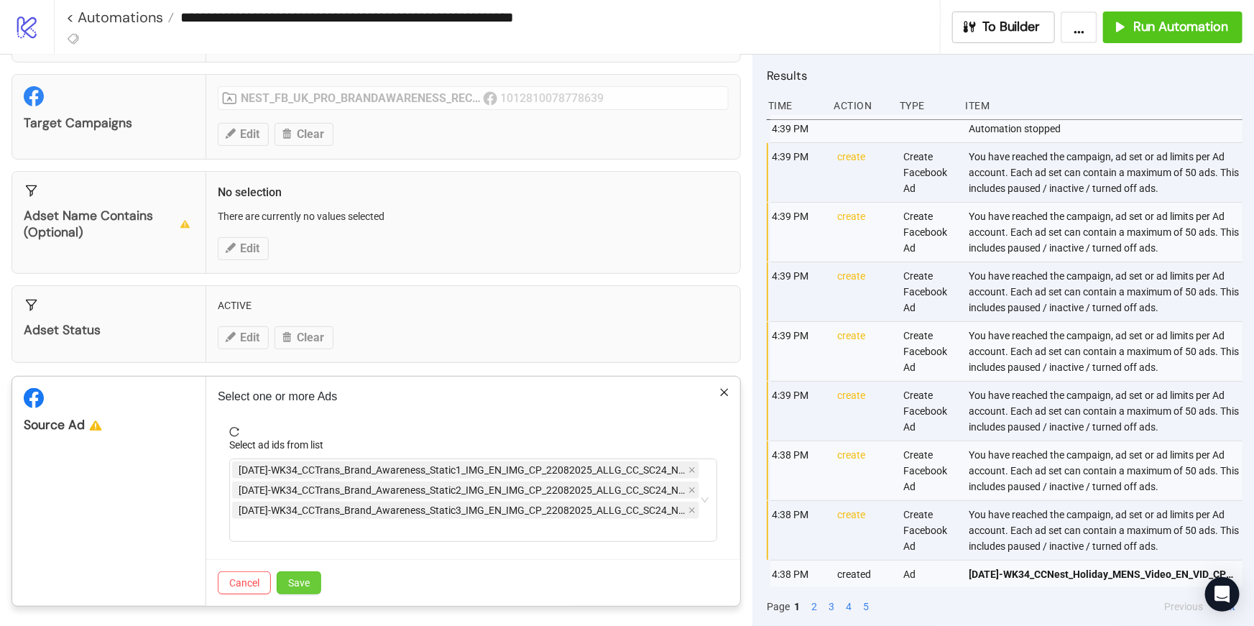
click at [310, 581] on button "Save" at bounding box center [299, 582] width 45 height 23
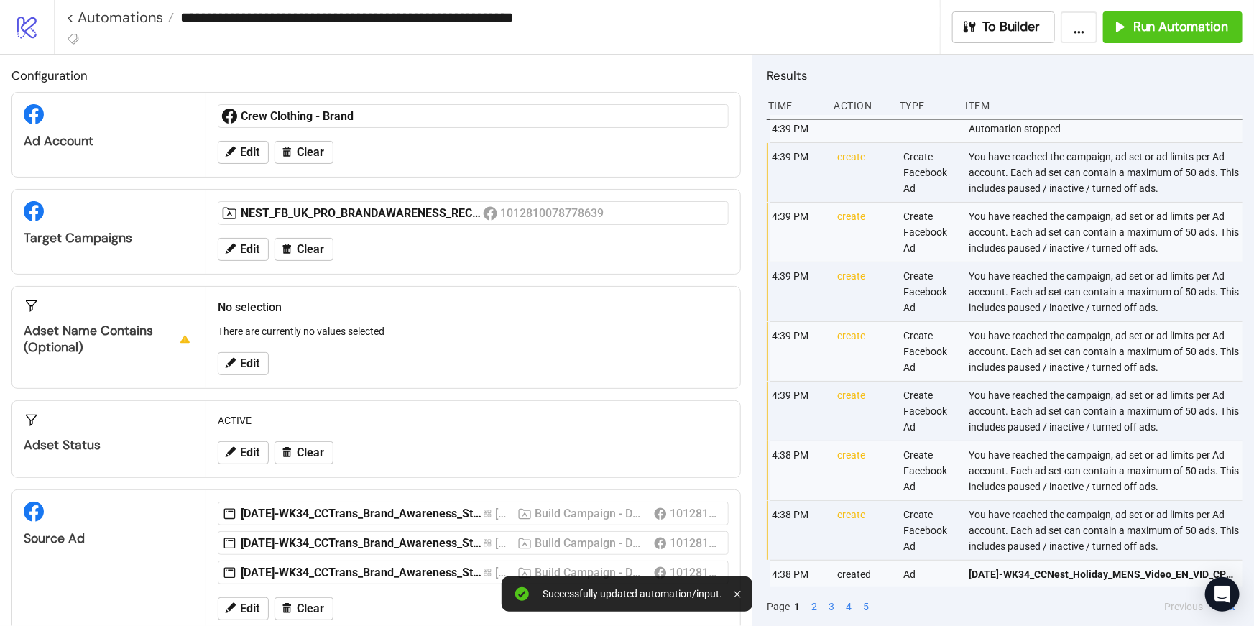
scroll to position [1, 0]
click at [1140, 46] on div "**********" at bounding box center [654, 27] width 1200 height 54
click at [1140, 39] on button "Run Automation" at bounding box center [1172, 27] width 139 height 32
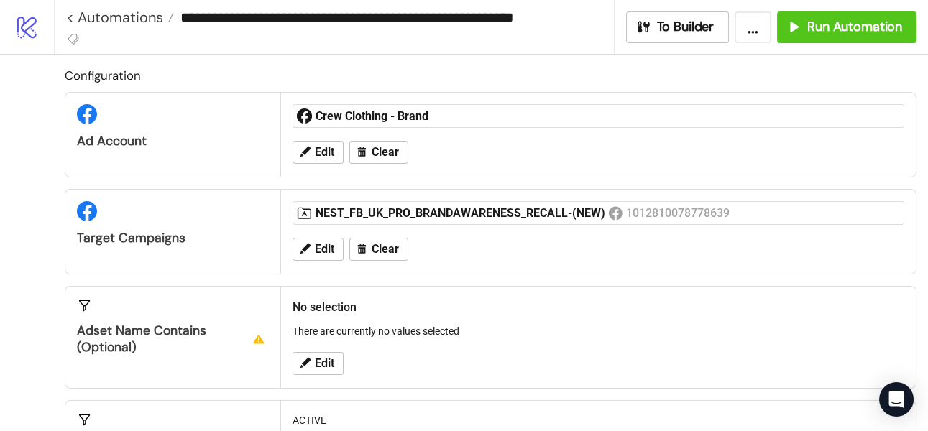
scroll to position [0, 0]
